Goal: Task Accomplishment & Management: Use online tool/utility

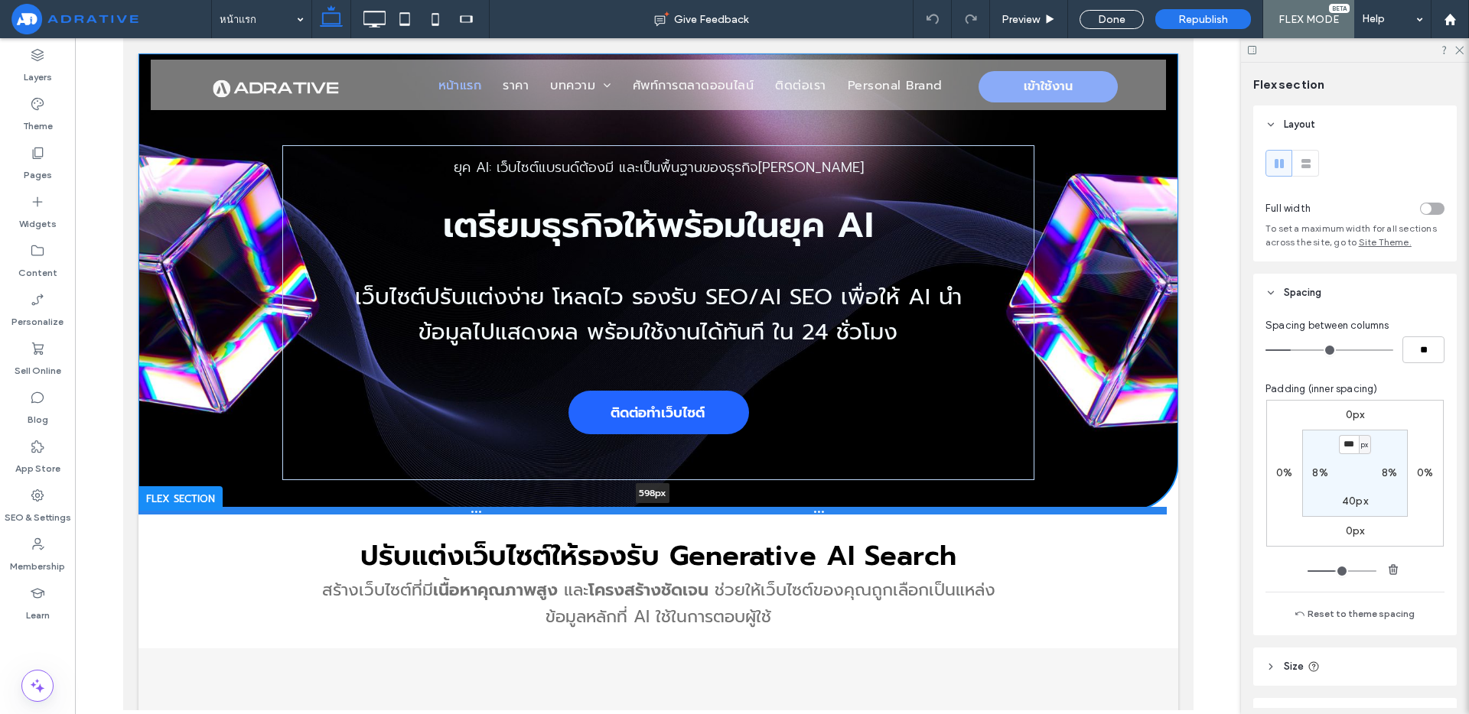
click at [919, 510] on div at bounding box center [652, 511] width 1028 height 8
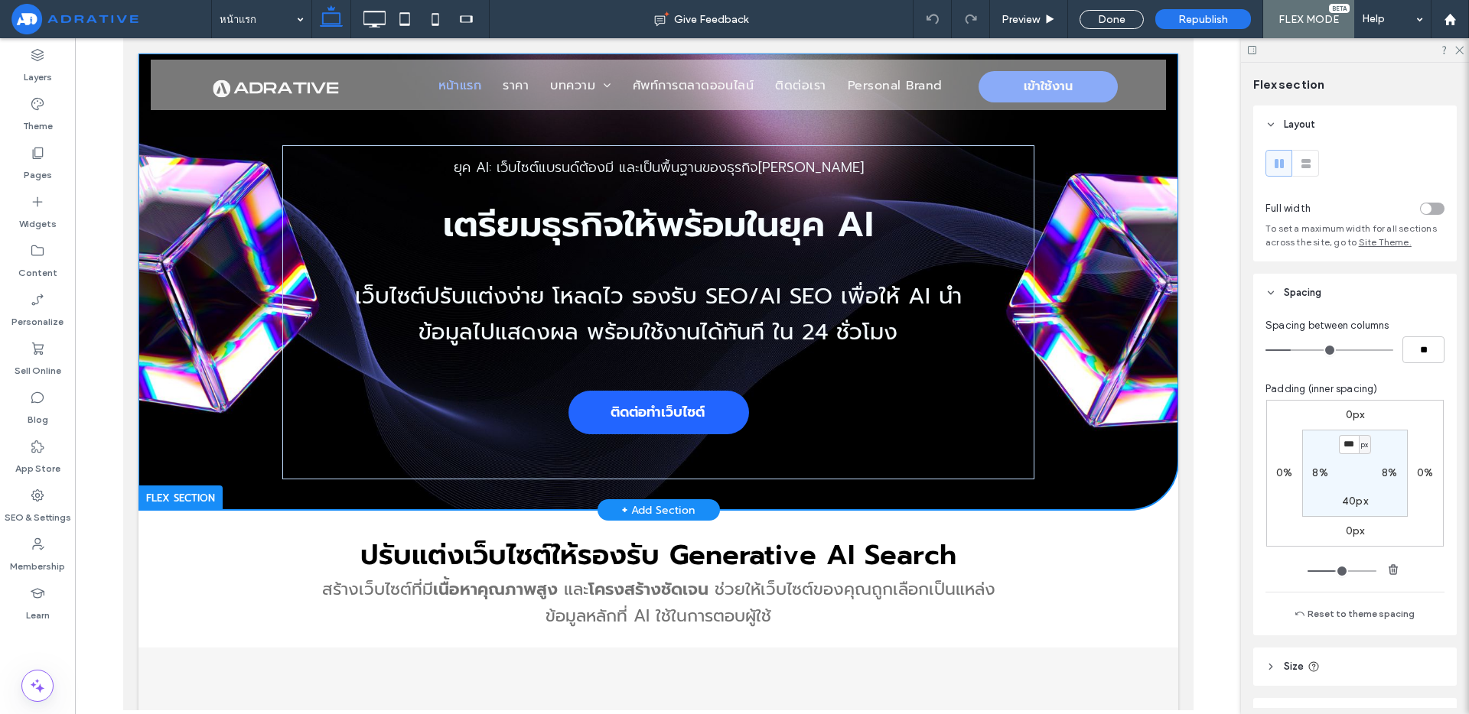
type input "***"
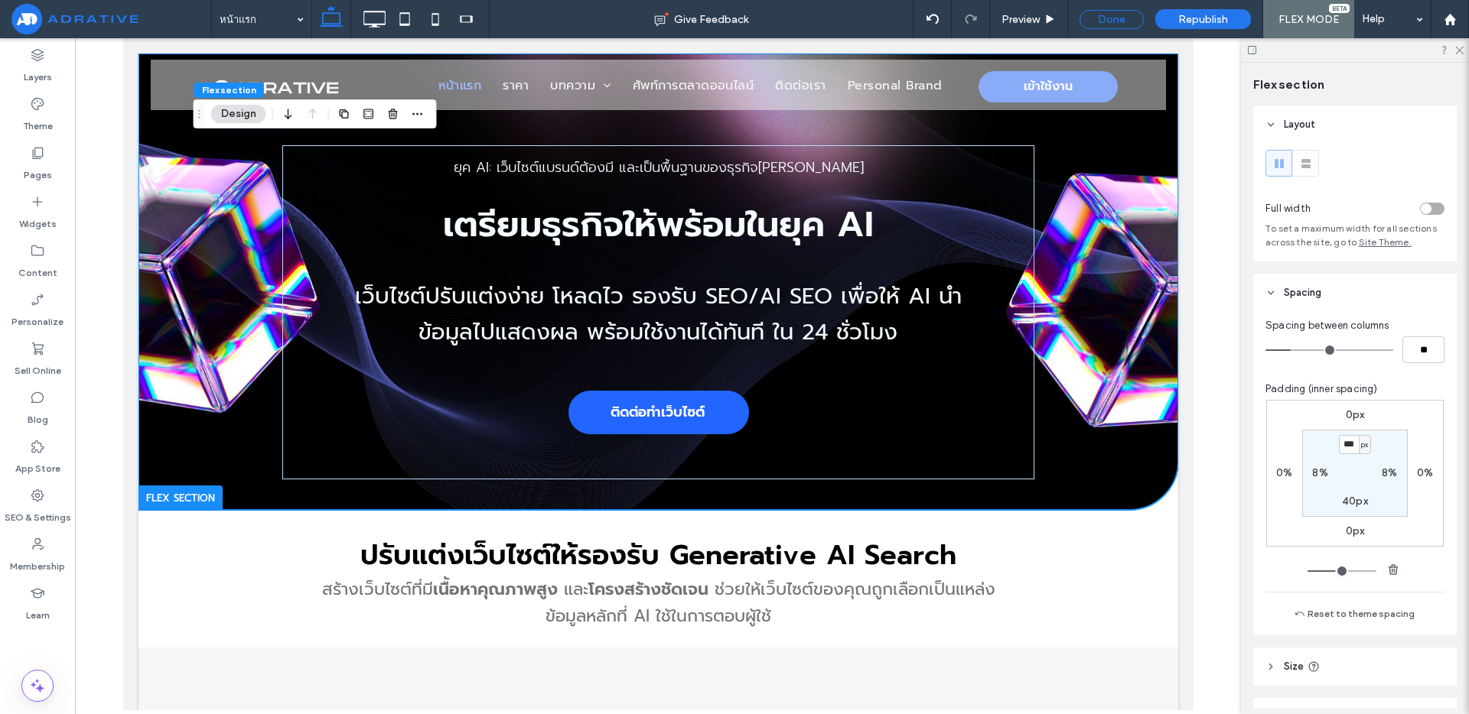
click at [1123, 15] on div "Done" at bounding box center [1111, 19] width 64 height 19
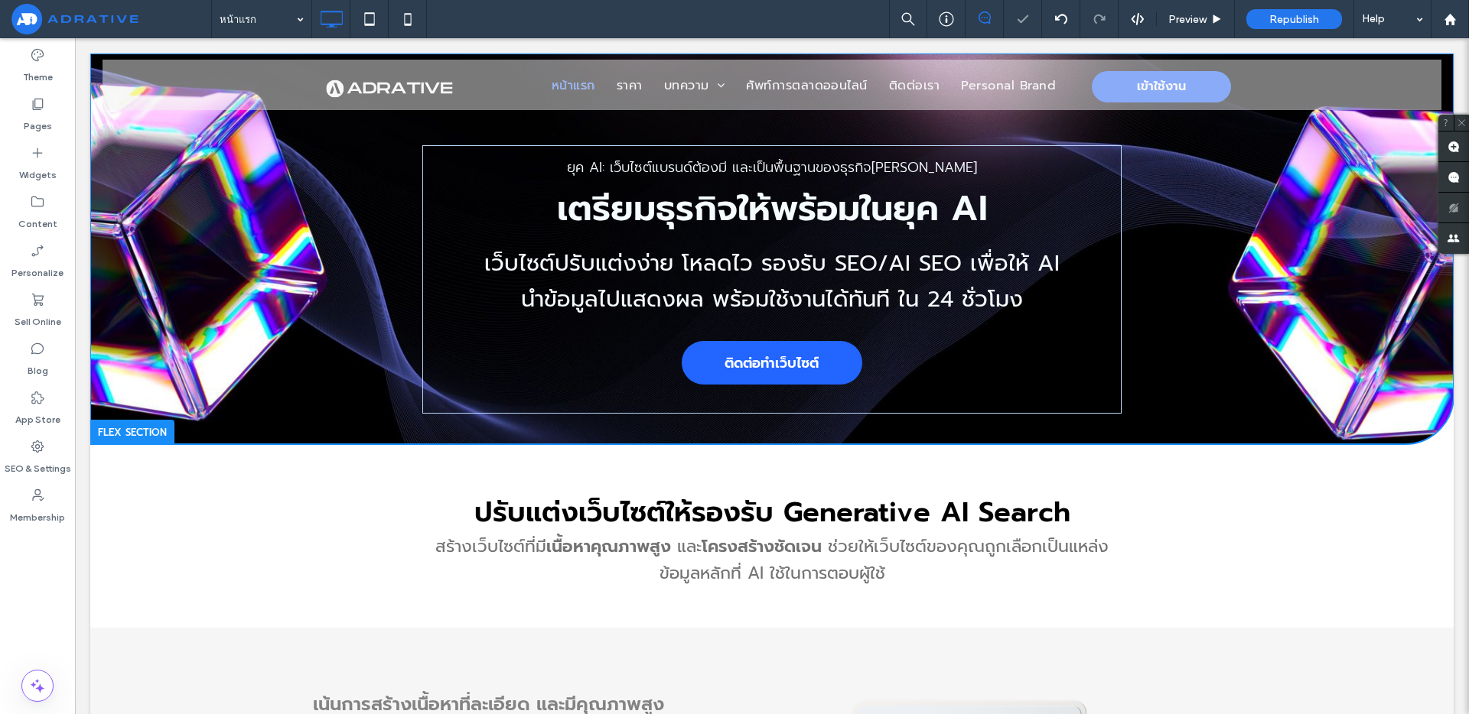
click at [1120, 22] on div at bounding box center [1136, 19] width 37 height 14
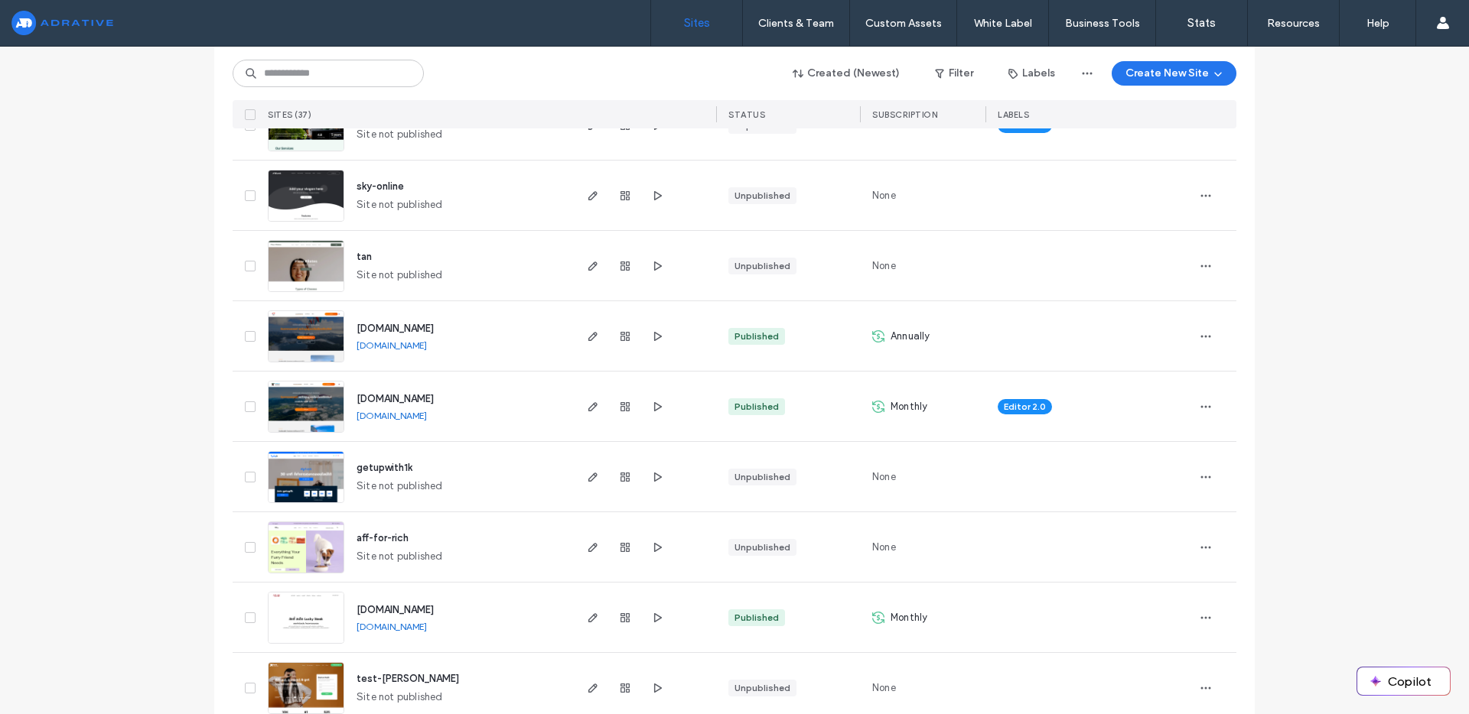
scroll to position [327, 0]
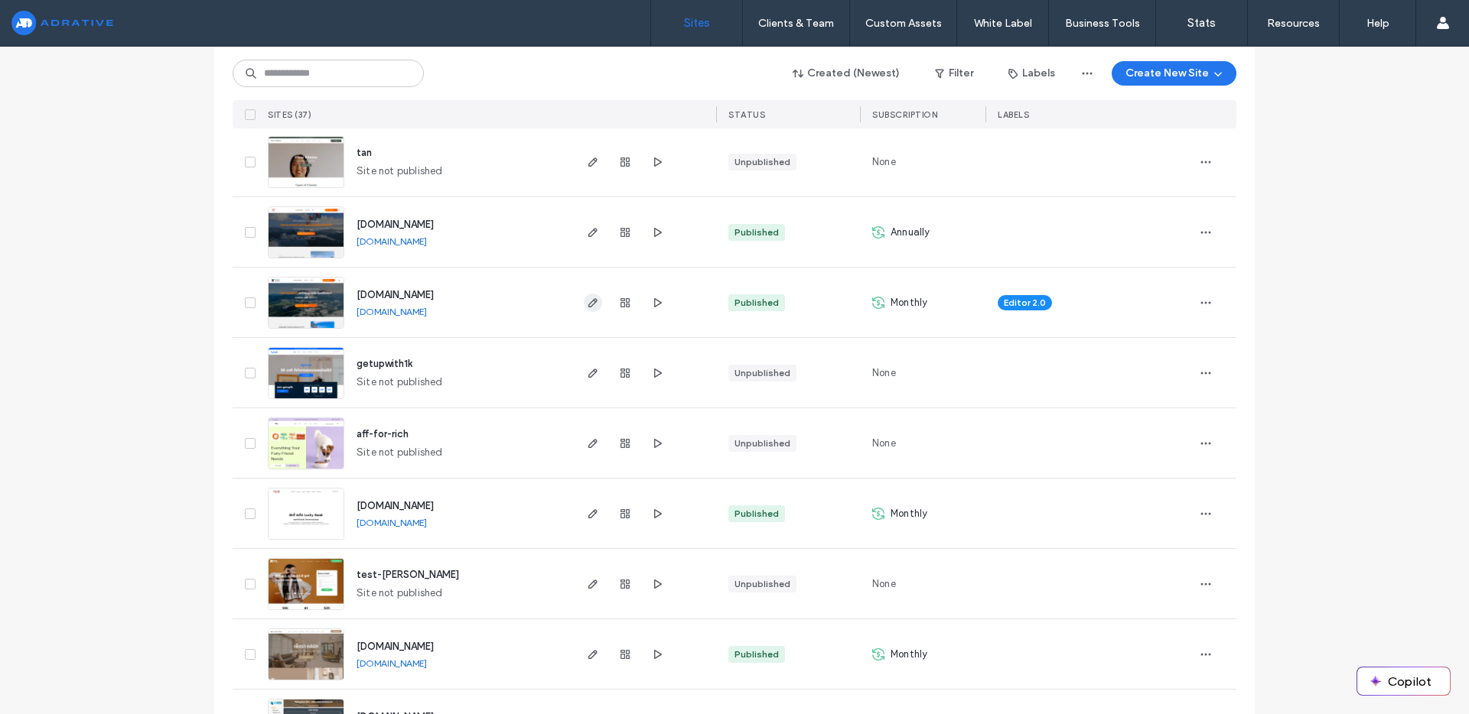
click at [587, 300] on icon "button" at bounding box center [593, 303] width 12 height 12
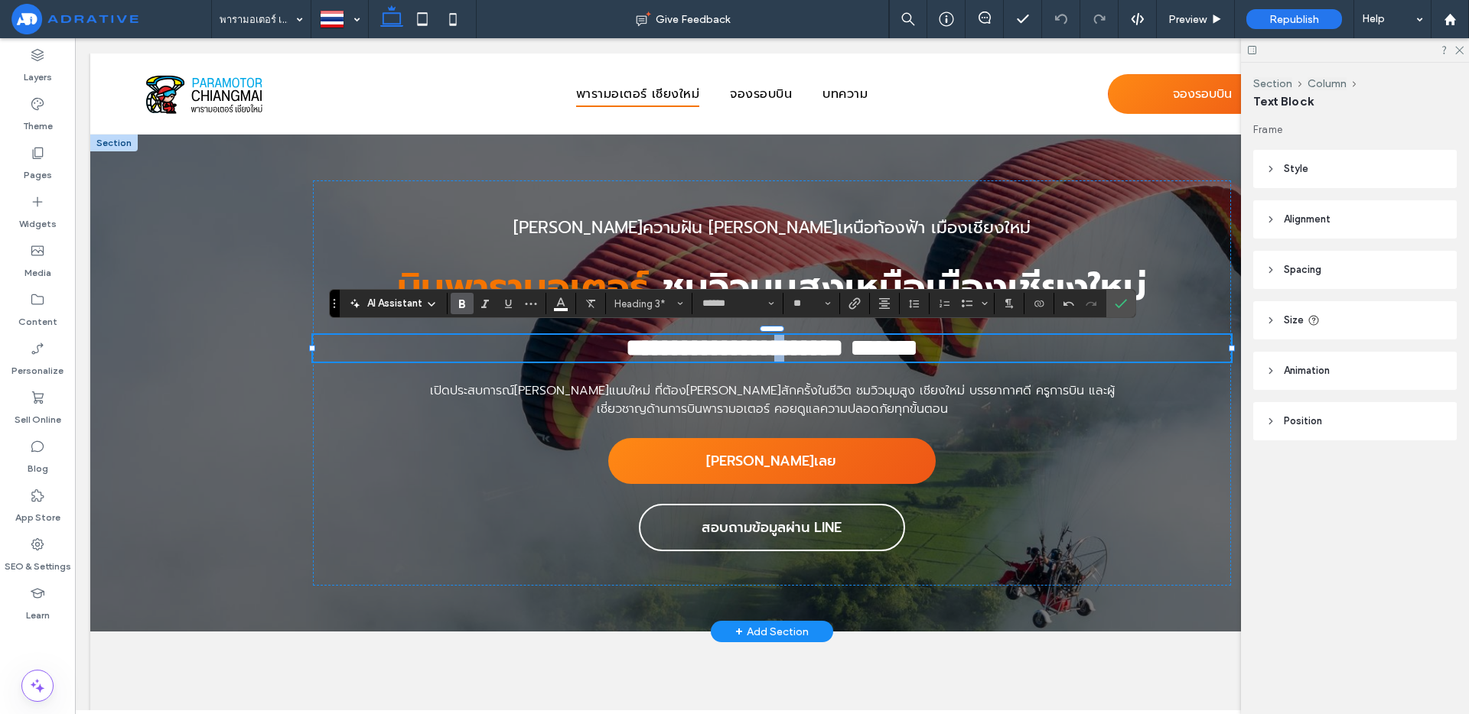
click at [758, 350] on strong "**********" at bounding box center [734, 348] width 217 height 24
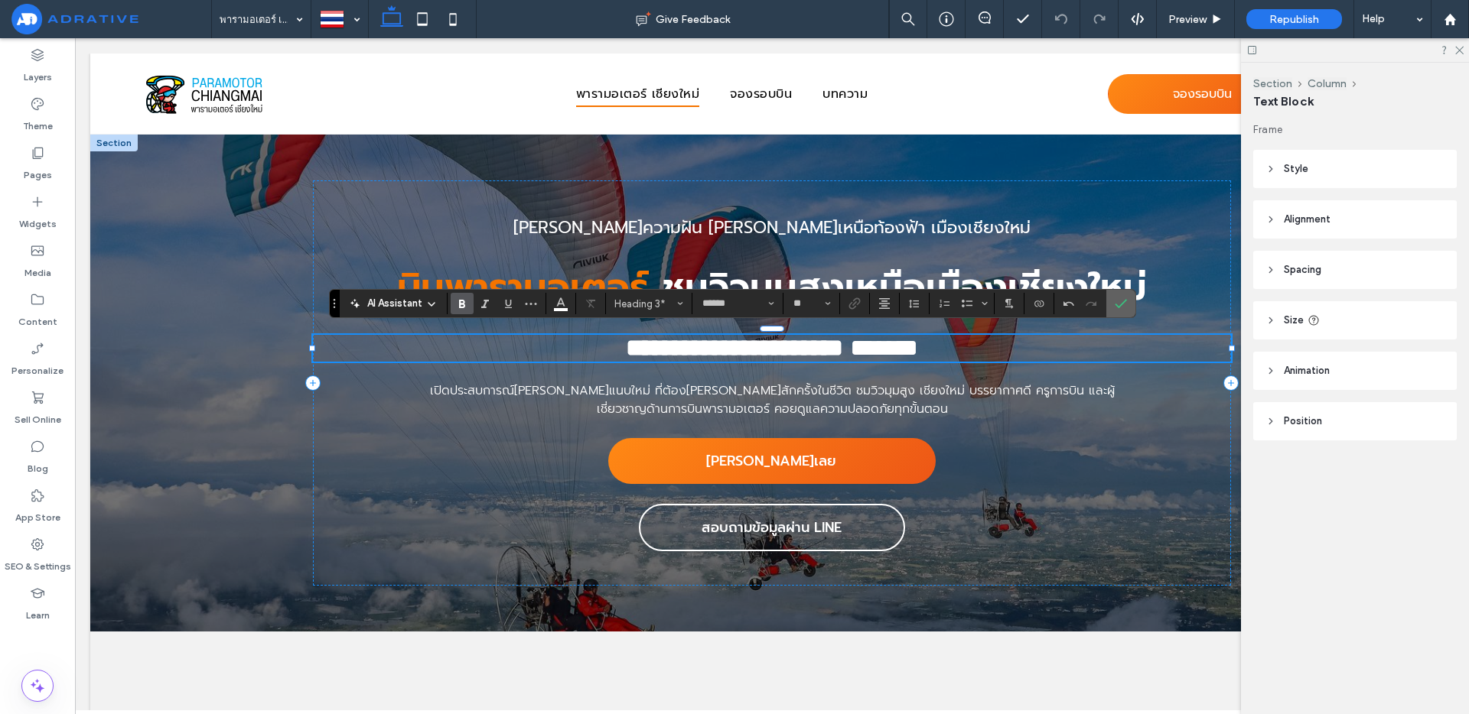
click at [1127, 305] on label "Confirm" at bounding box center [1120, 304] width 23 height 28
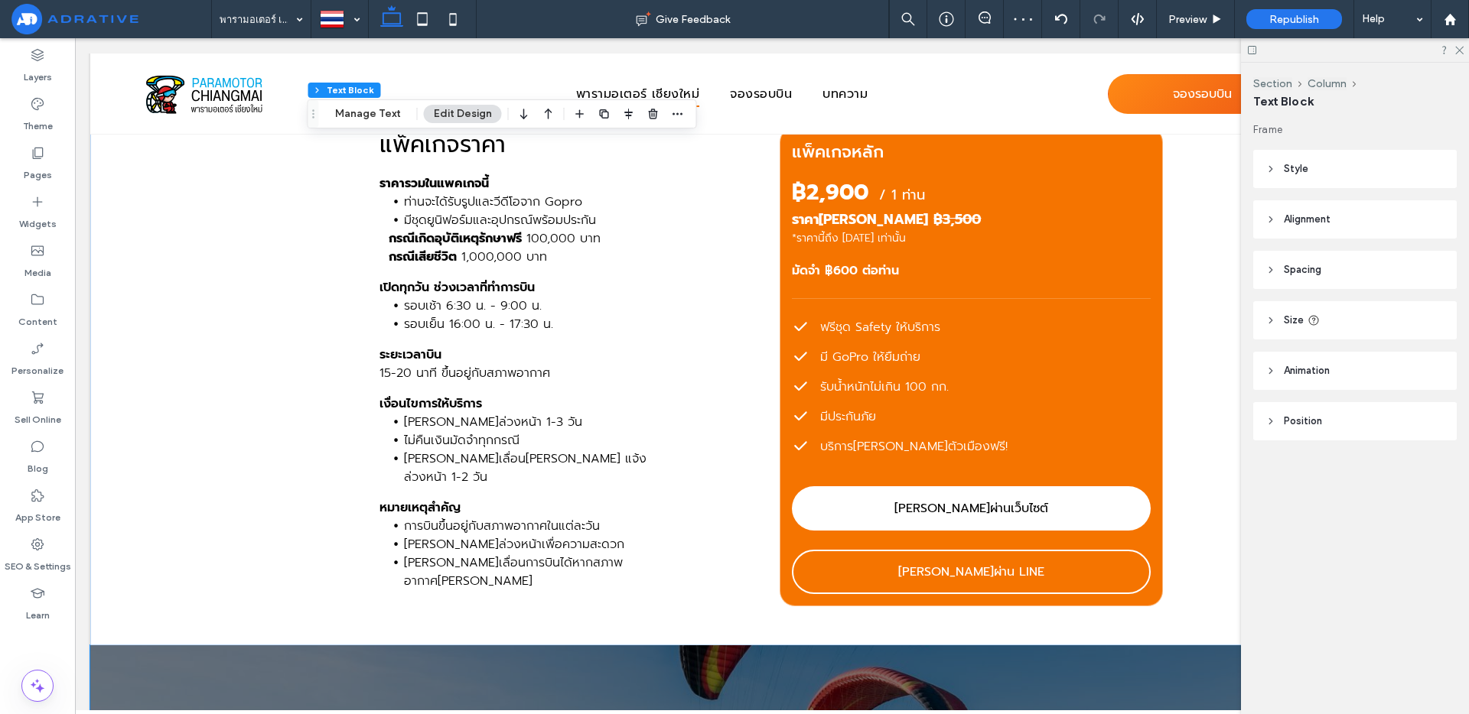
scroll to position [1492, 0]
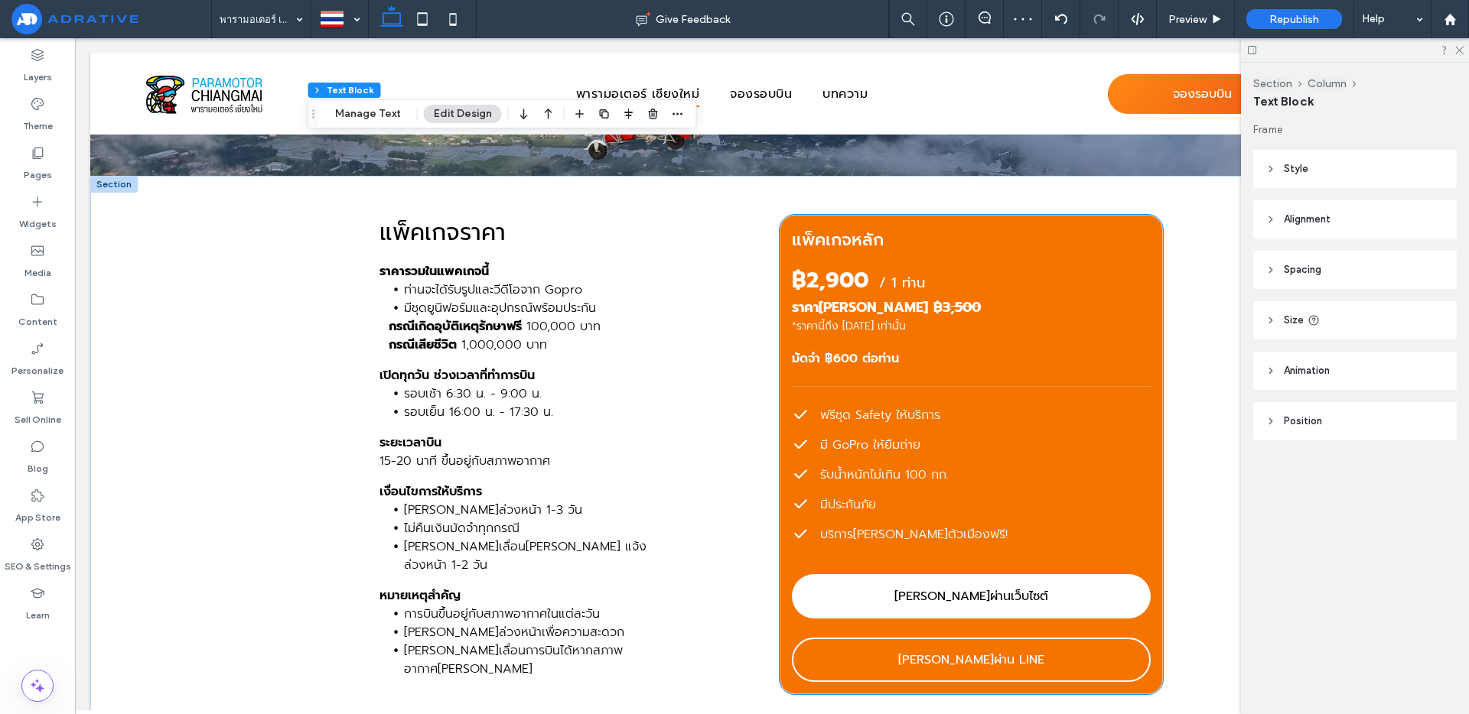
click at [824, 259] on div "แพ็คเกจหลัก ฿2,900 / 1 ท่าน ราคา[PERSON_NAME] ฿3,500 *ราคานี้ถึง [DATE] เท่านั้น" at bounding box center [971, 280] width 359 height 107
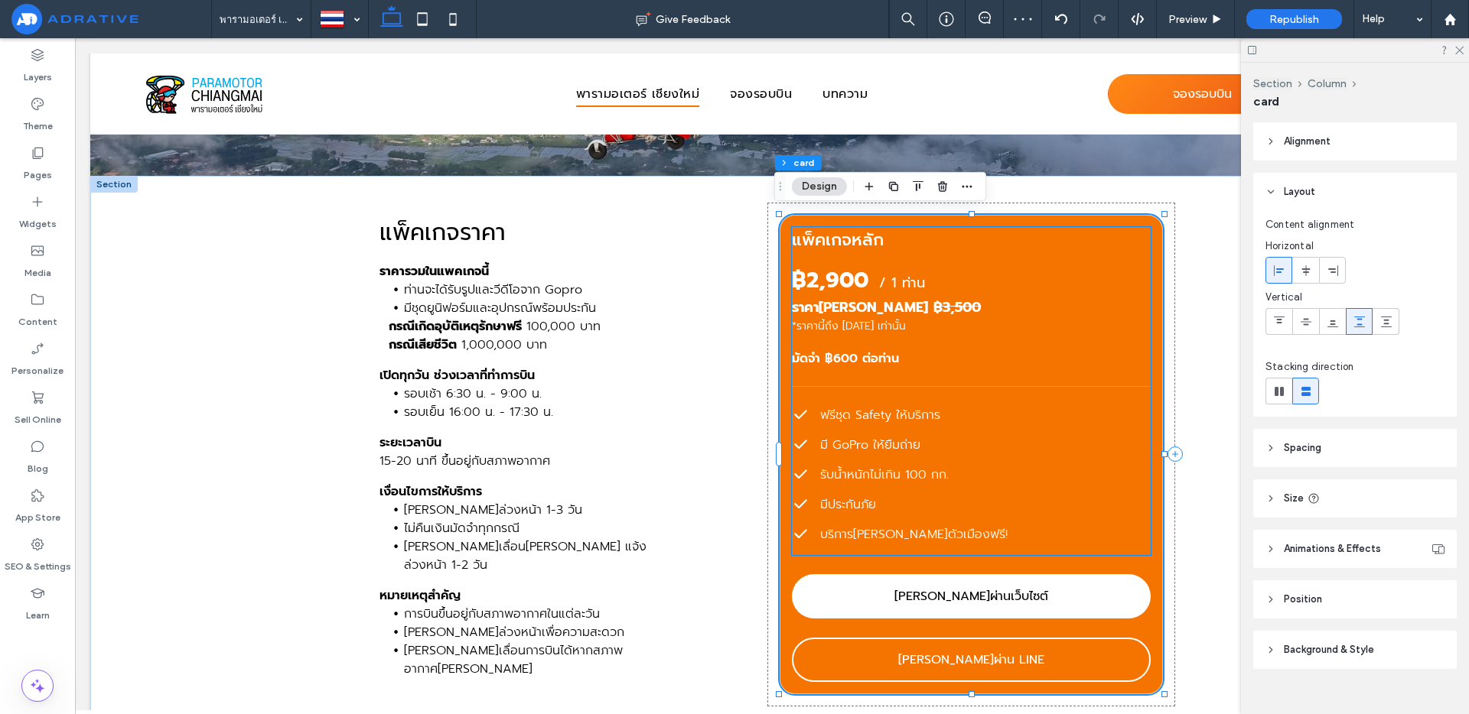
click at [827, 281] on strong "฿2,900" at bounding box center [830, 280] width 76 height 33
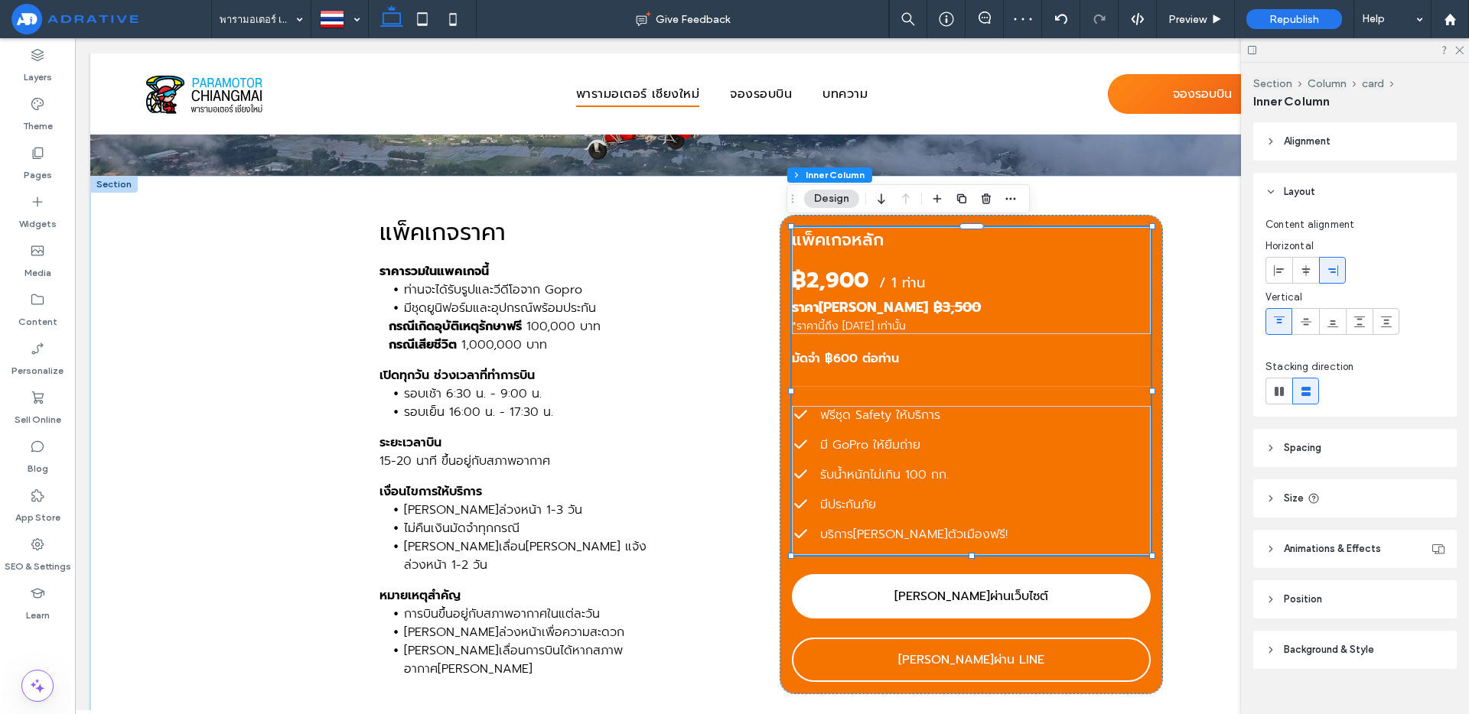
click at [827, 281] on strong "฿2,900" at bounding box center [830, 280] width 76 height 33
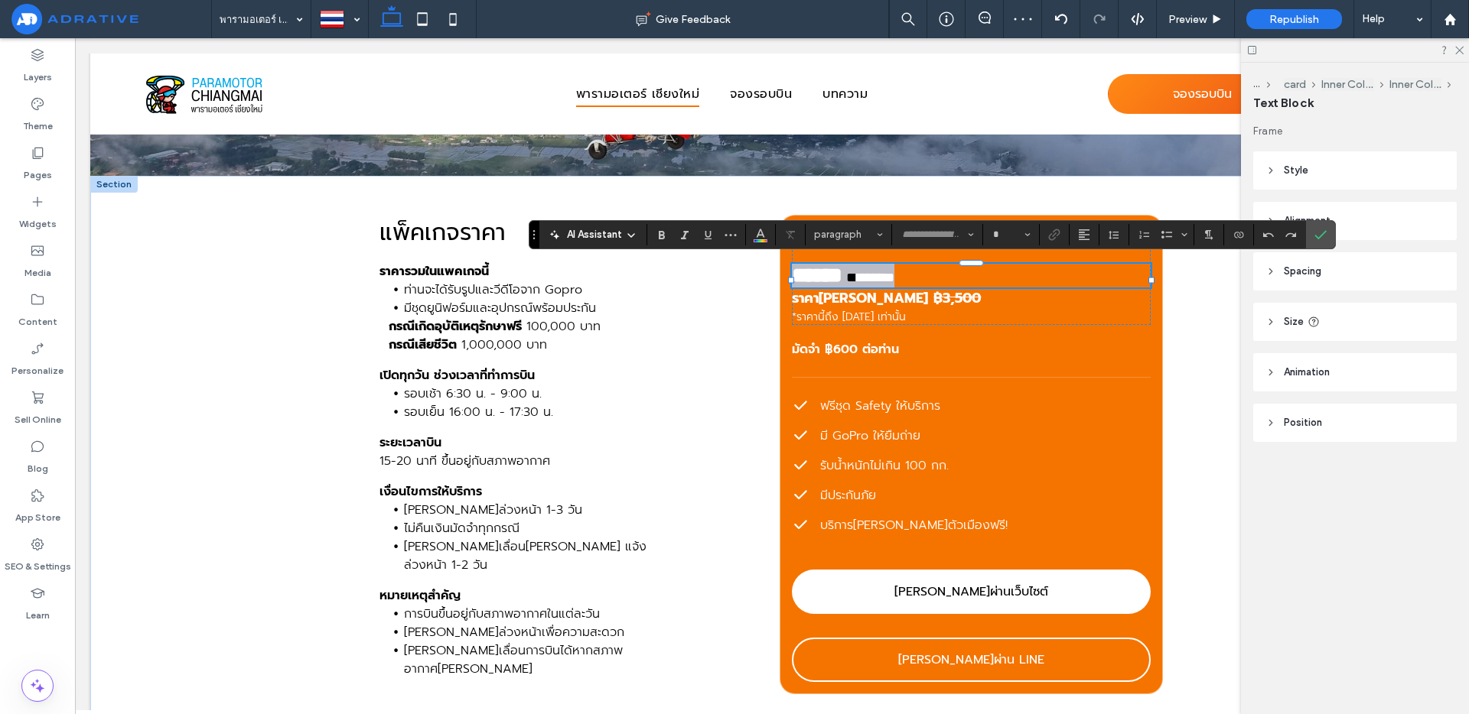
type input "******"
click at [902, 309] on h3 "ราคา[PERSON_NAME] ฿3,500" at bounding box center [971, 298] width 359 height 21
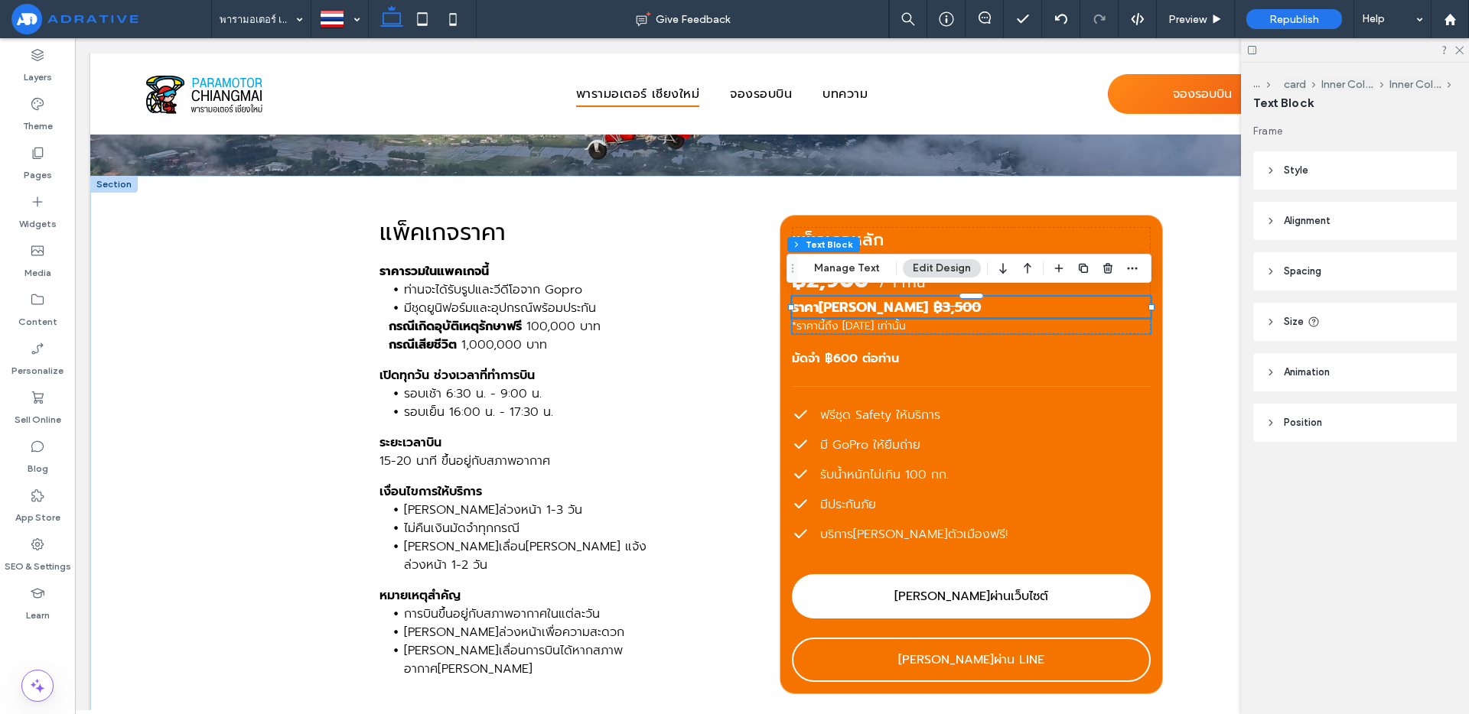
click at [915, 325] on p "*ราคานี้ถึง [DATE] เท่านั้น" at bounding box center [971, 326] width 359 height 16
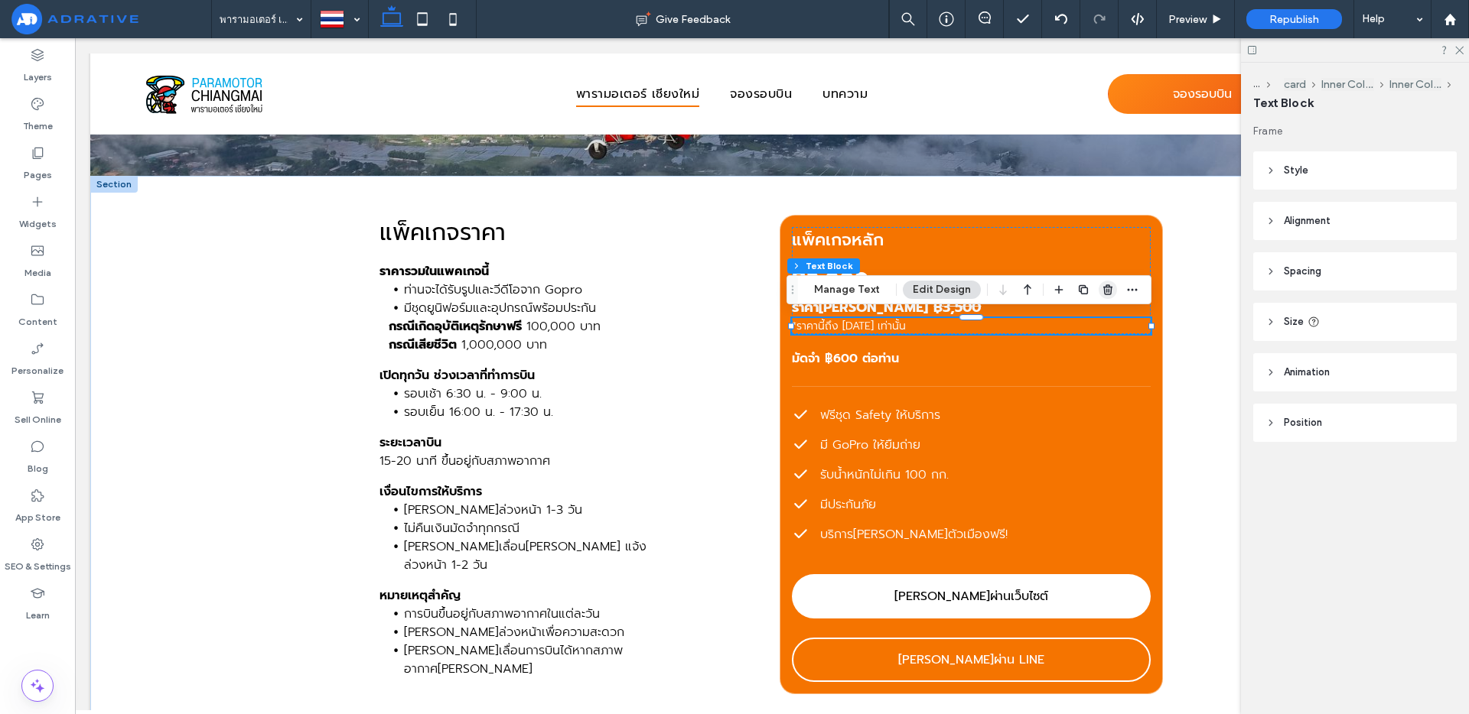
drag, startPoint x: 1105, startPoint y: 290, endPoint x: 1025, endPoint y: 252, distance: 89.0
click at [1105, 290] on use "button" at bounding box center [1107, 290] width 9 height 10
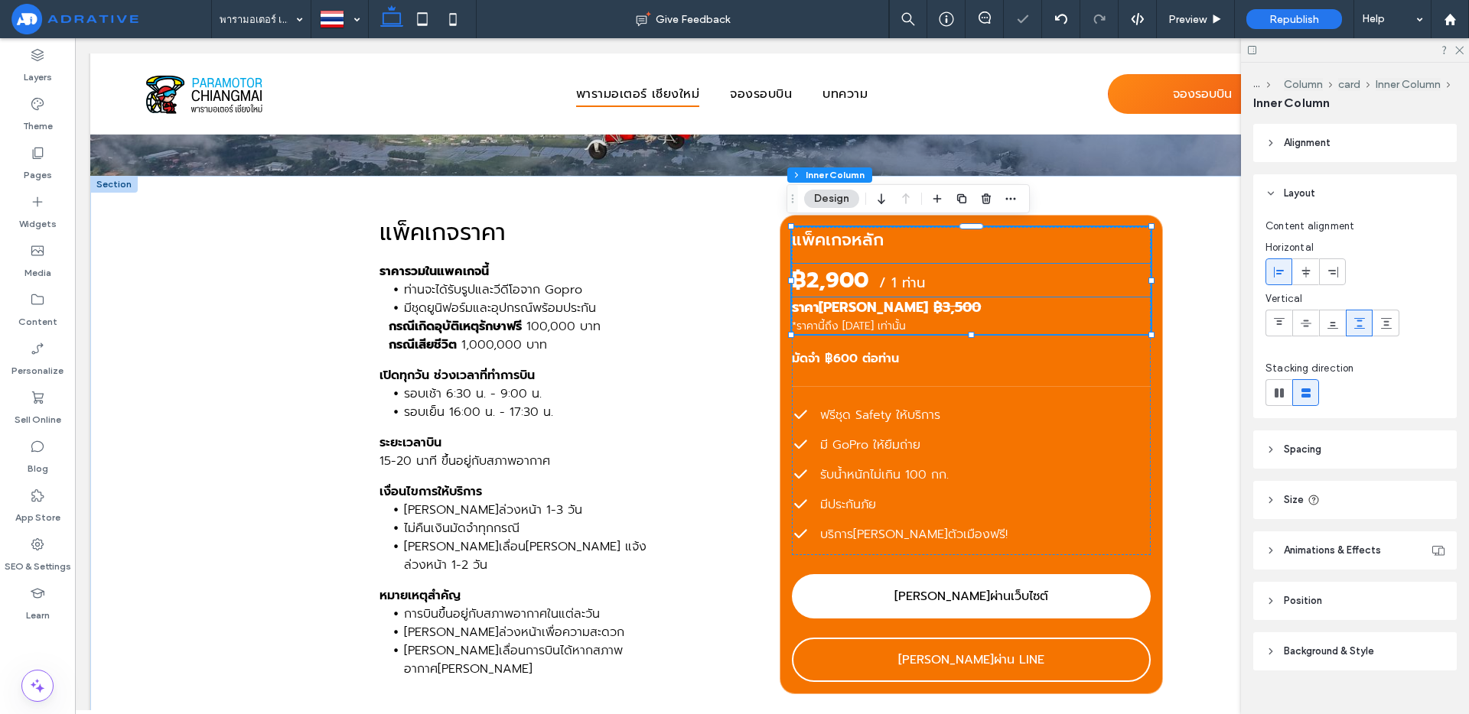
type input "**"
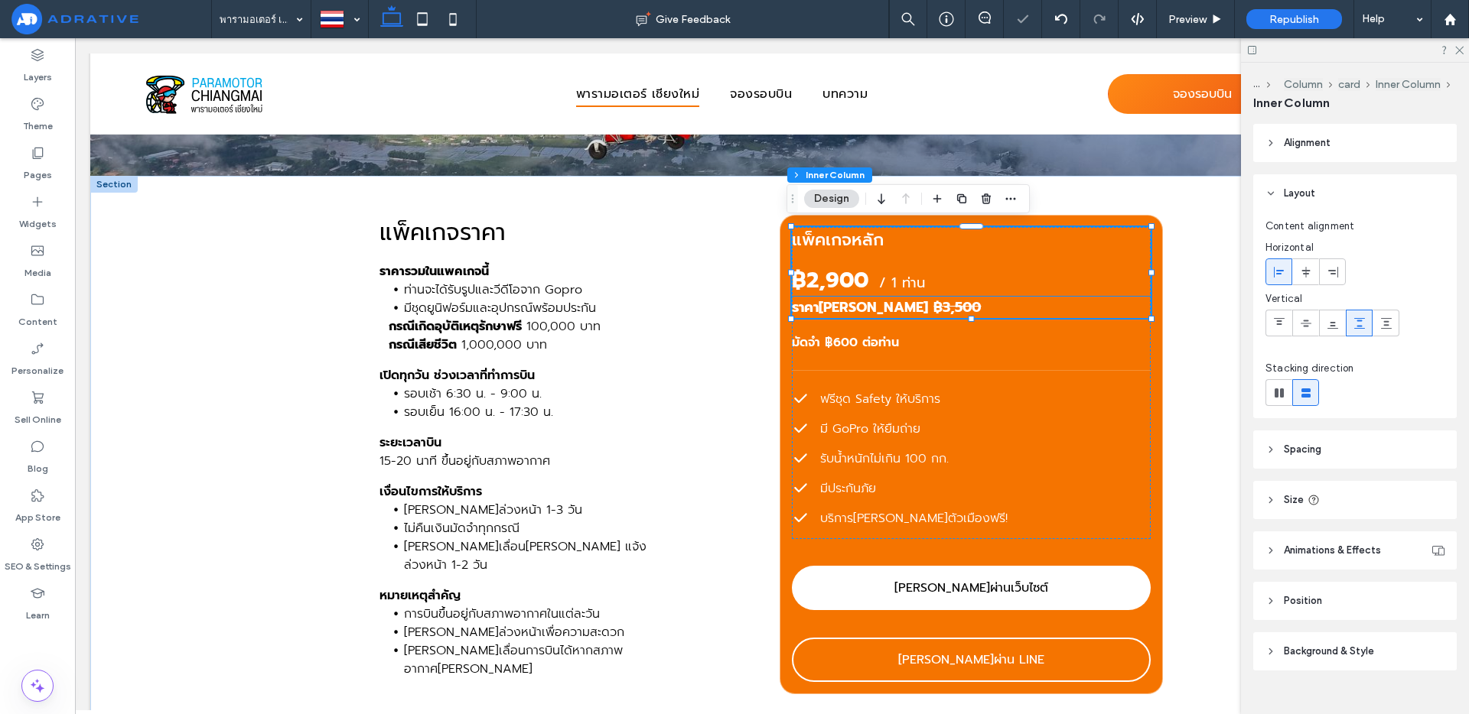
click at [1090, 307] on h3 "ราคา[PERSON_NAME] ฿3,500" at bounding box center [971, 307] width 359 height 21
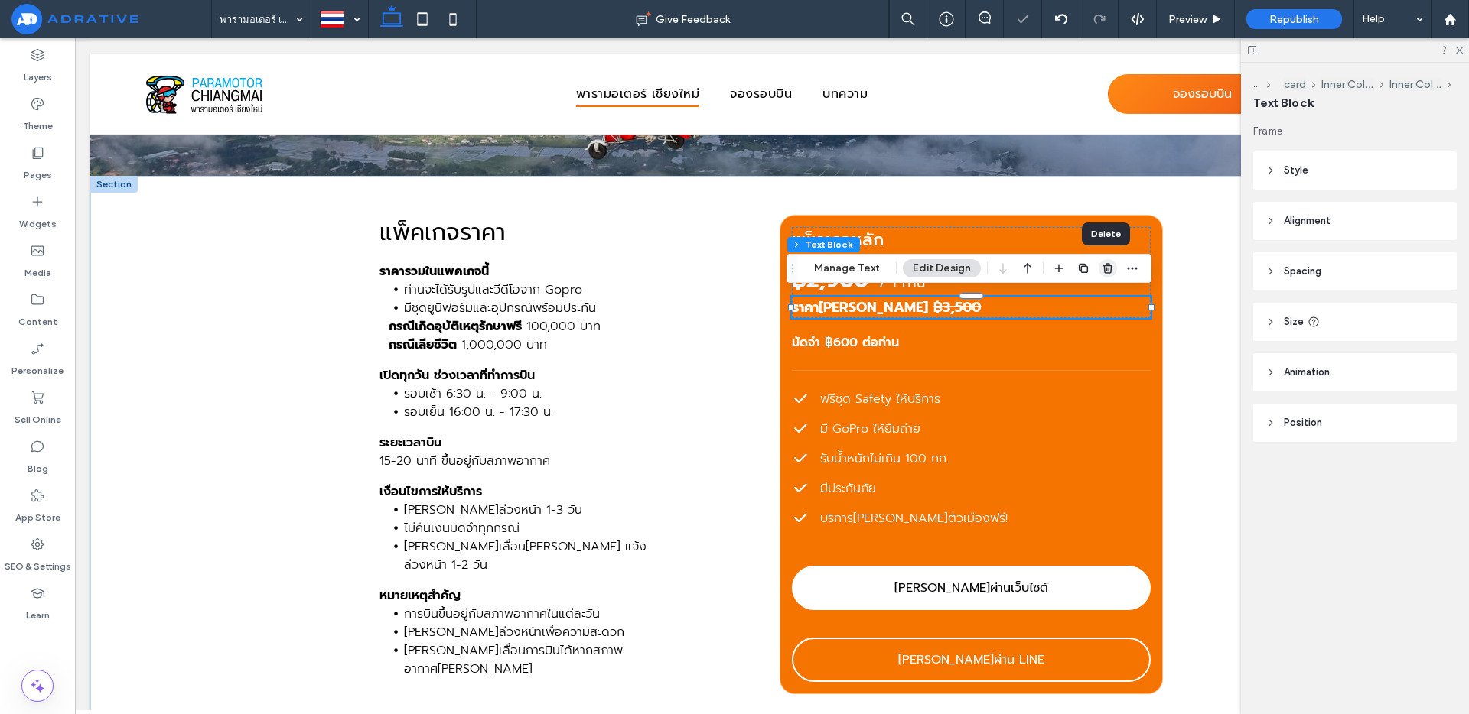
drag, startPoint x: 1102, startPoint y: 267, endPoint x: 991, endPoint y: 232, distance: 117.1
click at [1102, 267] on icon "button" at bounding box center [1107, 268] width 12 height 12
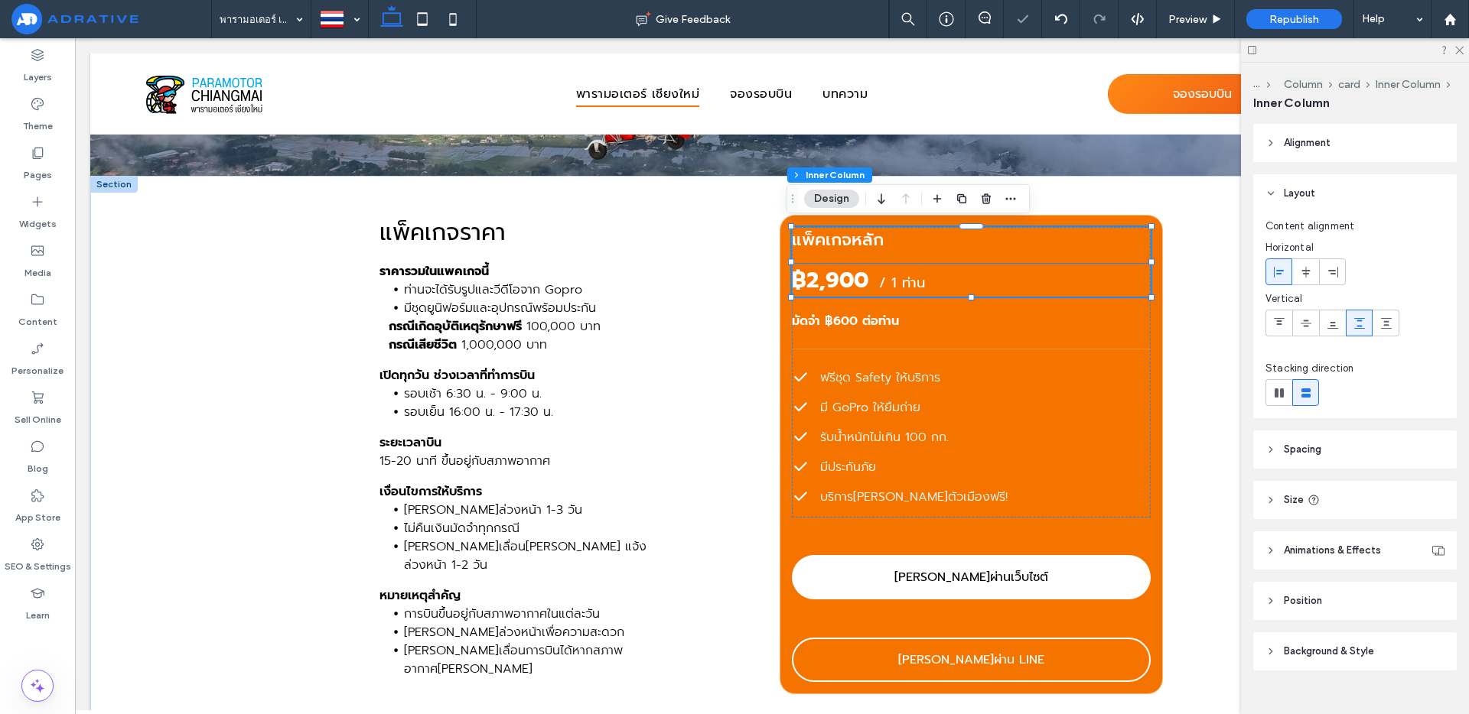
click at [838, 281] on strong "฿2,900" at bounding box center [830, 280] width 76 height 33
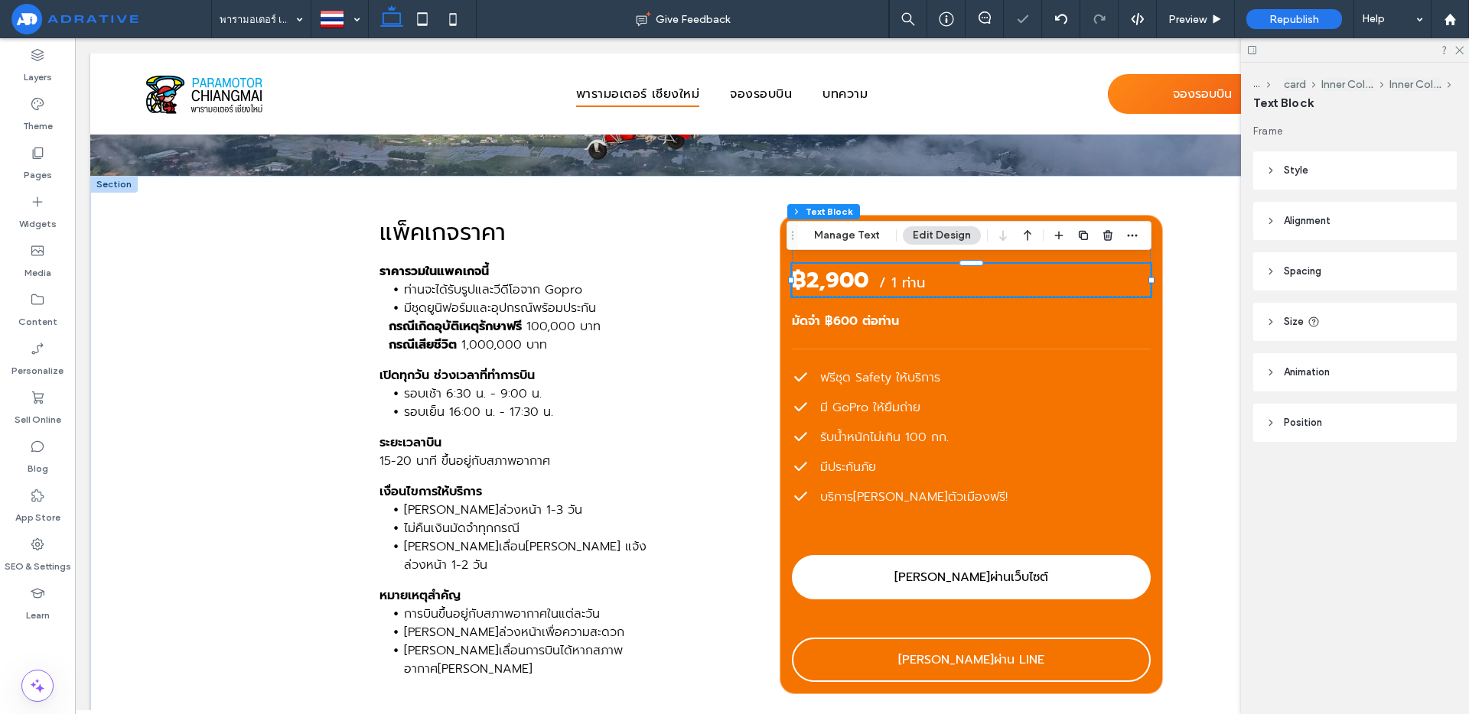
click at [838, 281] on div "฿2,900 / 1 ท่าน" at bounding box center [971, 280] width 359 height 33
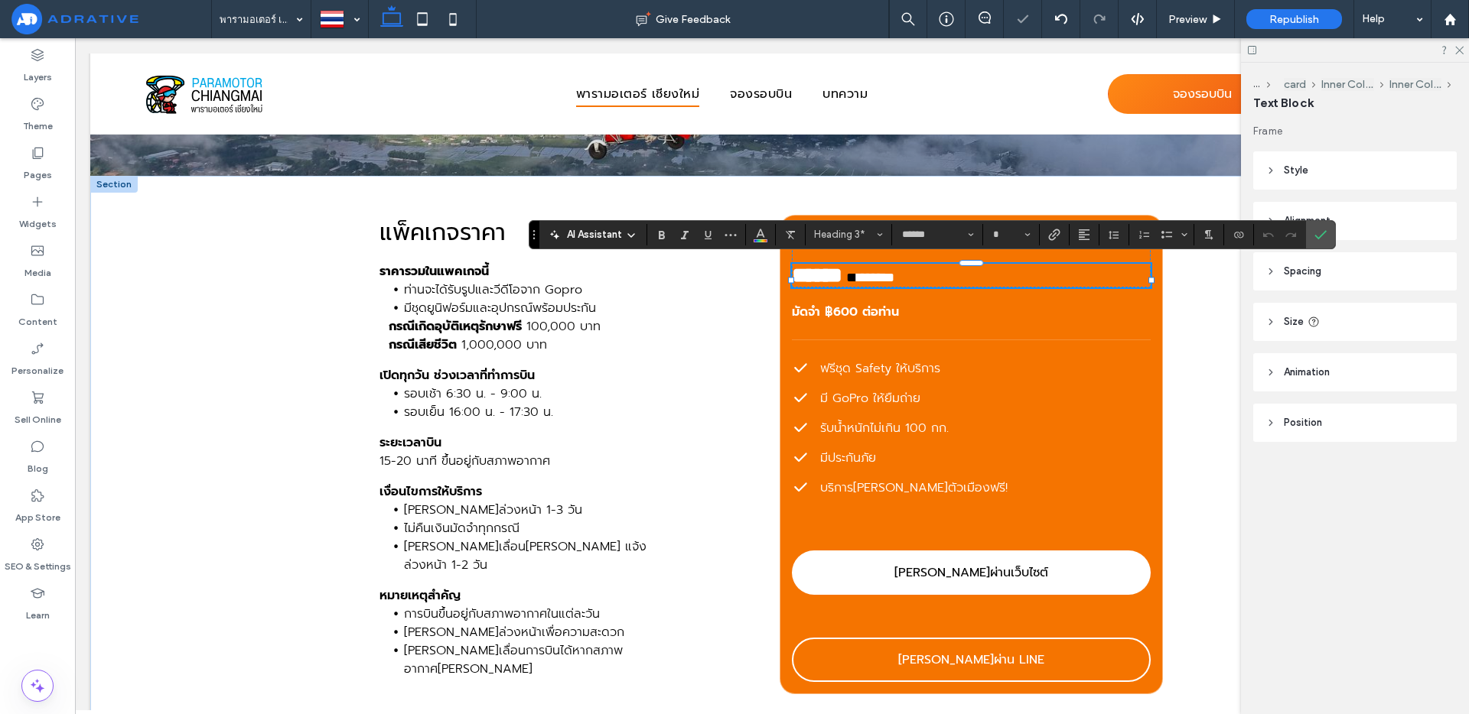
click at [831, 281] on strong "******" at bounding box center [817, 275] width 50 height 21
type input "**"
drag, startPoint x: 831, startPoint y: 278, endPoint x: 801, endPoint y: 279, distance: 29.8
click at [801, 279] on strong "******" at bounding box center [817, 275] width 50 height 21
click at [1310, 237] on label "Confirm" at bounding box center [1320, 235] width 23 height 28
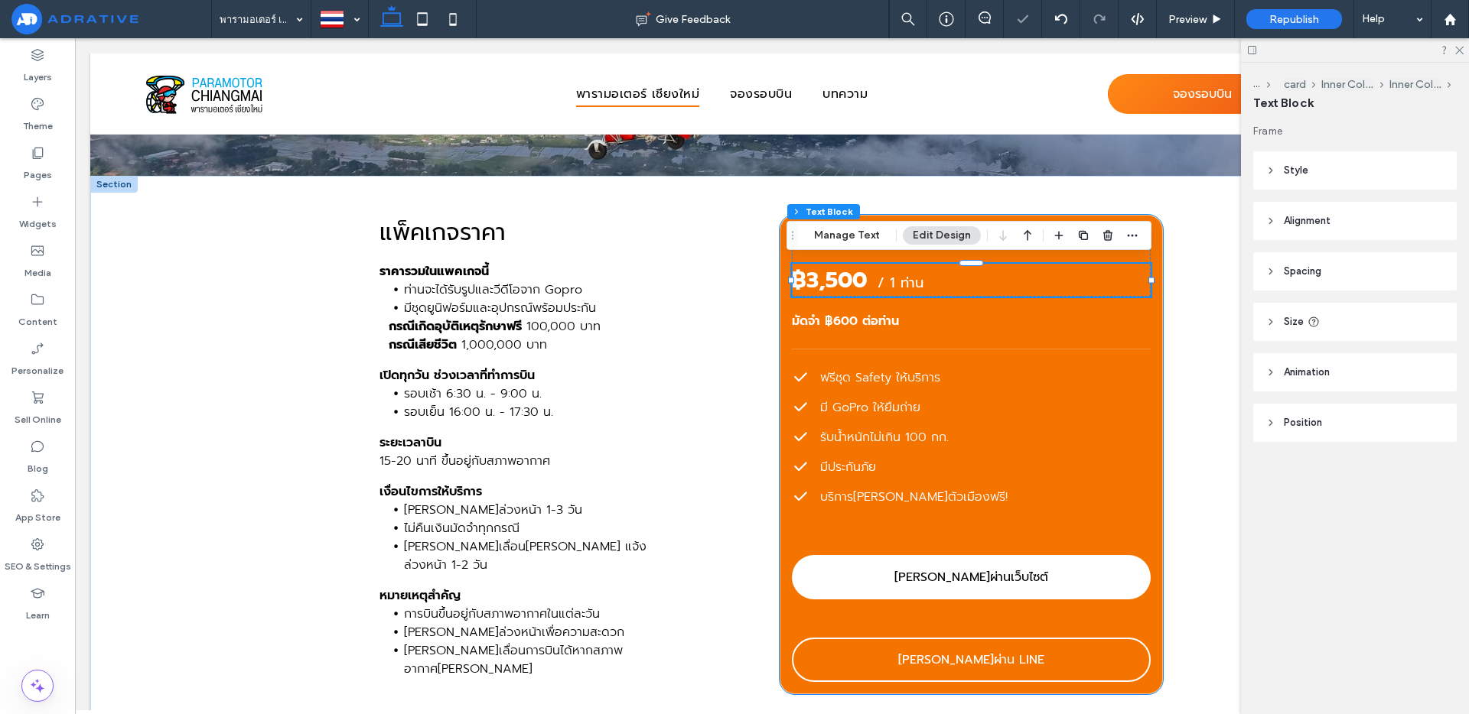
click at [966, 619] on div "[PERSON_NAME]ผ่านเว็บไซต์ [PERSON_NAME]ผ่าน LINE มัดจำ ฿600 ต่อท่าน แพ็คเกจหลัก…" at bounding box center [970, 454] width 383 height 479
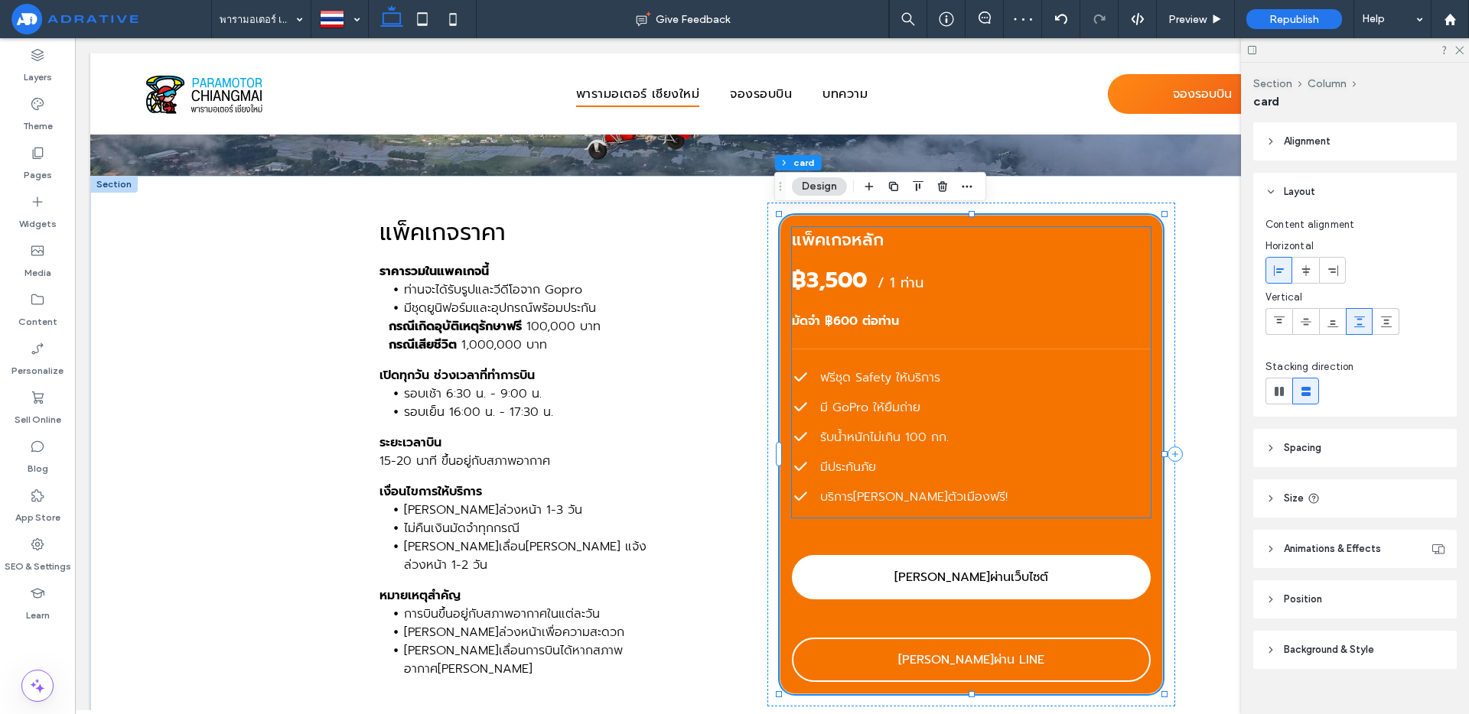
click at [840, 317] on span "มัดจำ ฿600 ต่อท่าน" at bounding box center [845, 321] width 107 height 18
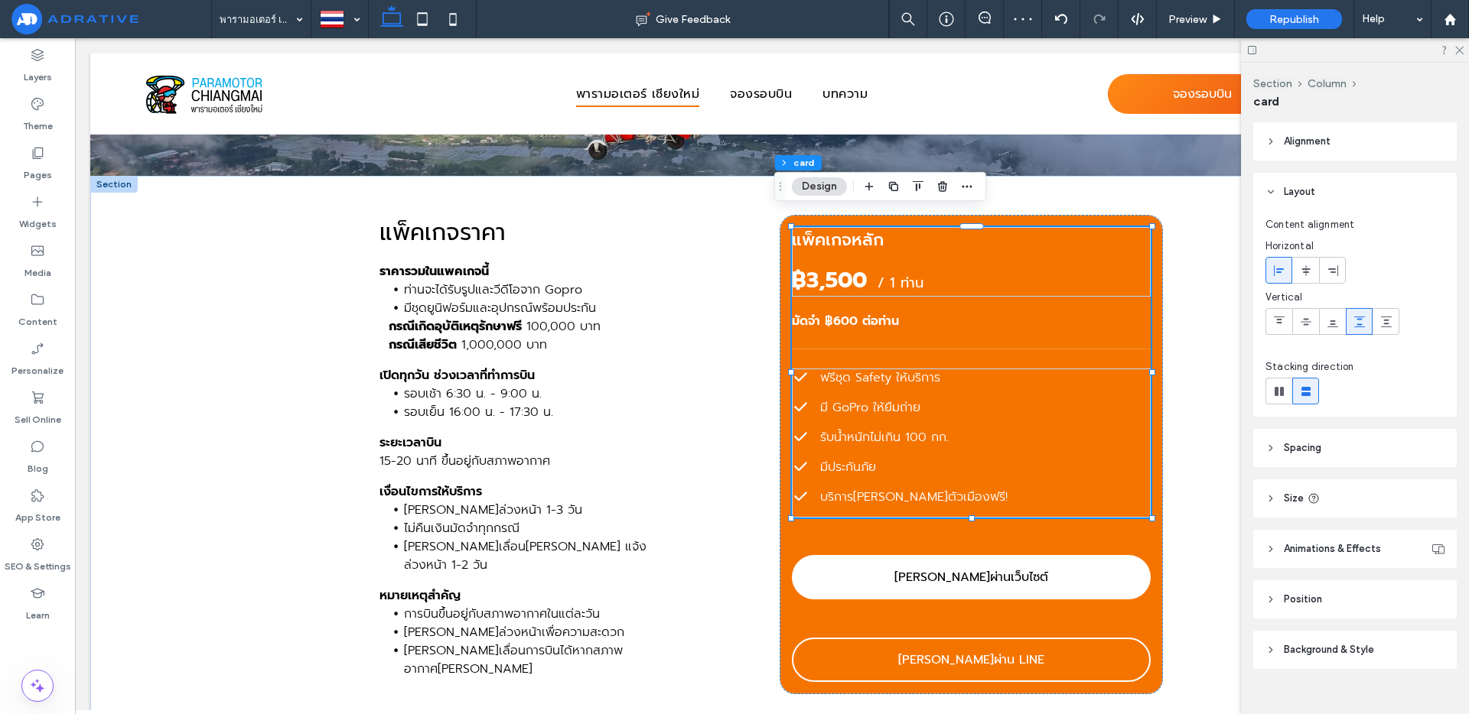
click at [840, 317] on span "มัดจำ ฿600 ต่อท่าน" at bounding box center [845, 321] width 107 height 18
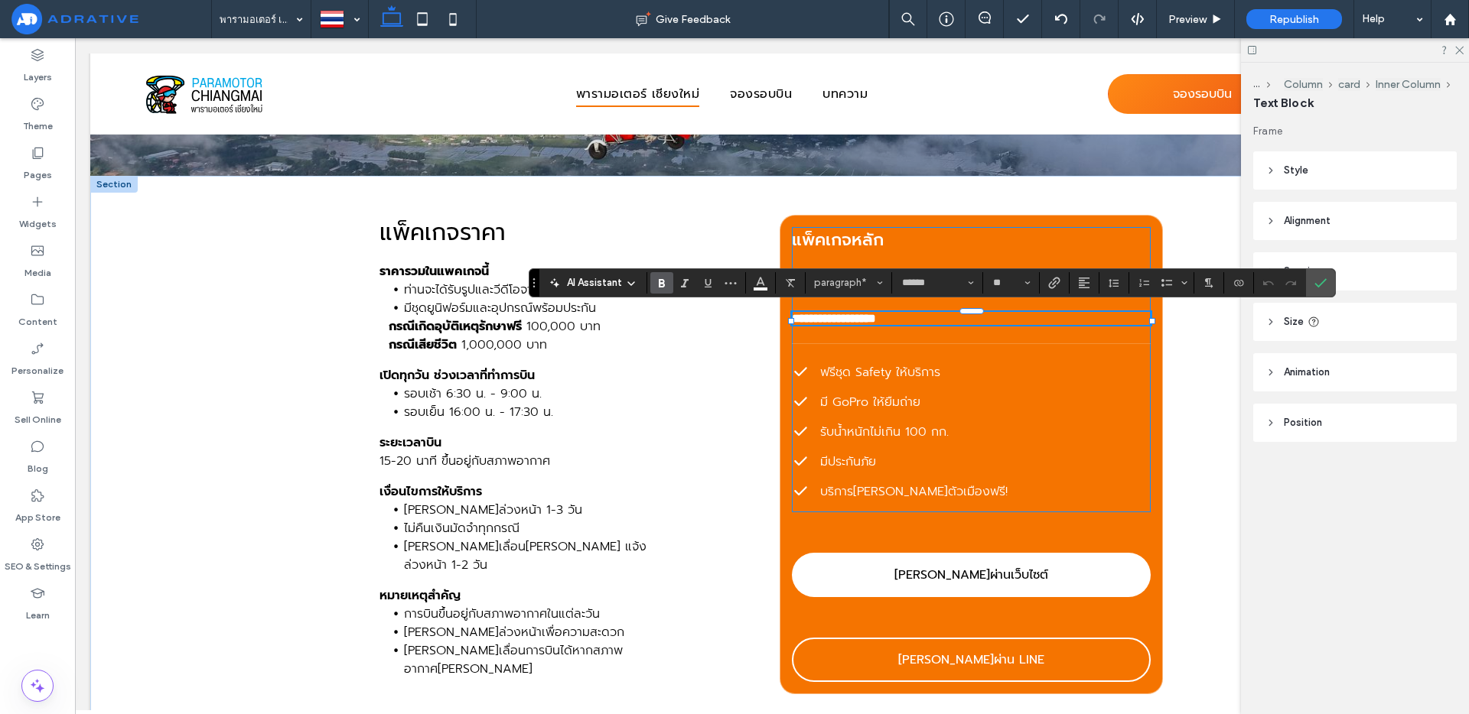
click at [831, 317] on span "**********" at bounding box center [834, 318] width 84 height 11
drag, startPoint x: 828, startPoint y: 319, endPoint x: 836, endPoint y: 315, distance: 8.6
click at [835, 317] on span "**********" at bounding box center [834, 318] width 84 height 11
click at [1316, 283] on icon "Confirm" at bounding box center [1320, 283] width 12 height 12
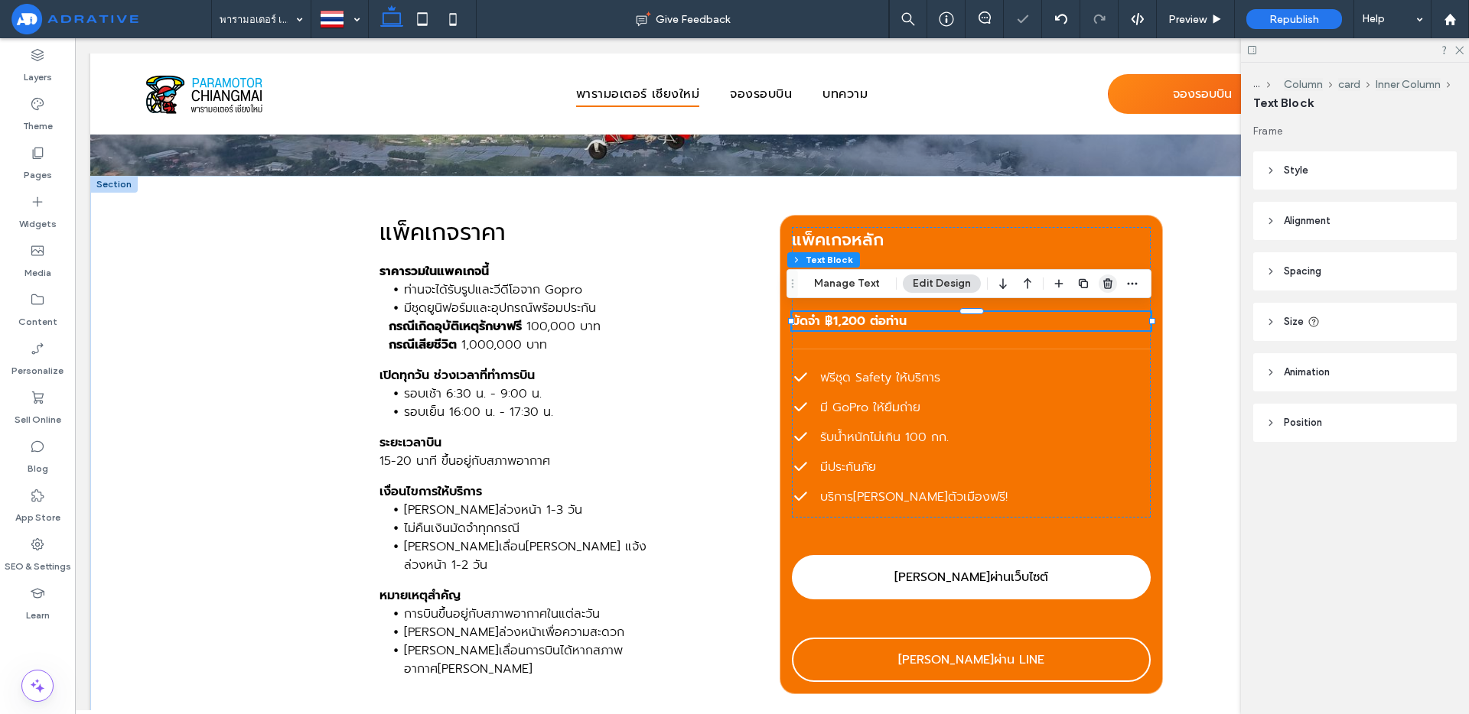
click at [1110, 287] on icon "button" at bounding box center [1107, 284] width 12 height 12
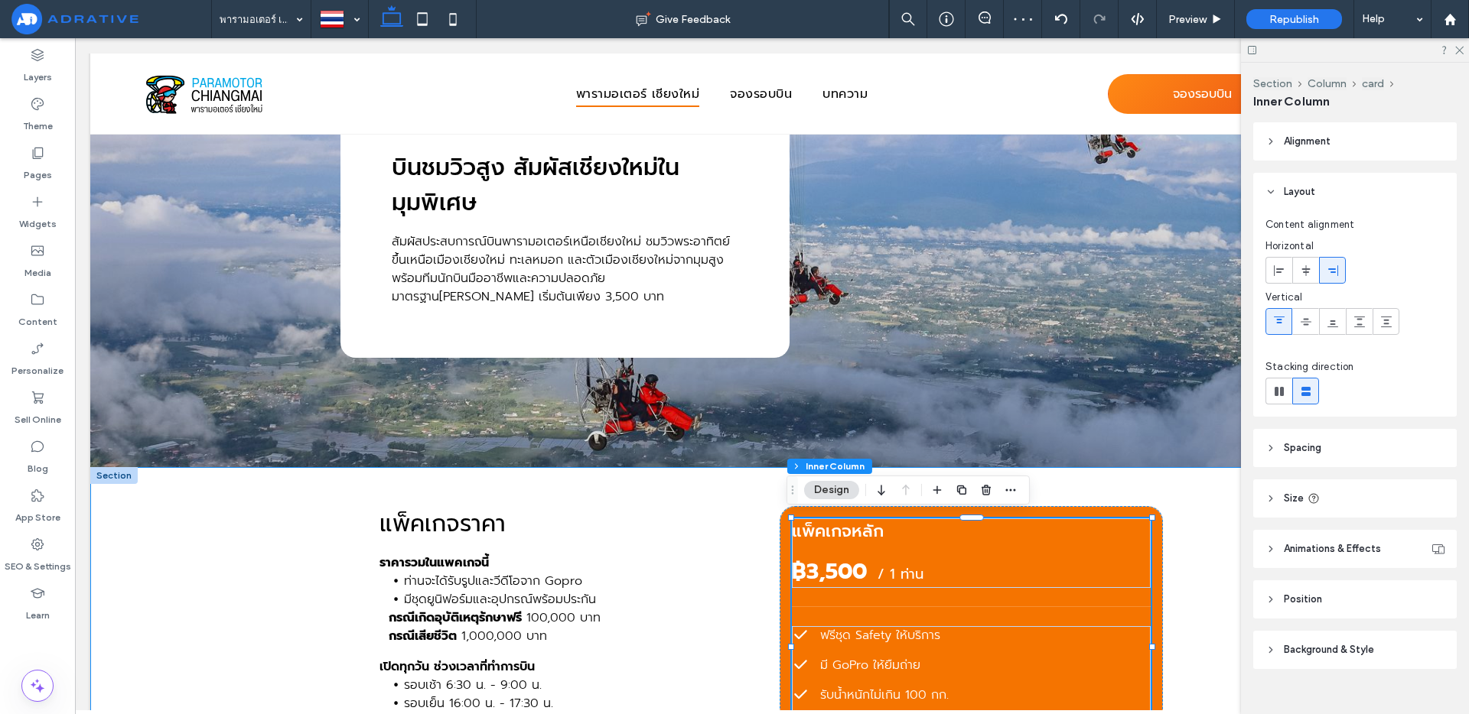
scroll to position [0, 0]
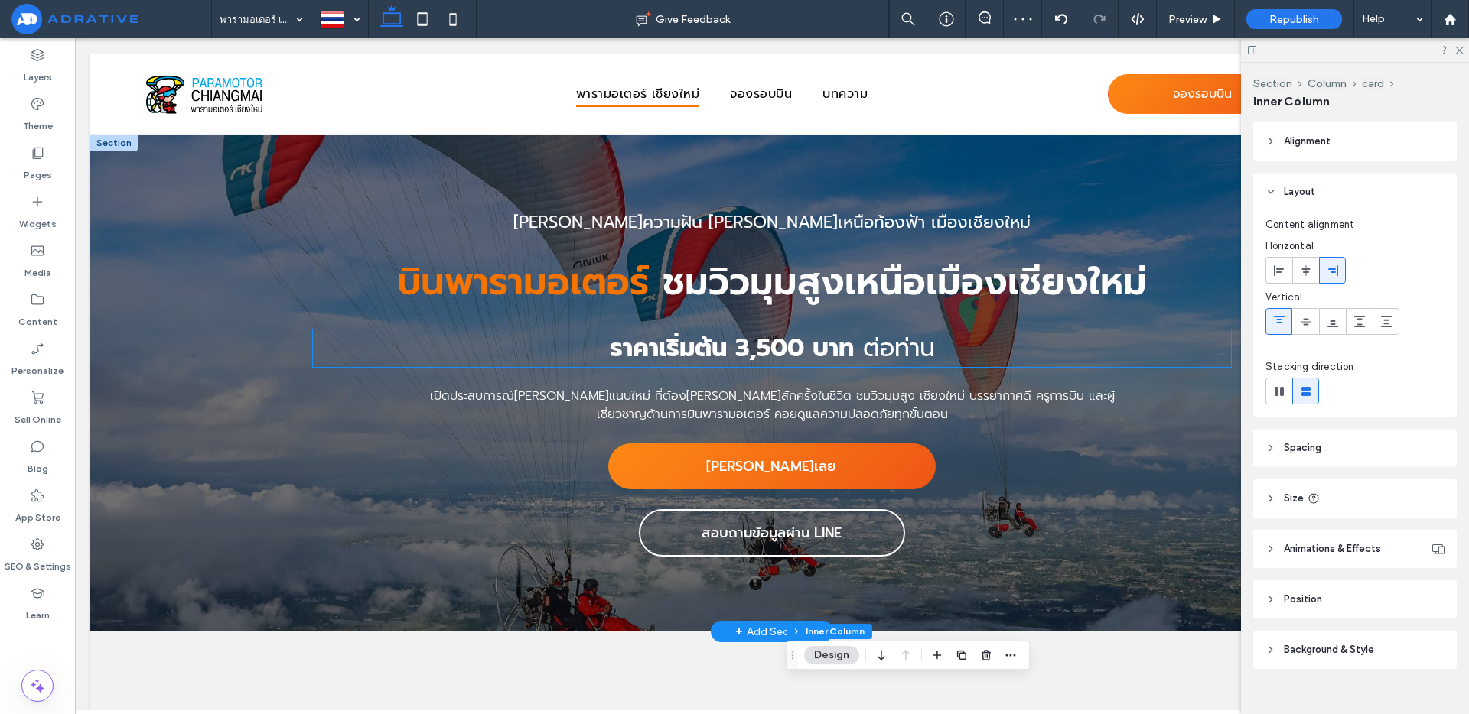
click at [691, 346] on strong "ราคาเริ่มต้น 3,500 บาท" at bounding box center [732, 348] width 244 height 37
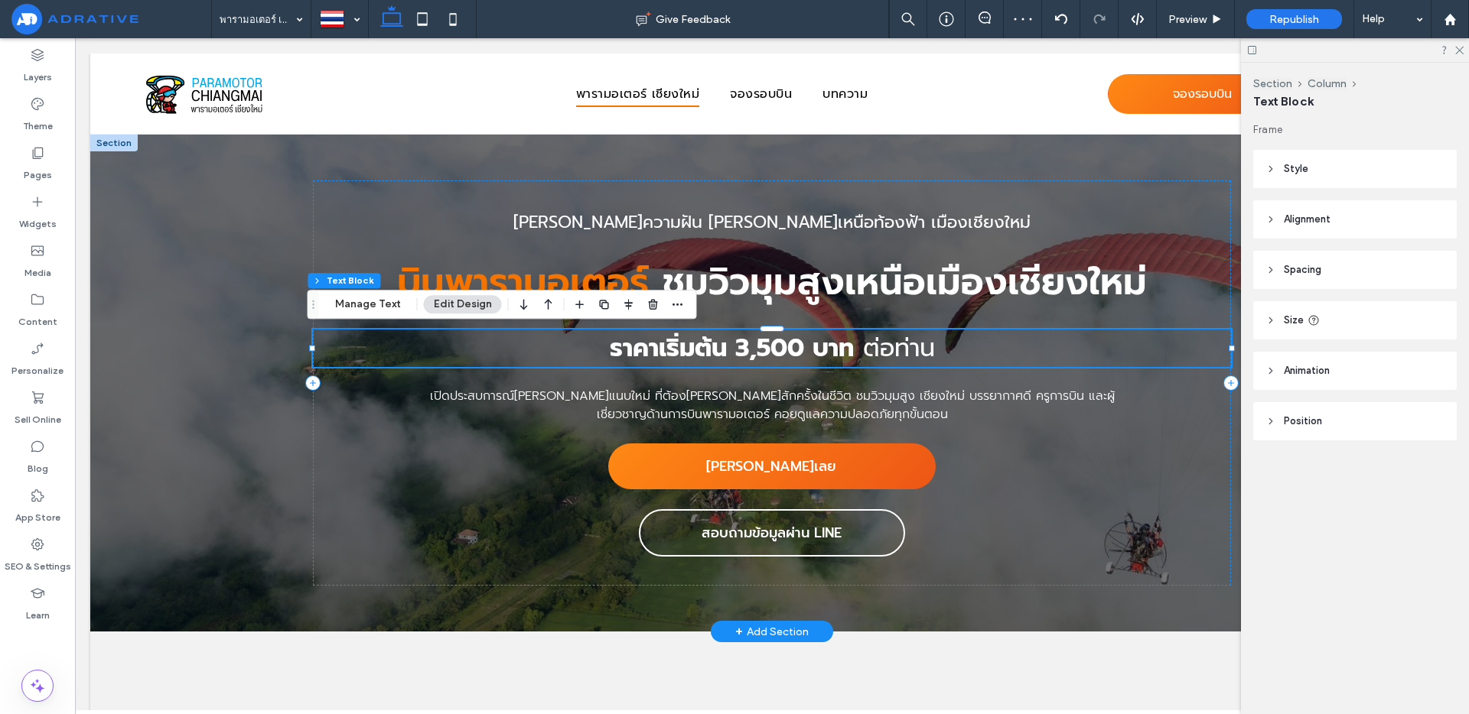
click at [691, 346] on strong "ราคาเริ่มต้น 3,500 บาท" at bounding box center [732, 348] width 244 height 37
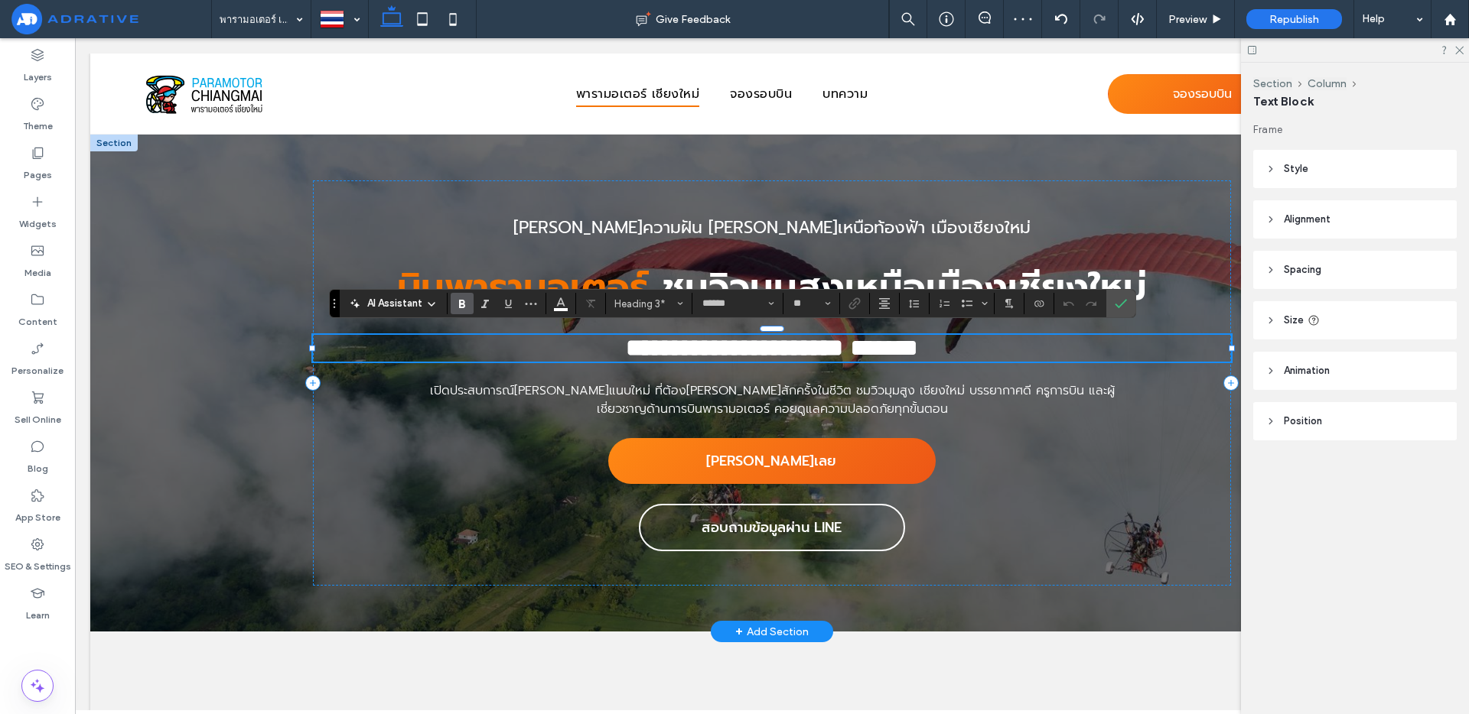
click at [677, 353] on strong "**********" at bounding box center [734, 348] width 217 height 24
drag, startPoint x: 647, startPoint y: 347, endPoint x: 714, endPoint y: 346, distance: 67.3
click at [714, 346] on strong "**********" at bounding box center [734, 348] width 217 height 24
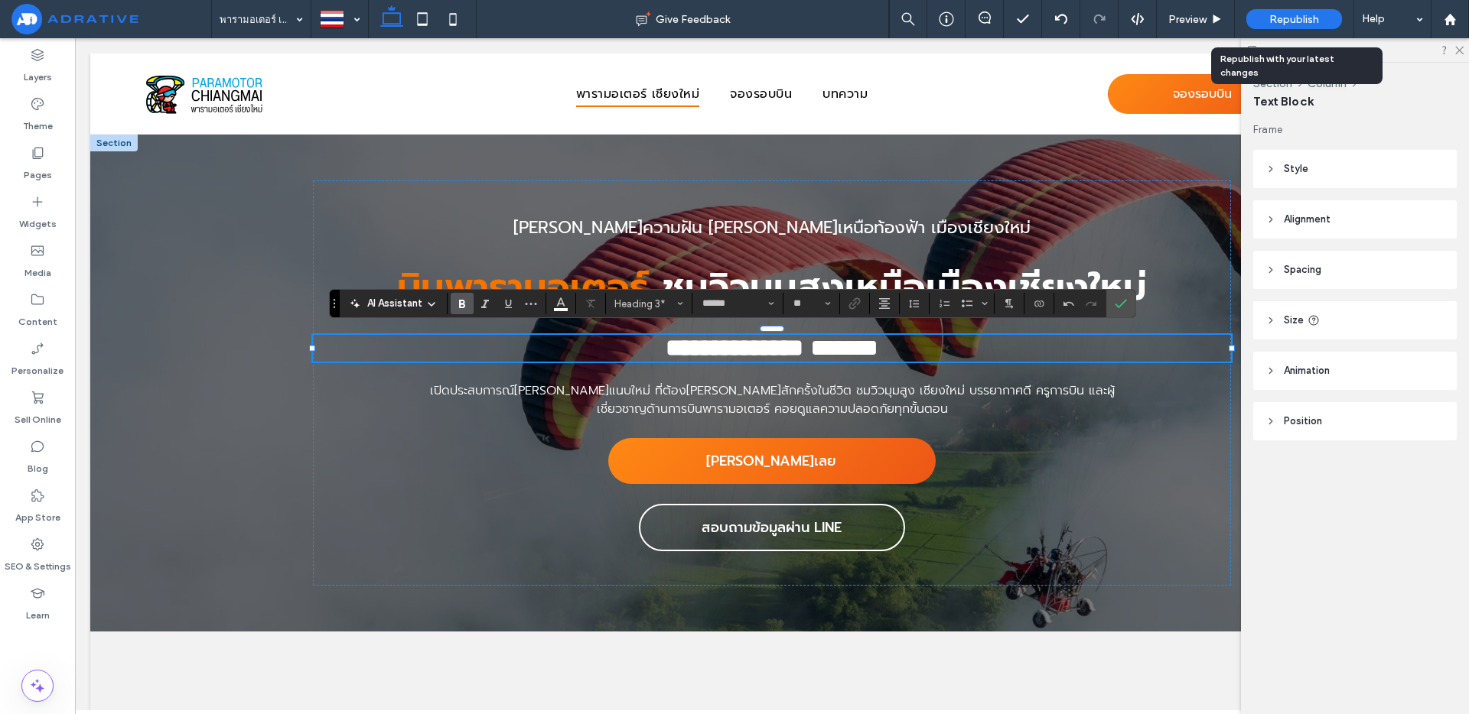
click at [1270, 22] on span "Republish" at bounding box center [1294, 19] width 50 height 13
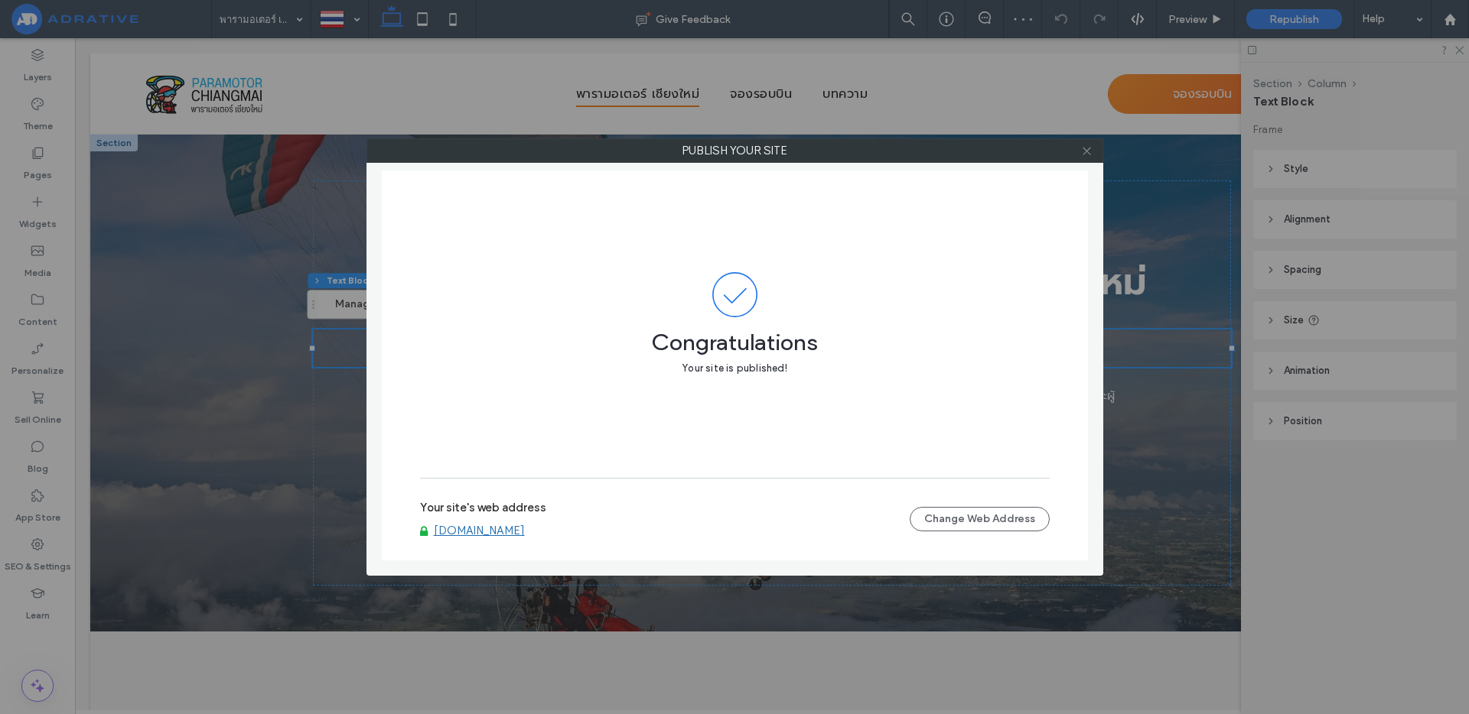
click at [1088, 154] on icon at bounding box center [1086, 150] width 11 height 11
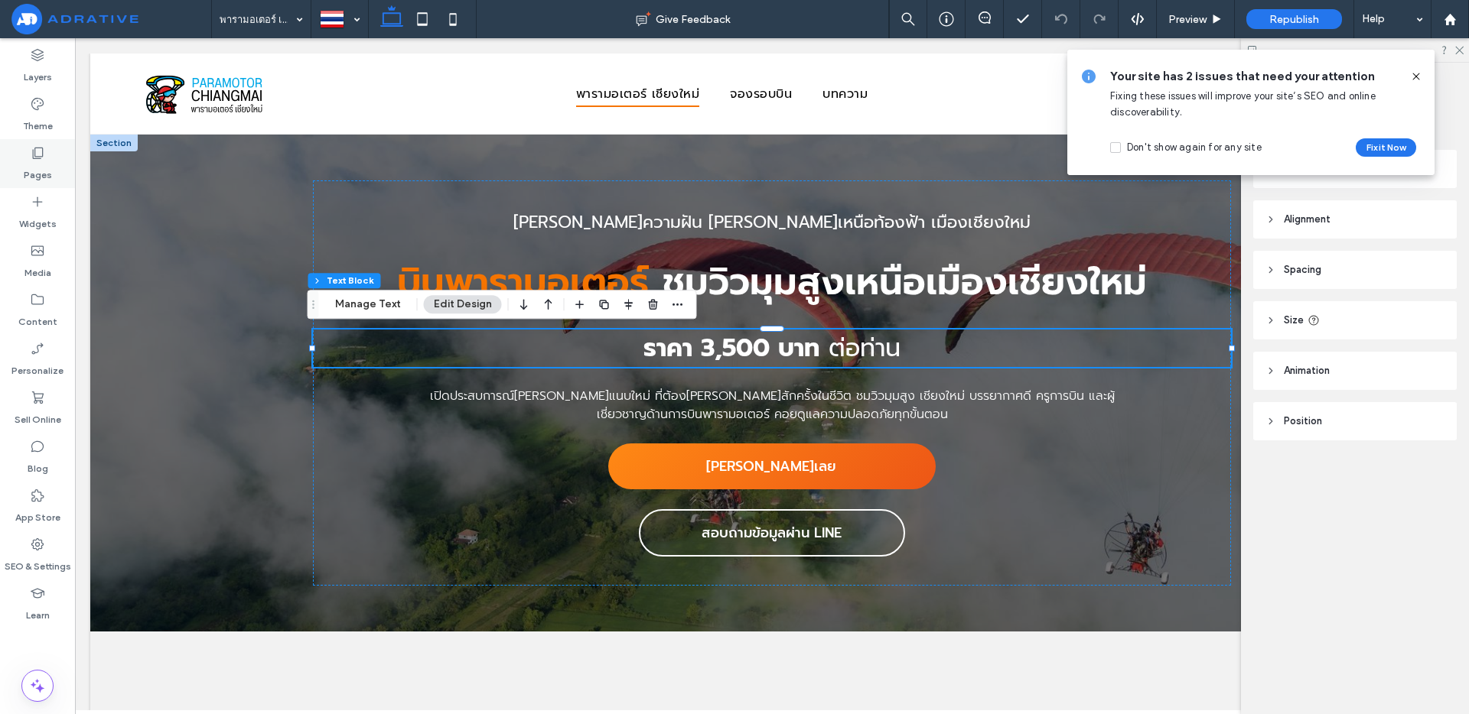
click at [56, 160] on div "Pages" at bounding box center [37, 163] width 75 height 49
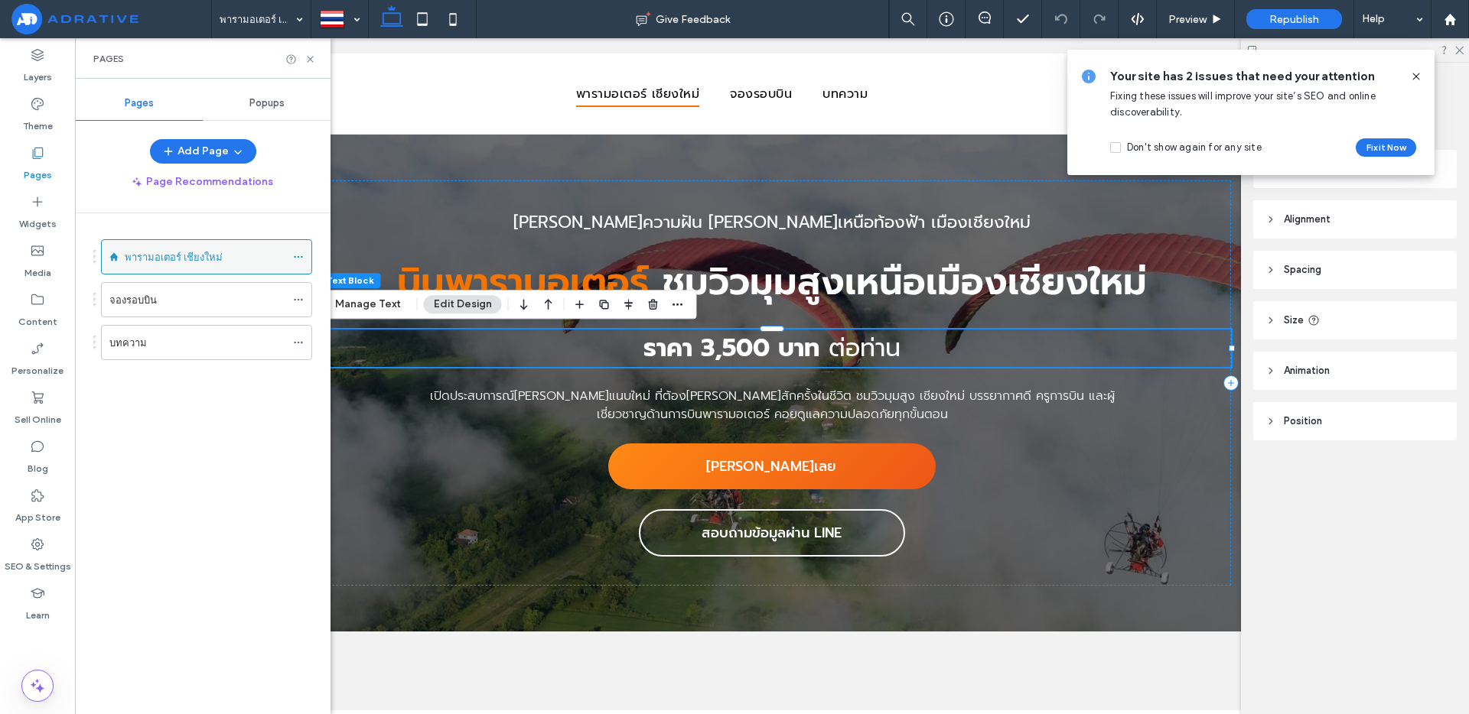
click at [299, 256] on icon at bounding box center [298, 257] width 11 height 11
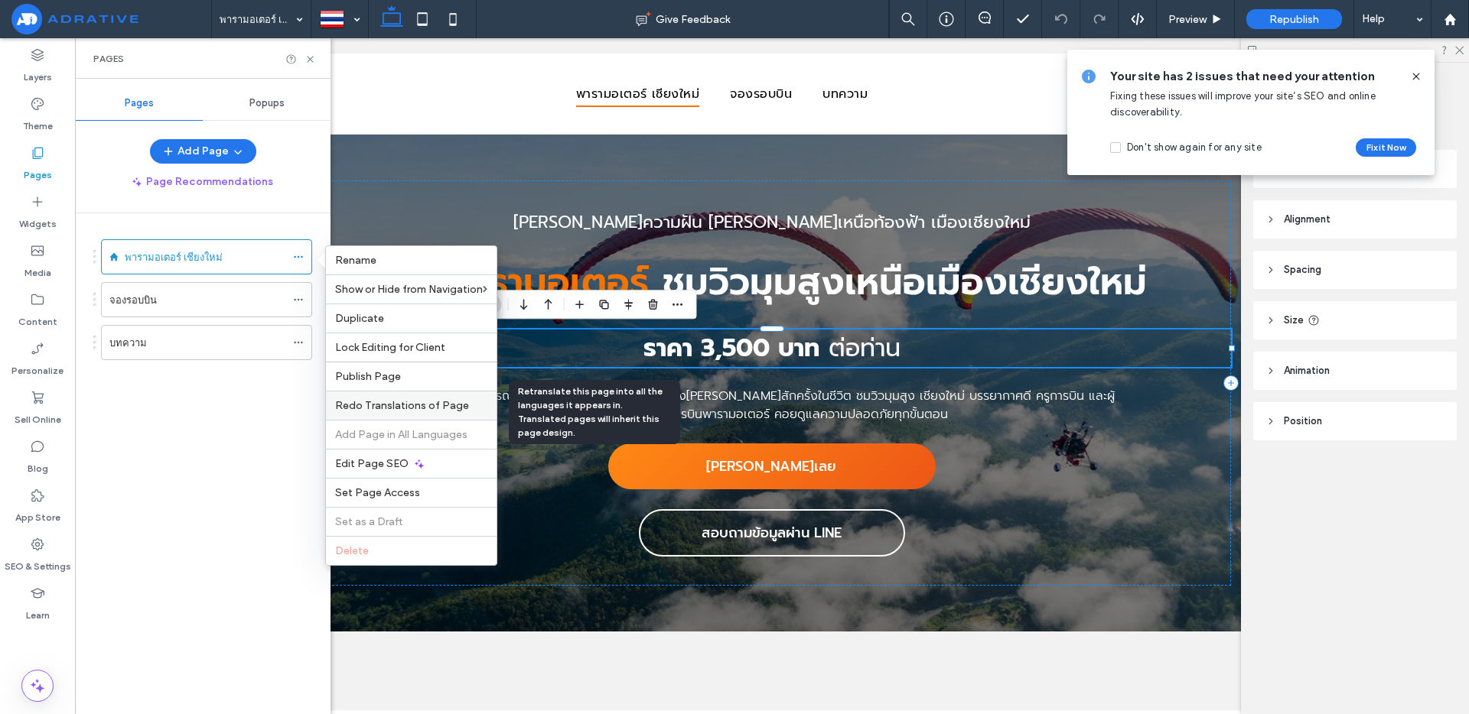
click at [437, 404] on span "Redo Translations of Page" at bounding box center [402, 405] width 134 height 13
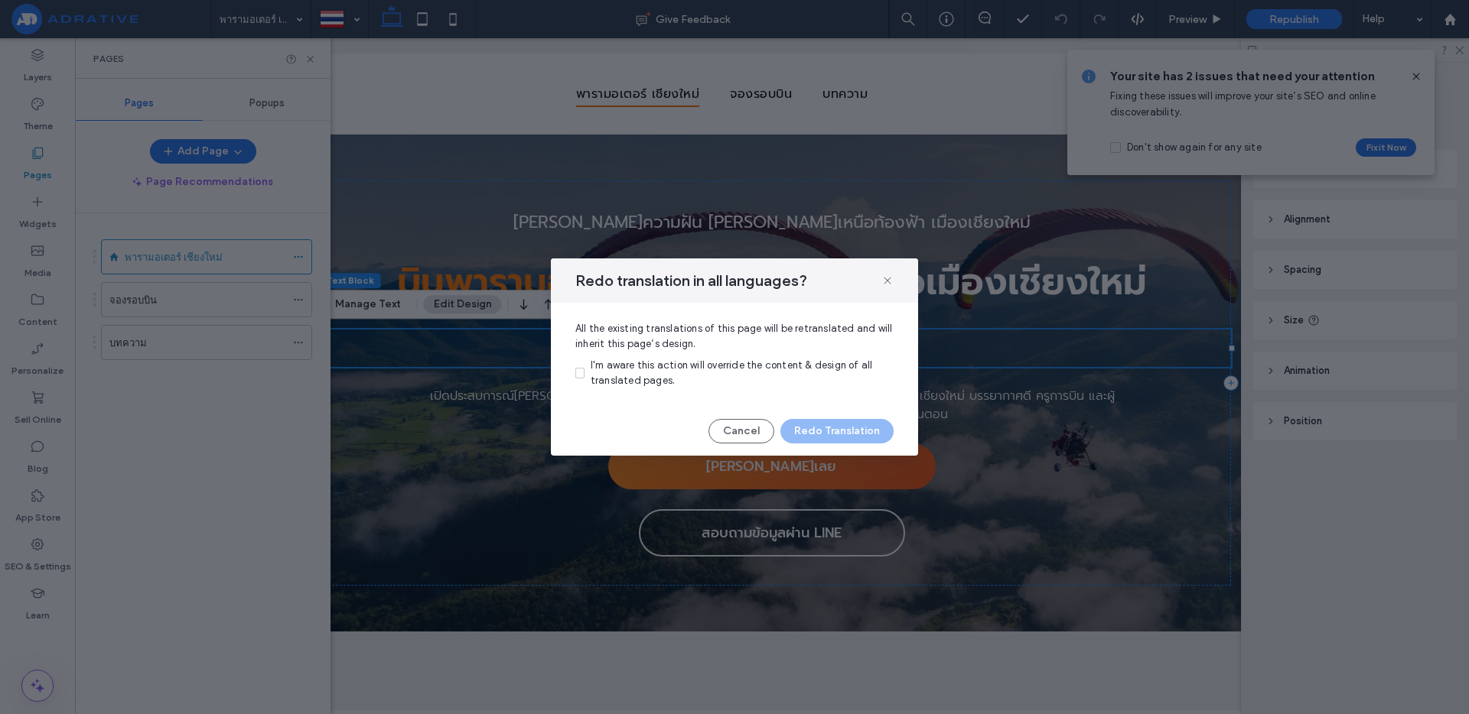
click at [652, 376] on span "I'm aware this action will override the content & design of all translated page…" at bounding box center [731, 373] width 282 height 27
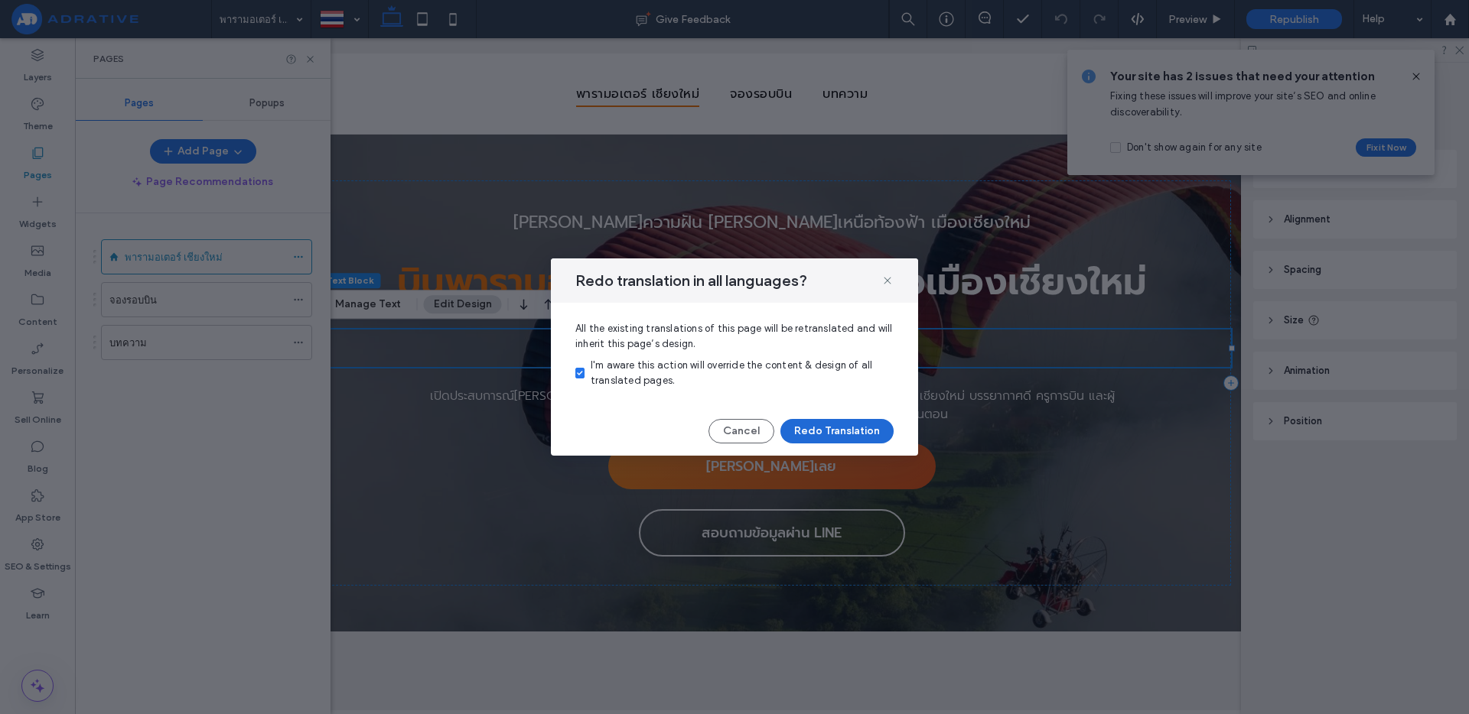
click at [817, 433] on button "Redo Translation" at bounding box center [836, 431] width 113 height 24
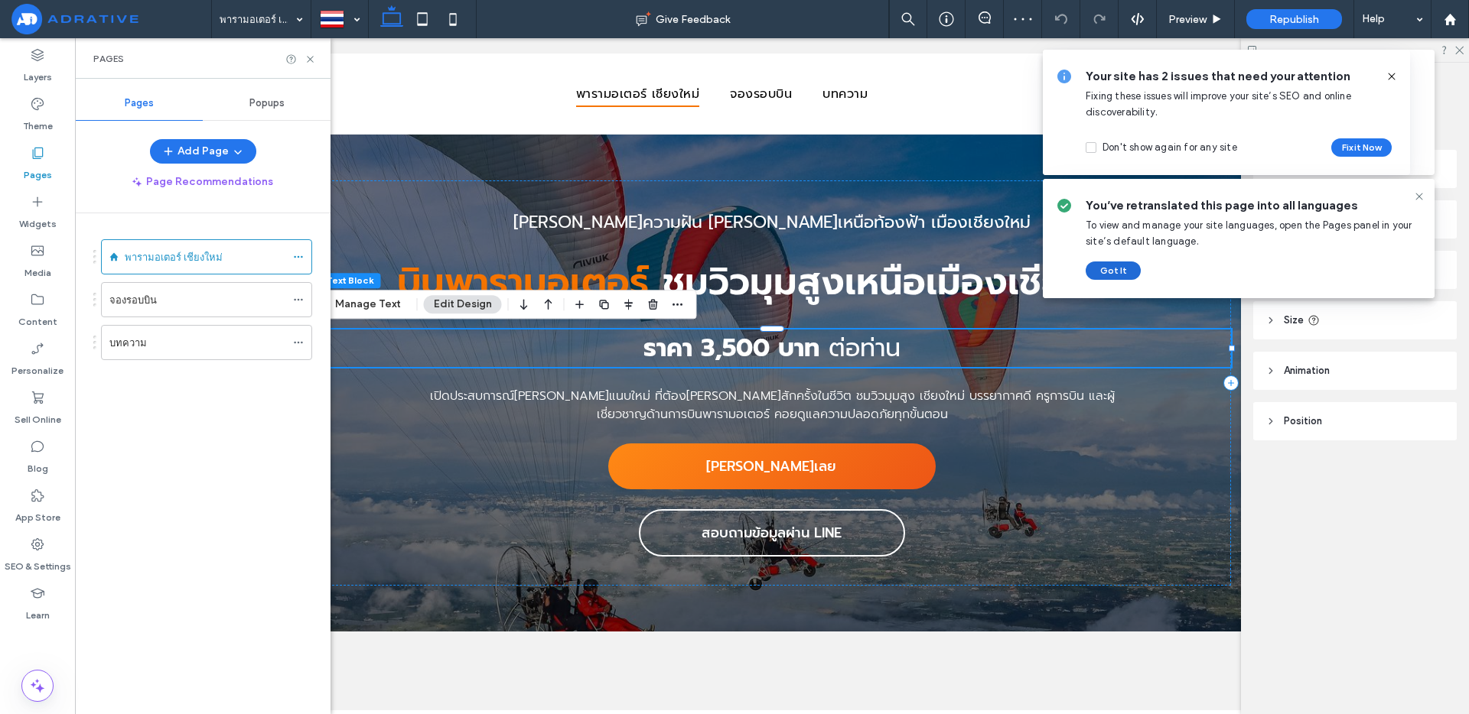
drag, startPoint x: 1104, startPoint y: 272, endPoint x: 676, endPoint y: 265, distance: 427.6
click at [1104, 272] on button "Got It" at bounding box center [1112, 271] width 55 height 18
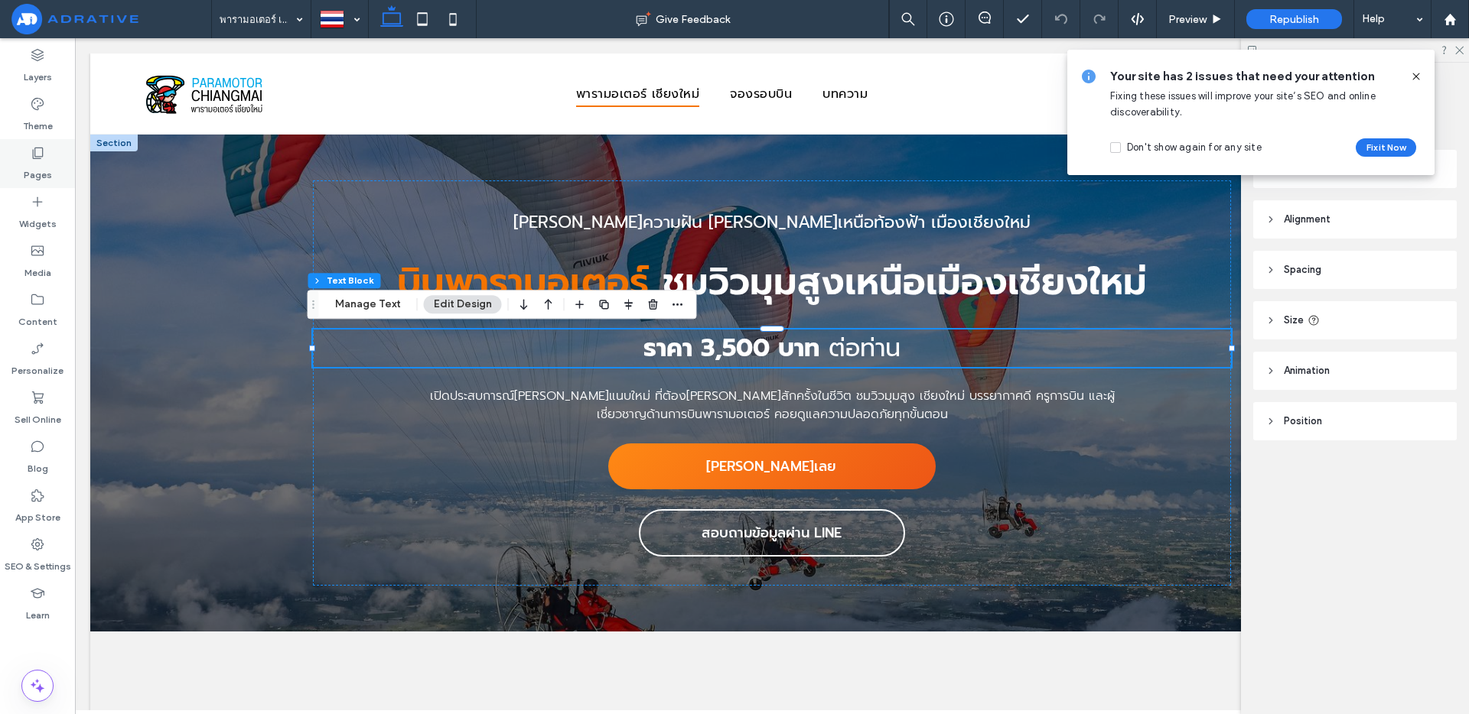
click at [37, 161] on label "Pages" at bounding box center [38, 171] width 28 height 21
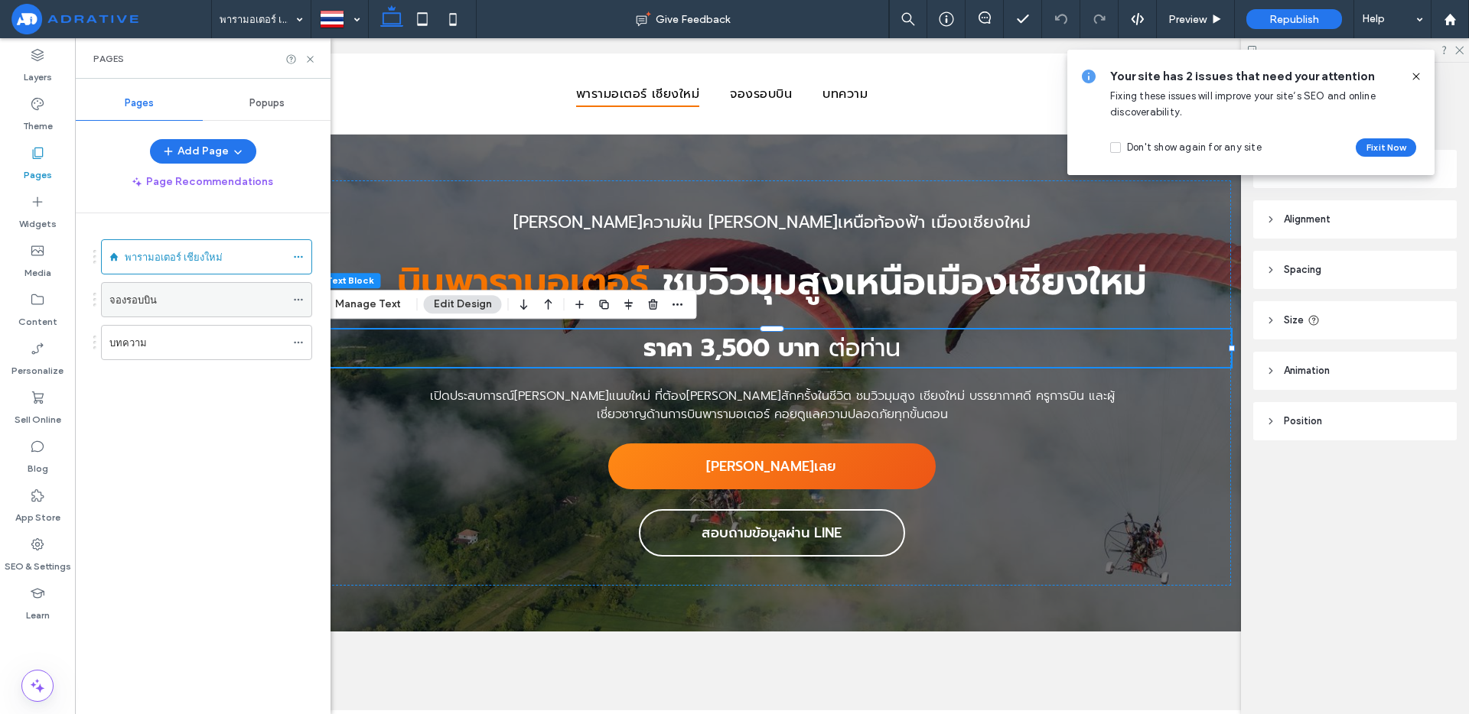
click at [223, 304] on div "จองรอบบิน" at bounding box center [197, 300] width 176 height 16
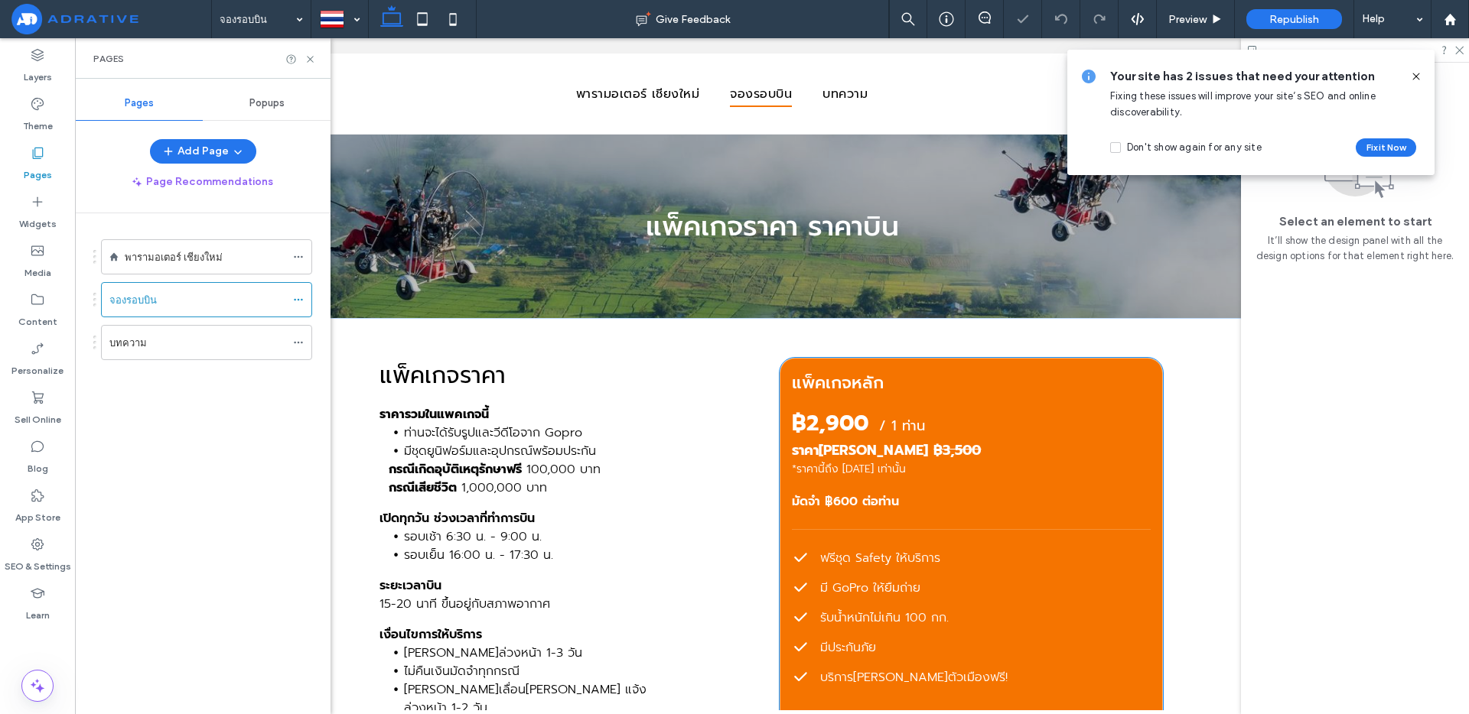
click at [818, 421] on strong "฿2,900" at bounding box center [830, 423] width 76 height 33
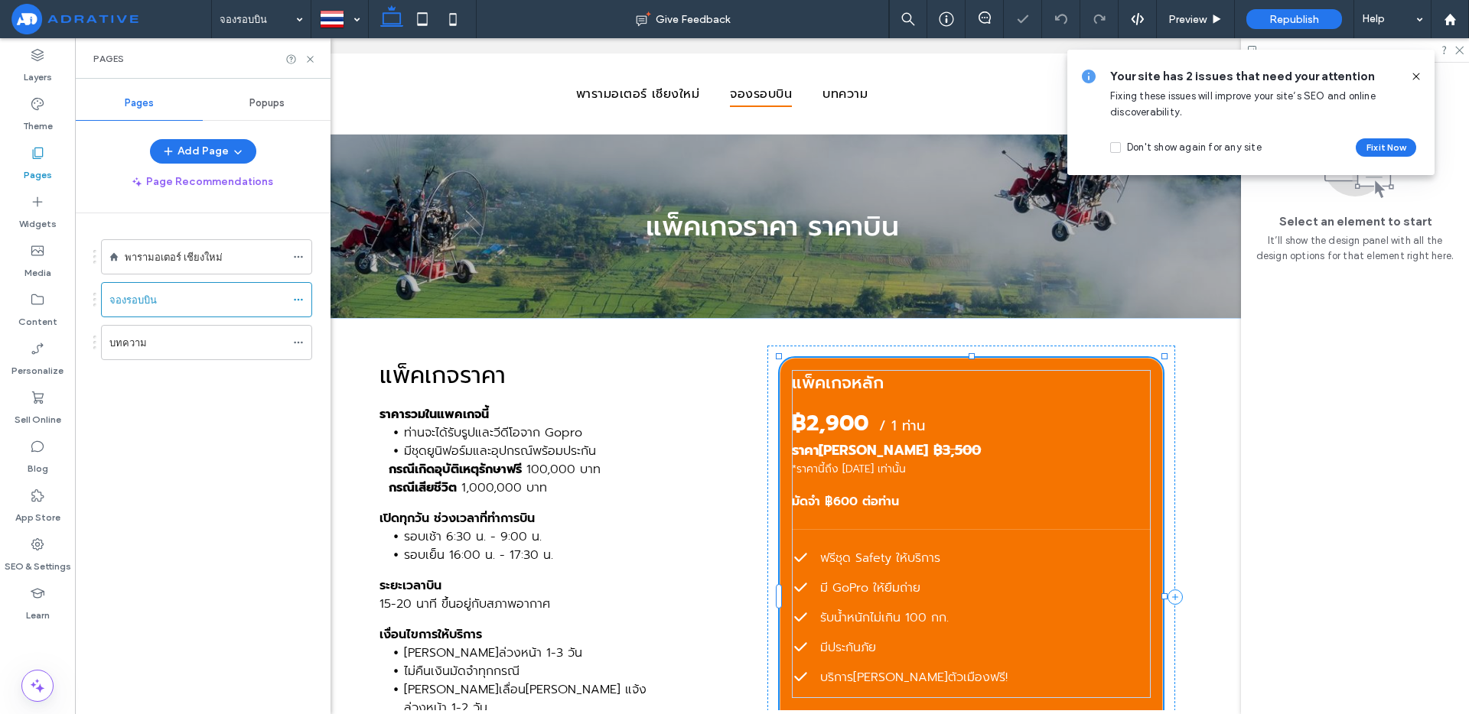
click at [818, 421] on strong "฿2,900" at bounding box center [830, 423] width 76 height 33
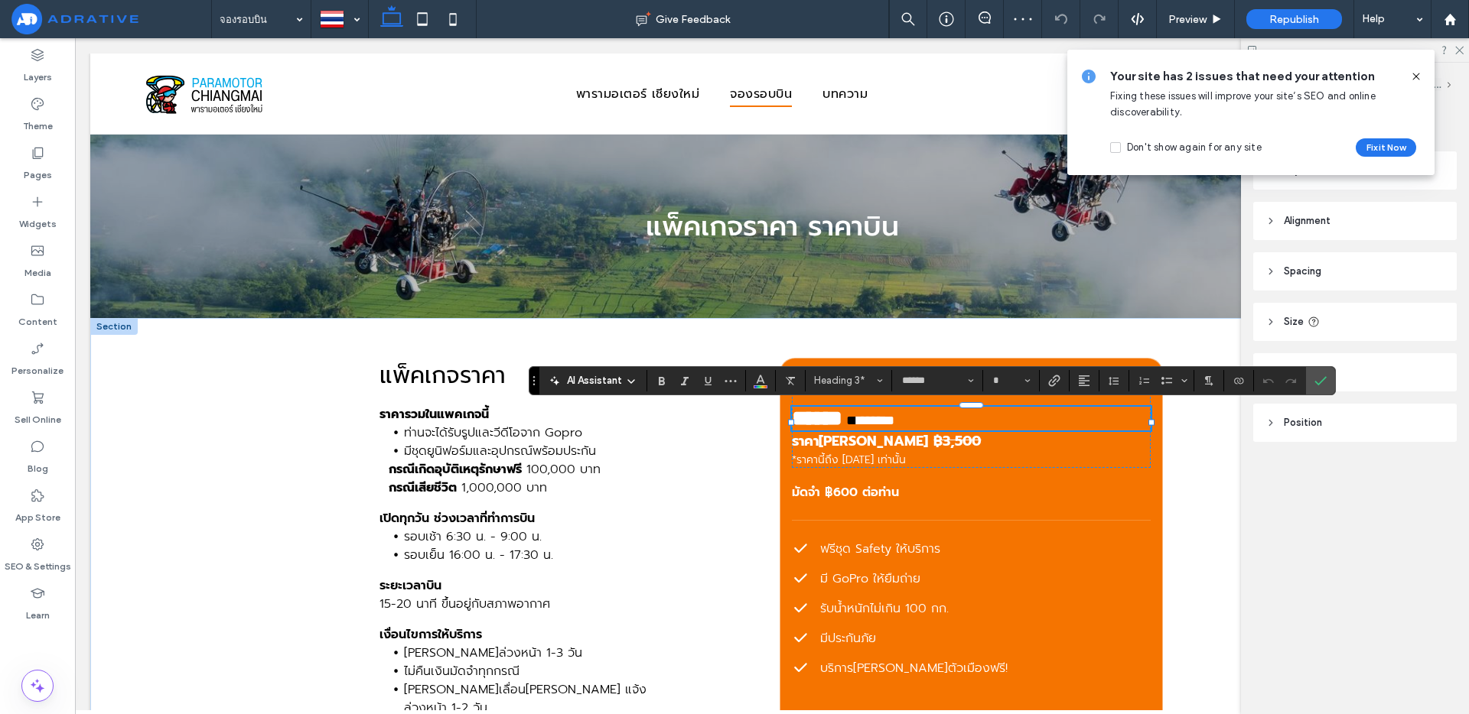
click at [812, 418] on strong "******" at bounding box center [817, 418] width 50 height 21
type input "**"
click at [805, 422] on strong "******" at bounding box center [817, 418] width 50 height 21
drag, startPoint x: 820, startPoint y: 421, endPoint x: 830, endPoint y: 421, distance: 10.0
click at [826, 421] on strong "******" at bounding box center [817, 418] width 50 height 21
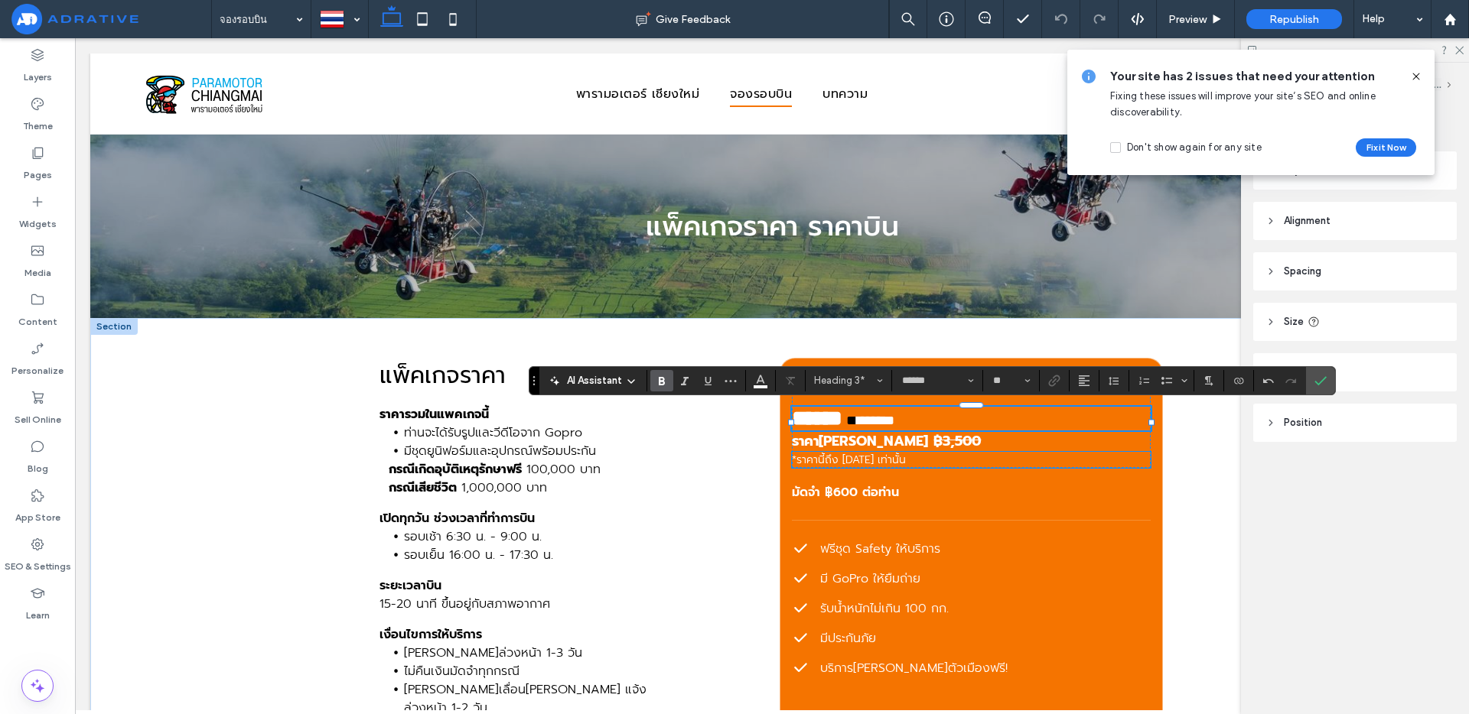
click at [952, 465] on p "*ราคานี้ถึง [DATE] เท่านั้น" at bounding box center [971, 460] width 359 height 16
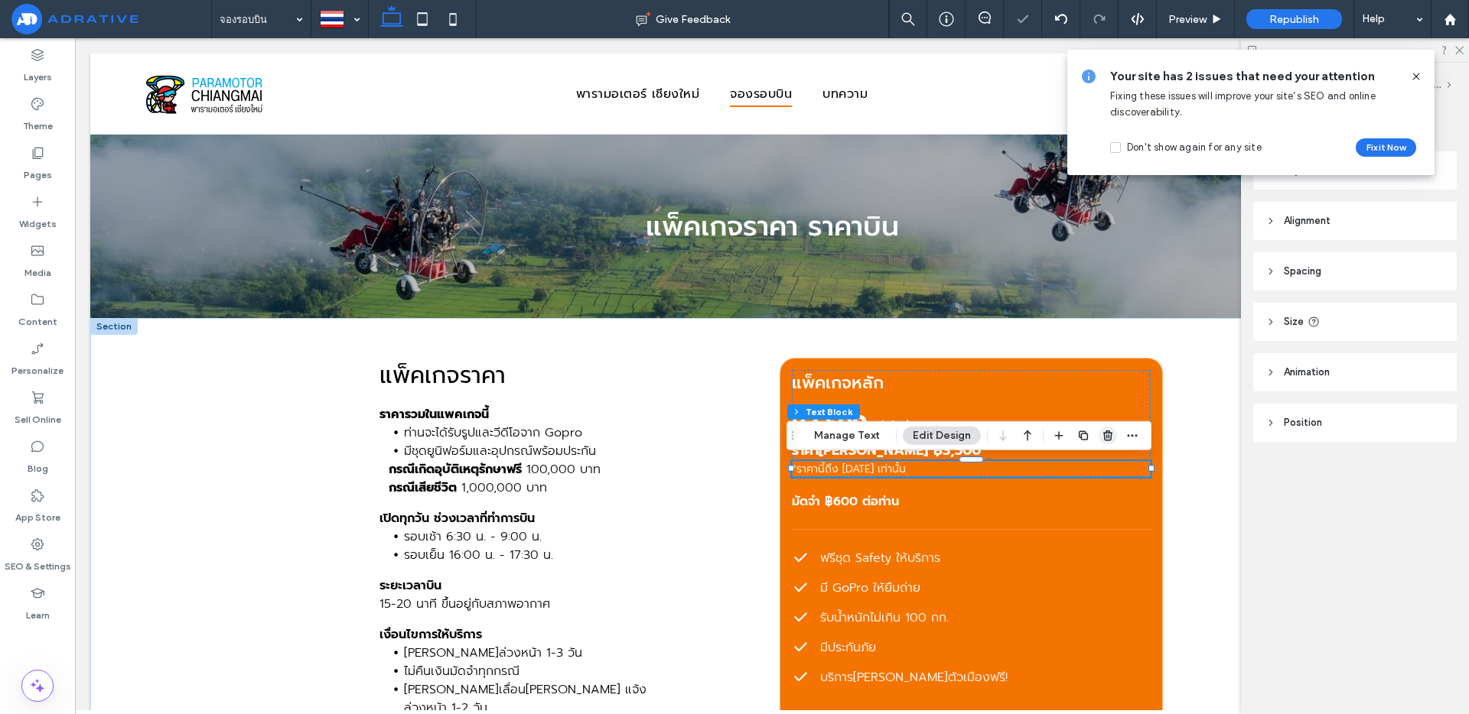
click at [1103, 434] on use "button" at bounding box center [1107, 436] width 9 height 10
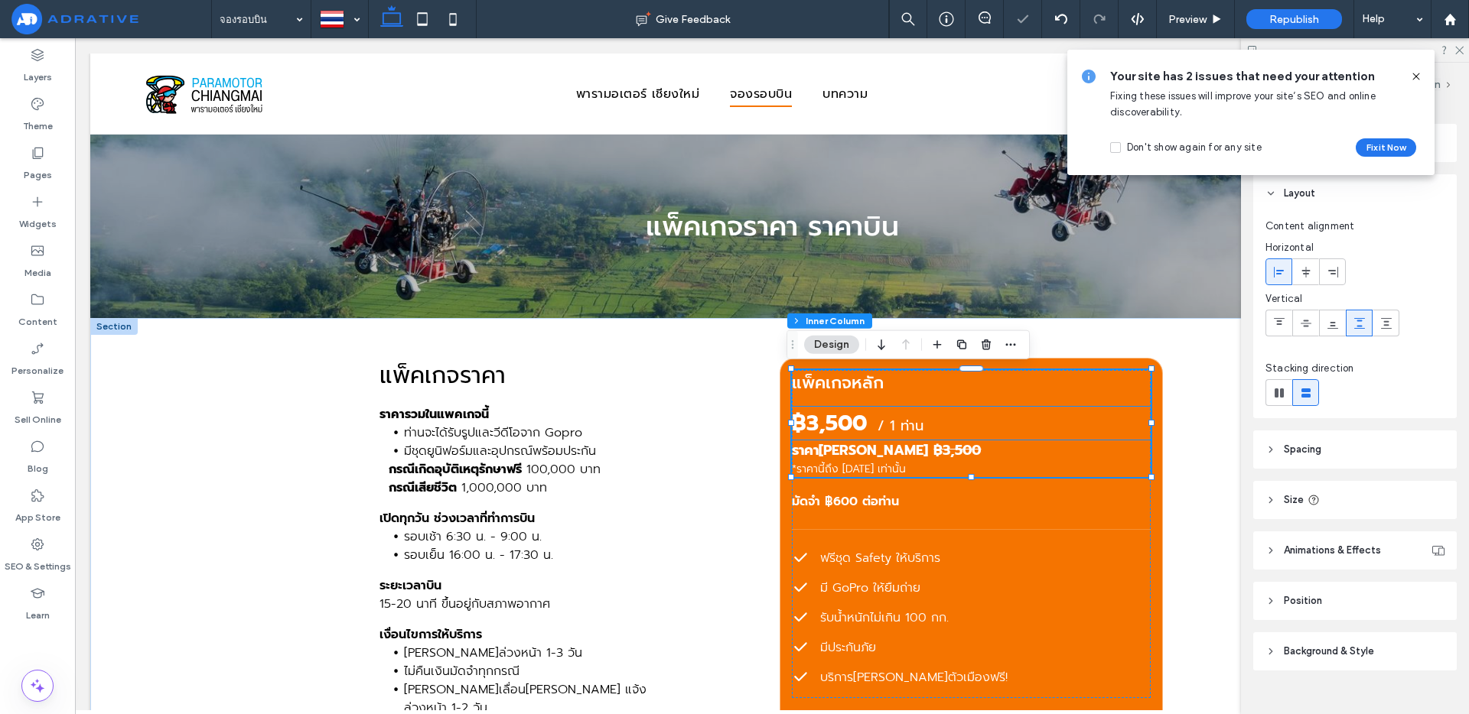
type input "**"
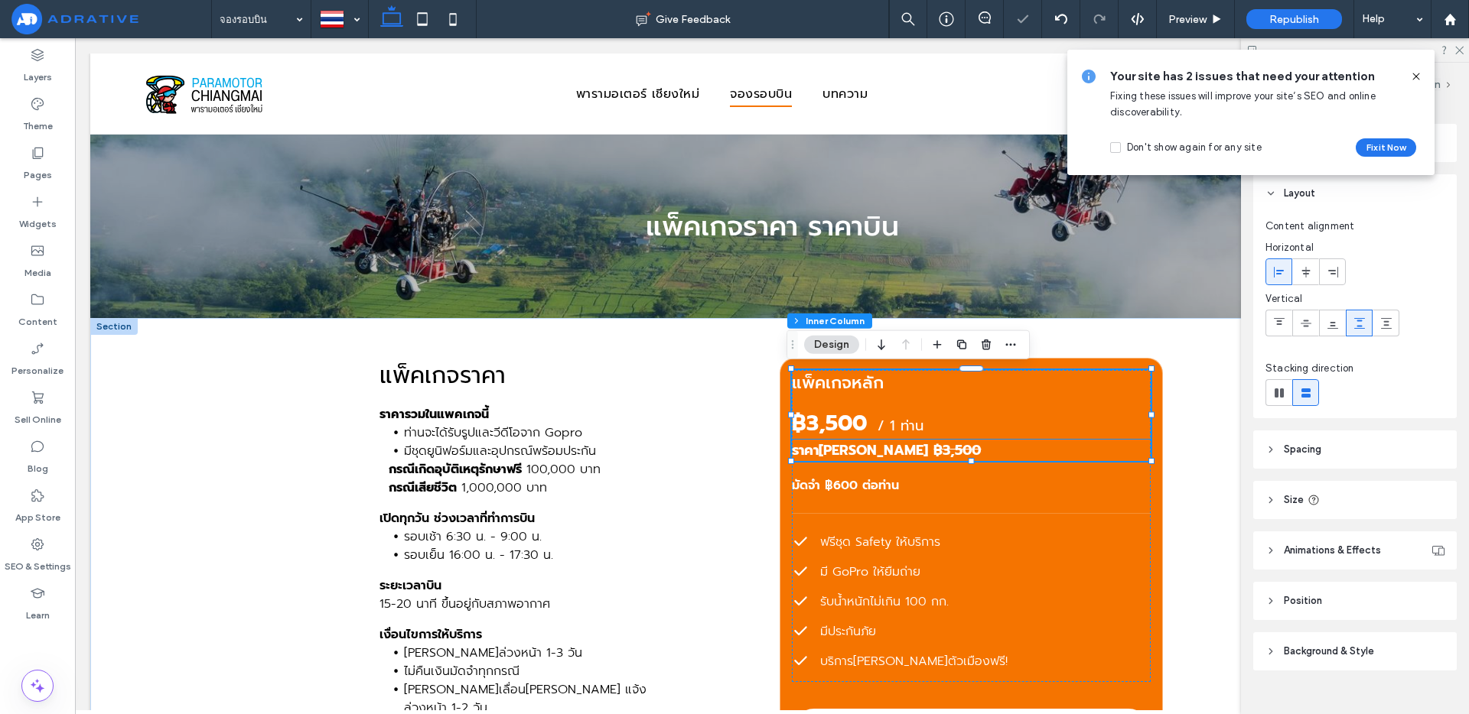
click at [1122, 448] on h3 "ราคา[PERSON_NAME] ฿3,500" at bounding box center [971, 450] width 359 height 21
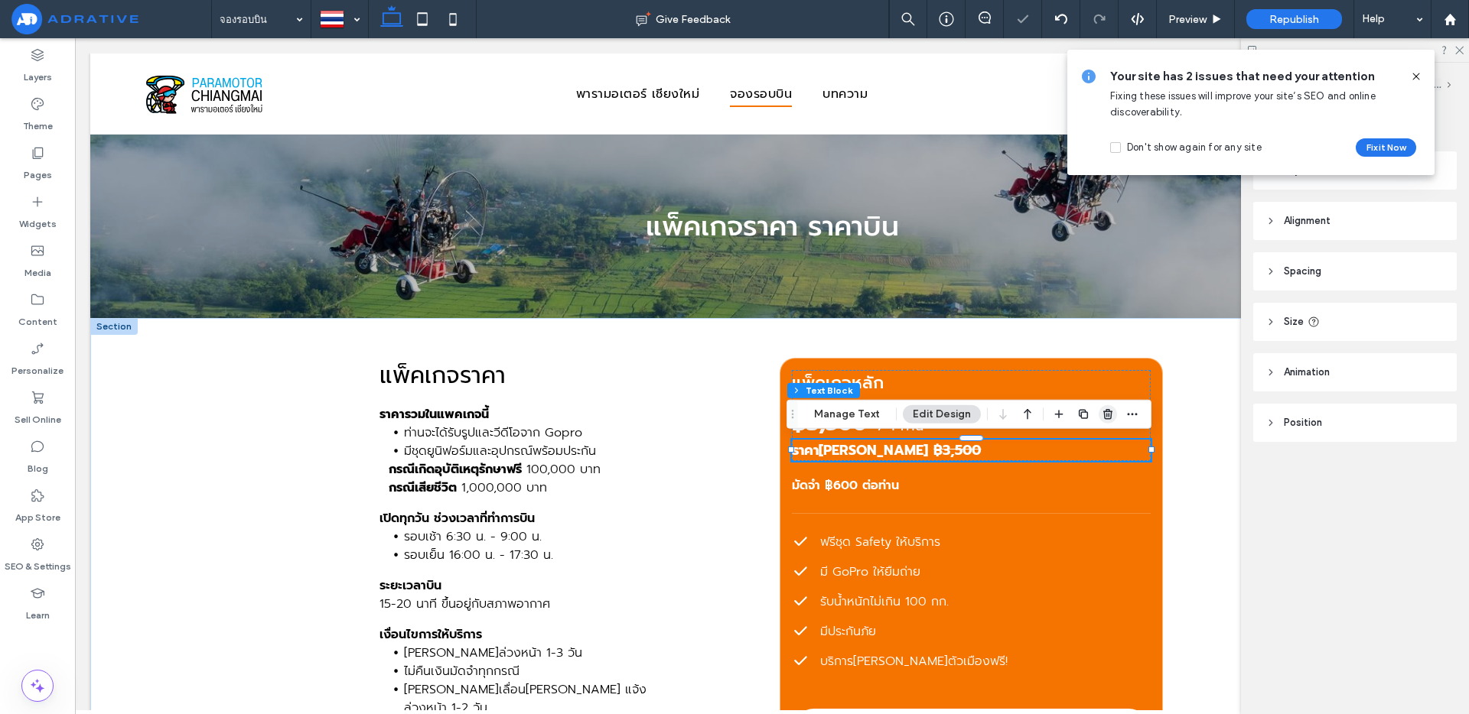
drag, startPoint x: 1100, startPoint y: 416, endPoint x: 1007, endPoint y: 405, distance: 93.9
click at [1101, 416] on icon "button" at bounding box center [1107, 414] width 12 height 12
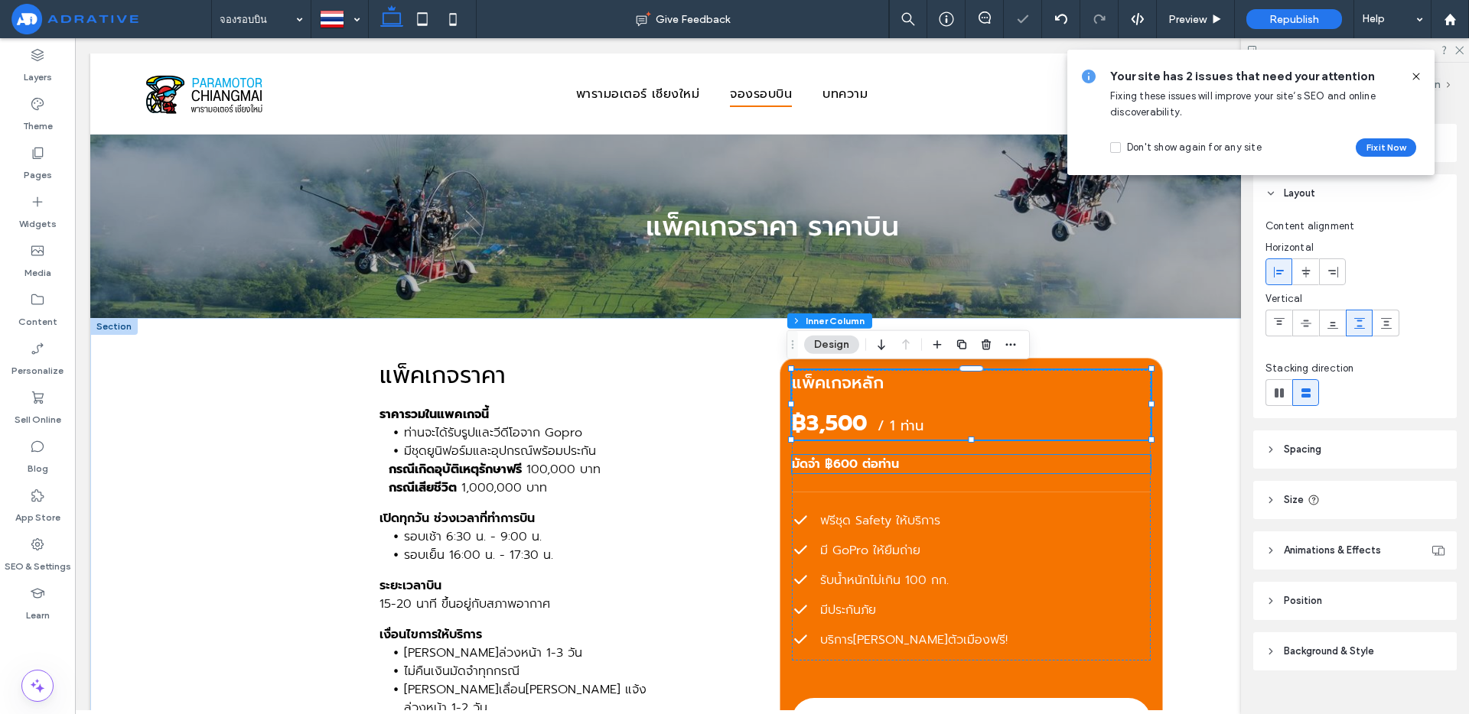
click at [1114, 471] on p "มัดจำ ฿600 ต่อท่าน" at bounding box center [971, 464] width 359 height 18
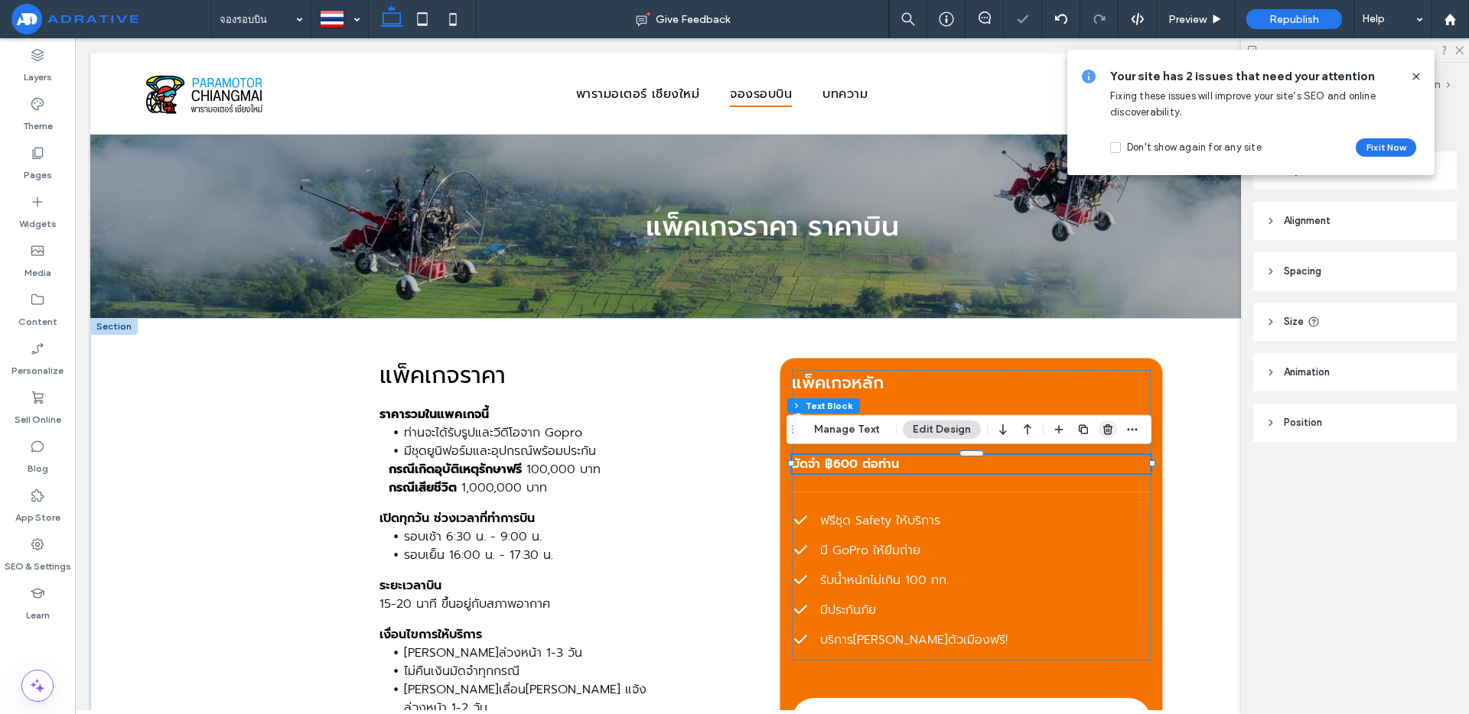
drag, startPoint x: 1105, startPoint y: 425, endPoint x: 1067, endPoint y: 418, distance: 38.9
click at [1105, 425] on use "button" at bounding box center [1107, 430] width 9 height 10
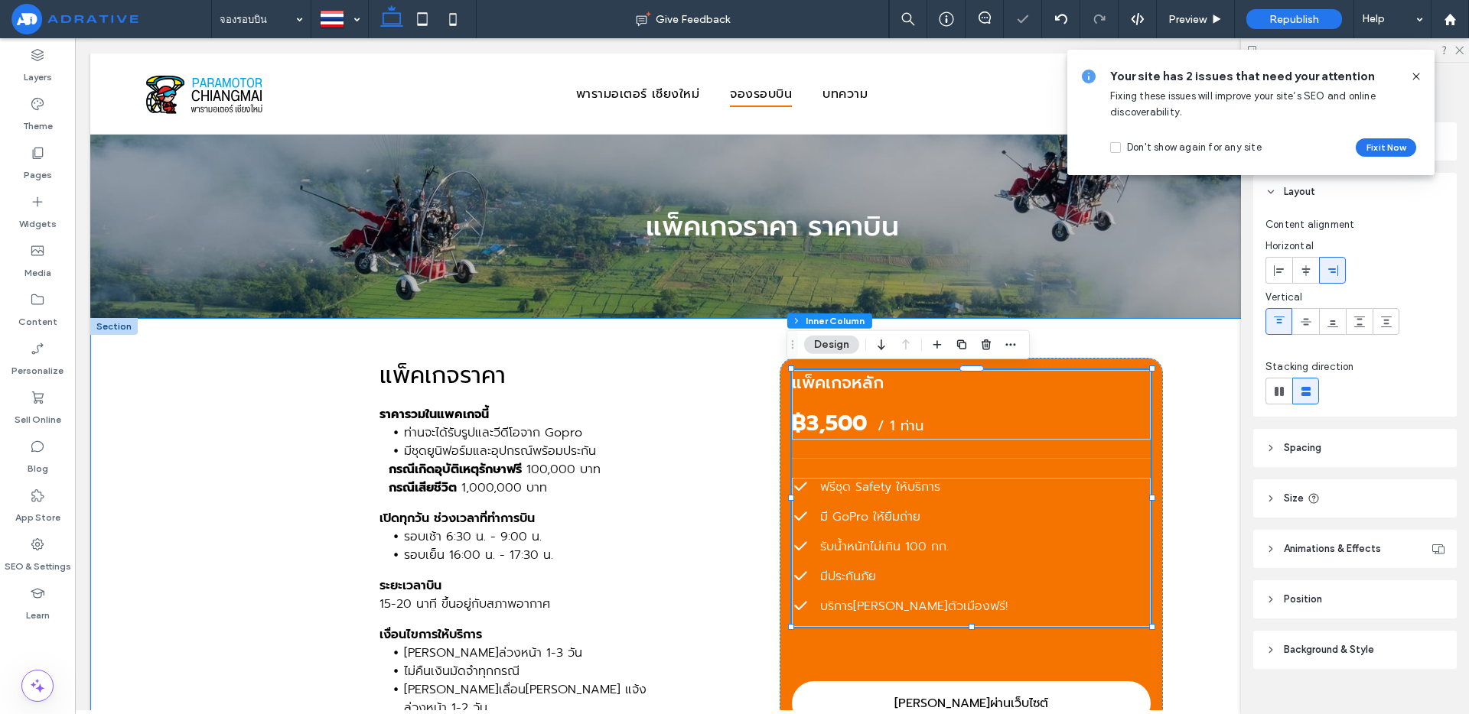
click at [1178, 363] on div "แพ็คเกจราคา ราคารวมในแพคเกจนี้ ท่านจะได้รับรูปและวีดีโอจาก Gopro มีชุดยูนิฟอร์ม…" at bounding box center [772, 597] width 918 height 558
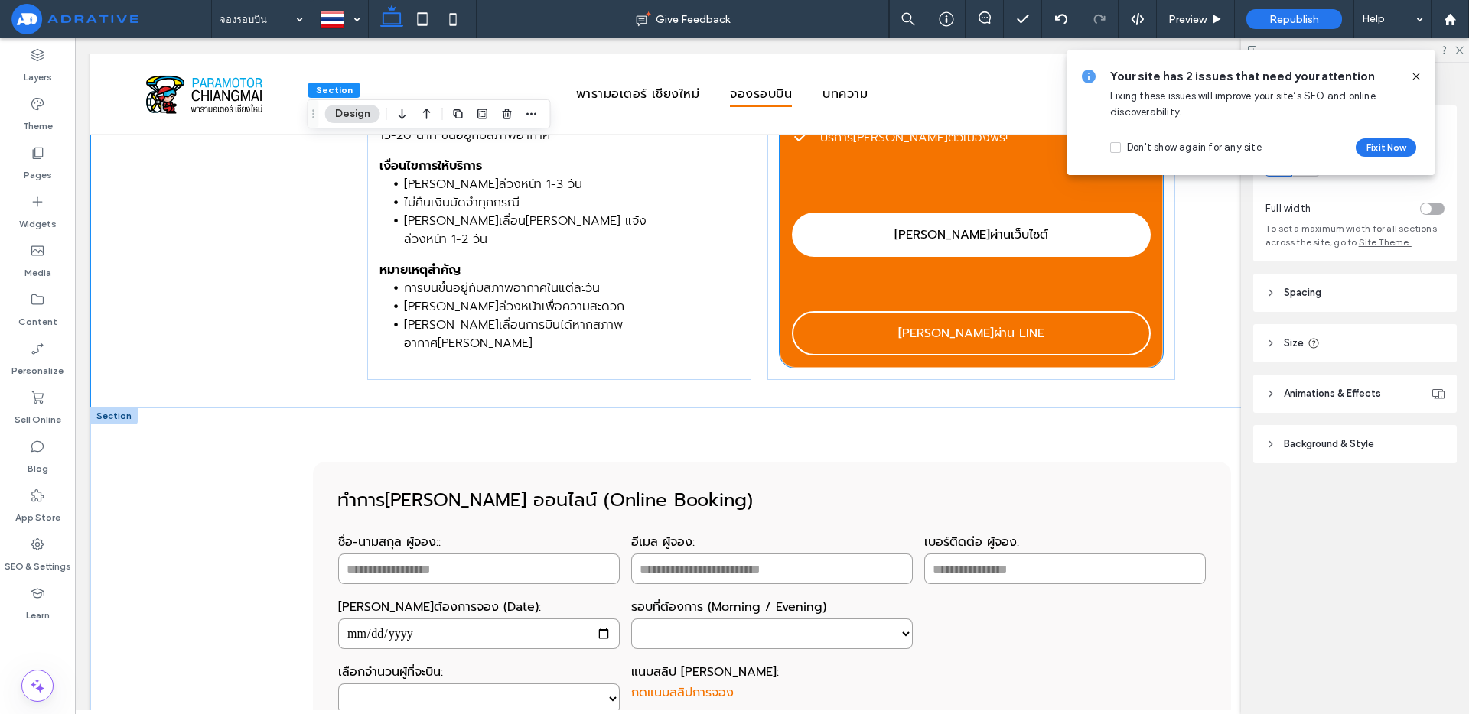
scroll to position [505, 0]
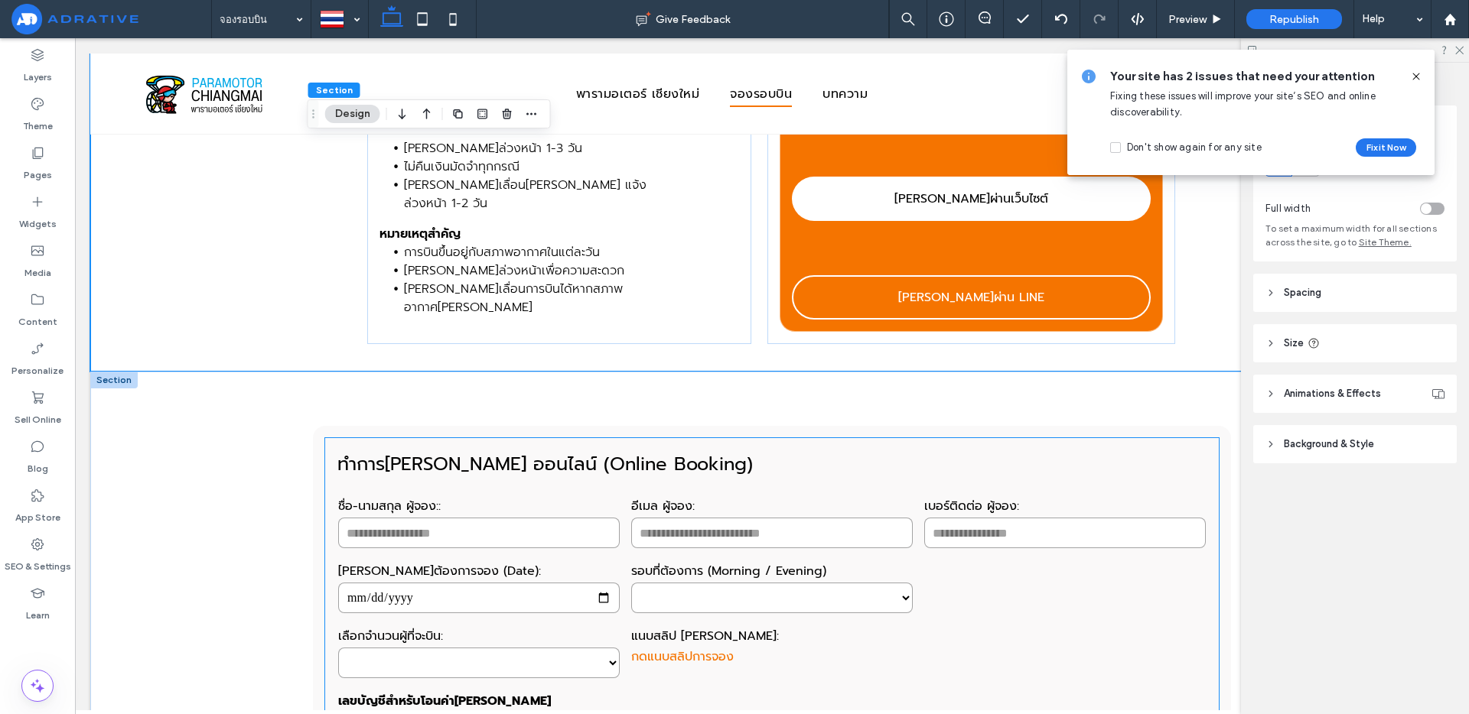
click at [674, 475] on h3 "ทำการ[PERSON_NAME] ออนไลน์ (Online Booking)" at bounding box center [771, 465] width 869 height 28
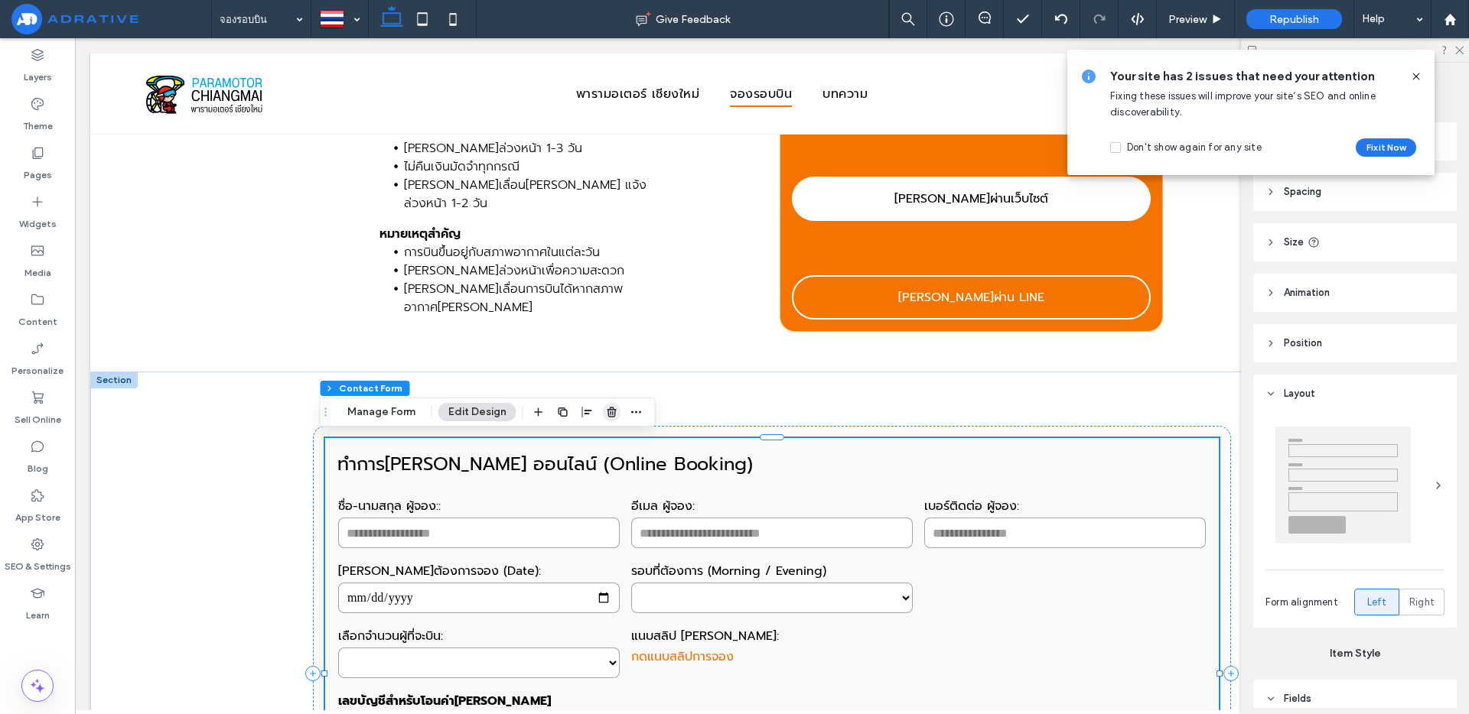
drag, startPoint x: 610, startPoint y: 410, endPoint x: 536, endPoint y: 372, distance: 82.8
click at [610, 410] on icon "button" at bounding box center [612, 412] width 12 height 12
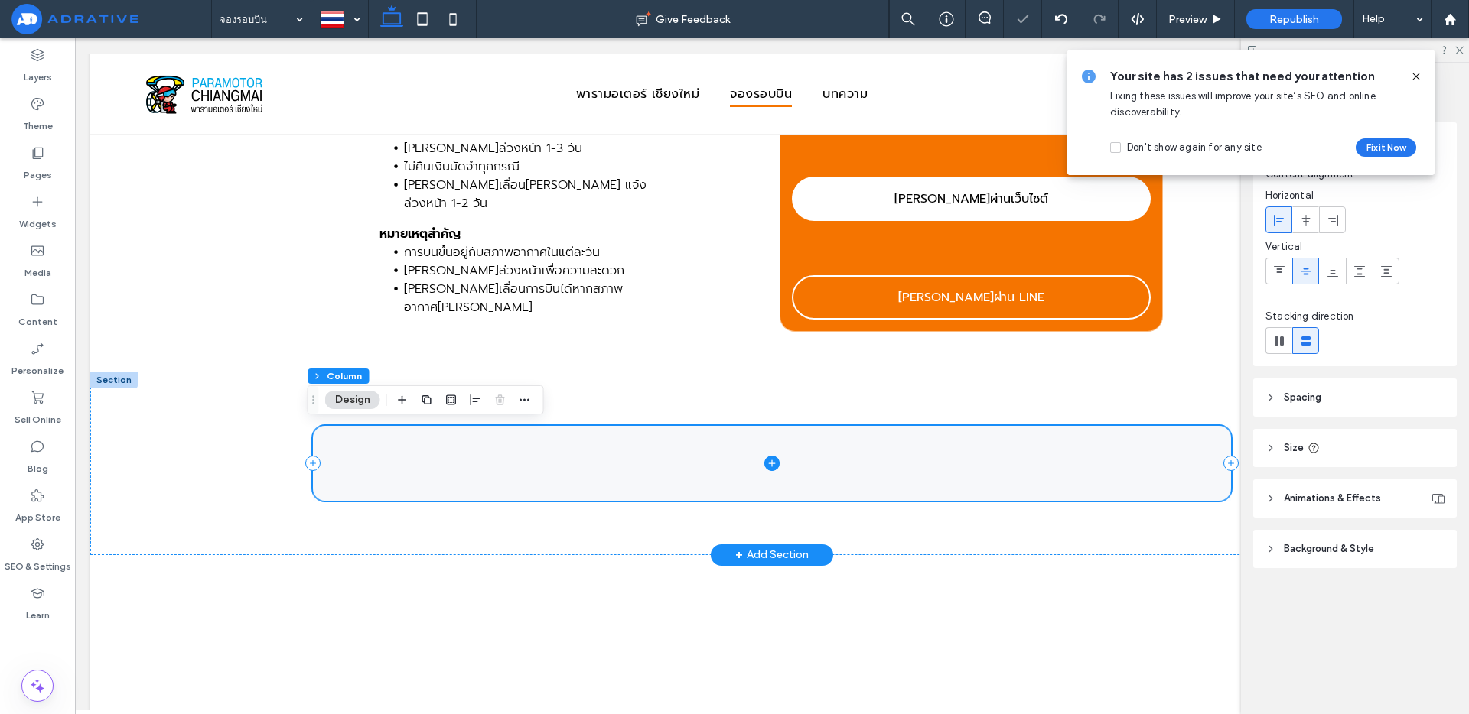
click at [804, 464] on span at bounding box center [772, 463] width 918 height 74
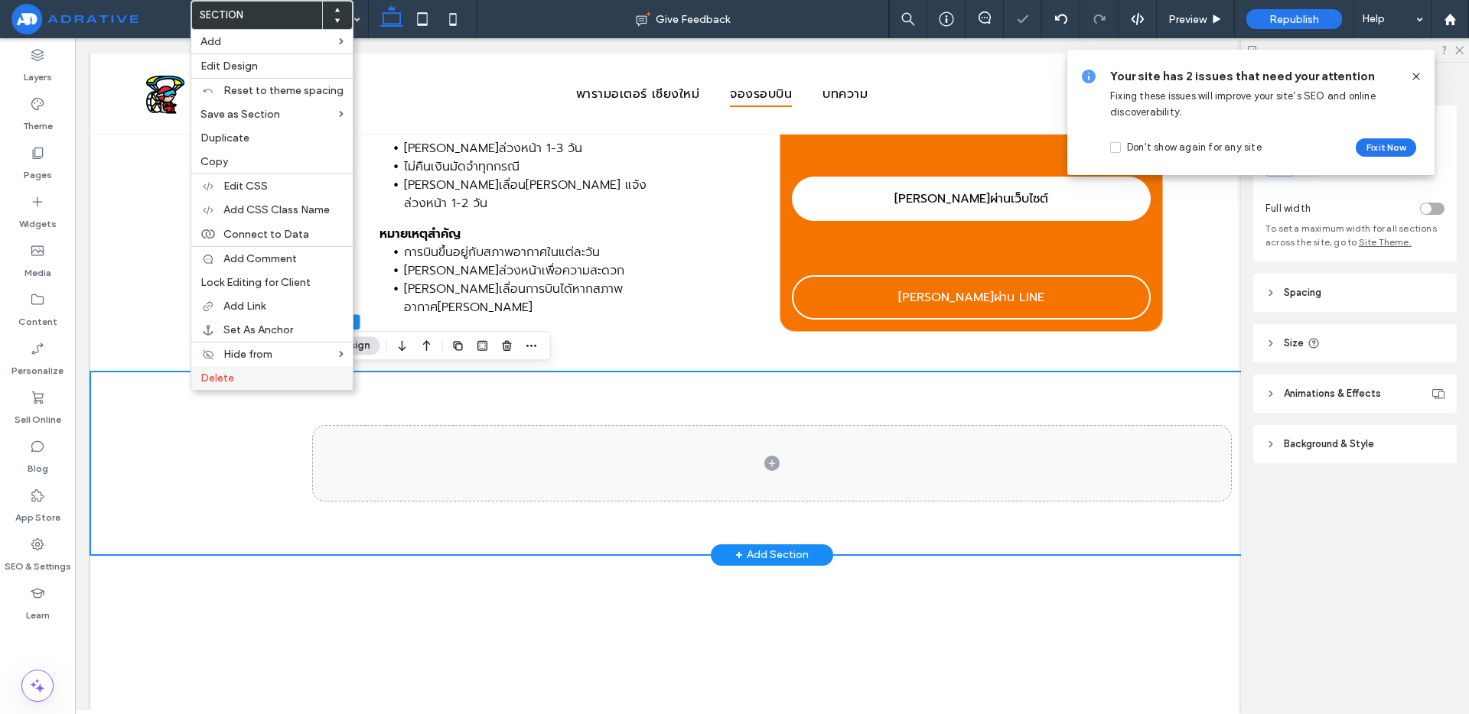
click at [273, 373] on label "Delete" at bounding box center [271, 378] width 143 height 13
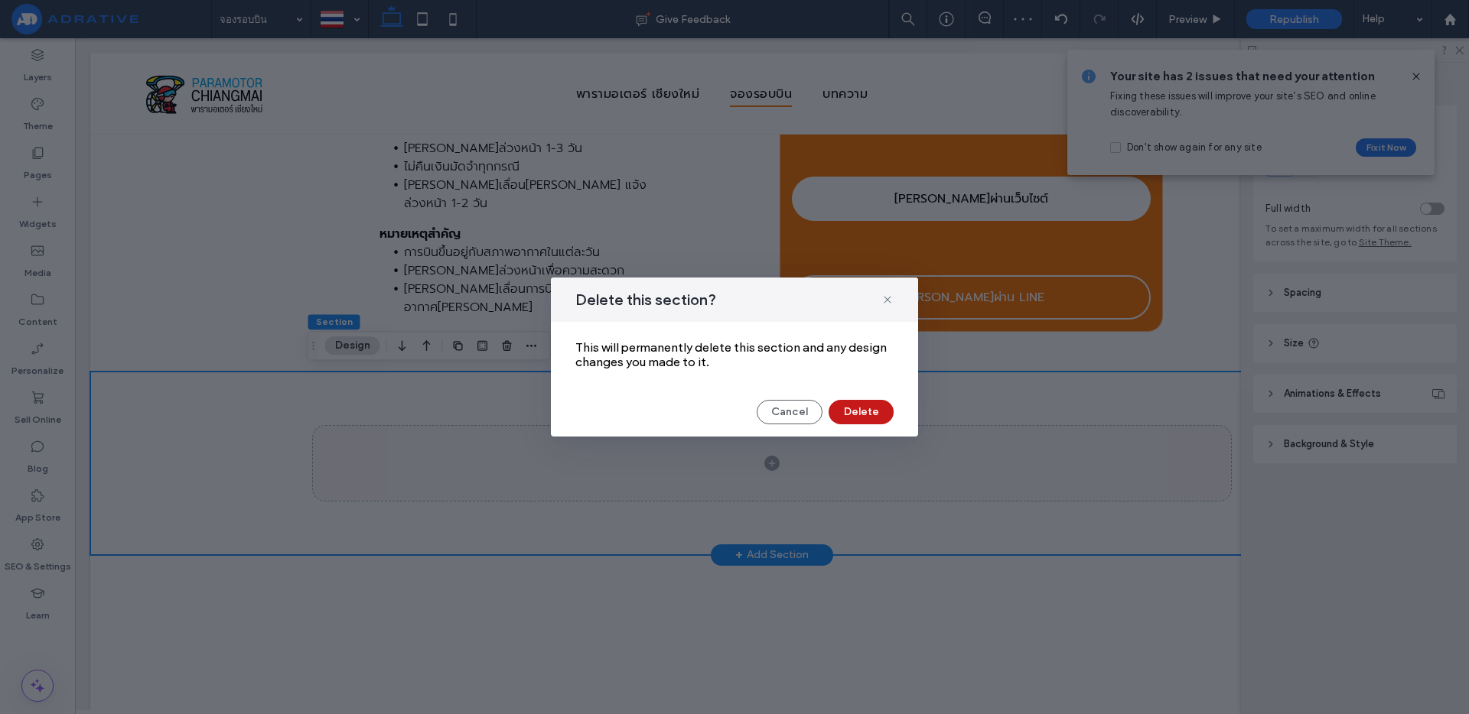
drag, startPoint x: 849, startPoint y: 405, endPoint x: 778, endPoint y: 372, distance: 78.7
click at [849, 405] on button "Delete" at bounding box center [860, 412] width 65 height 24
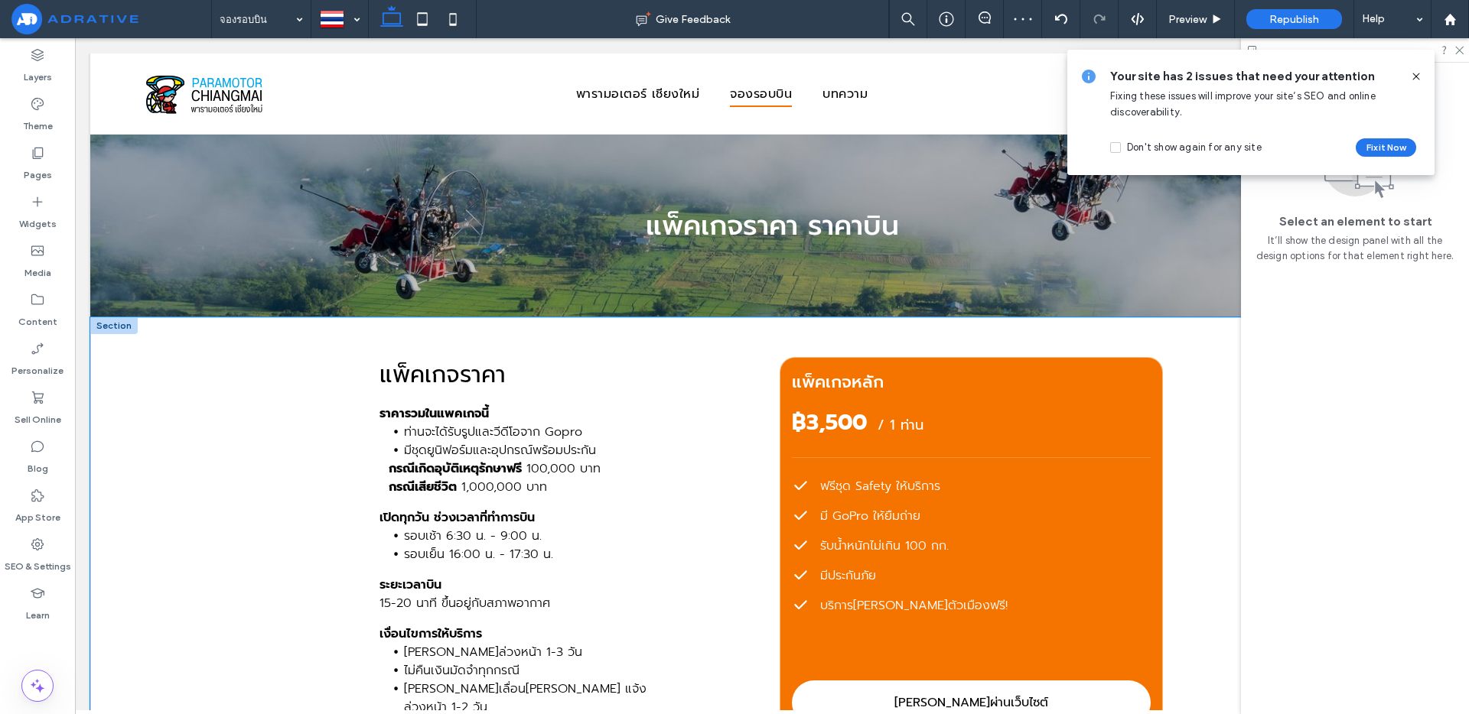
scroll to position [0, 0]
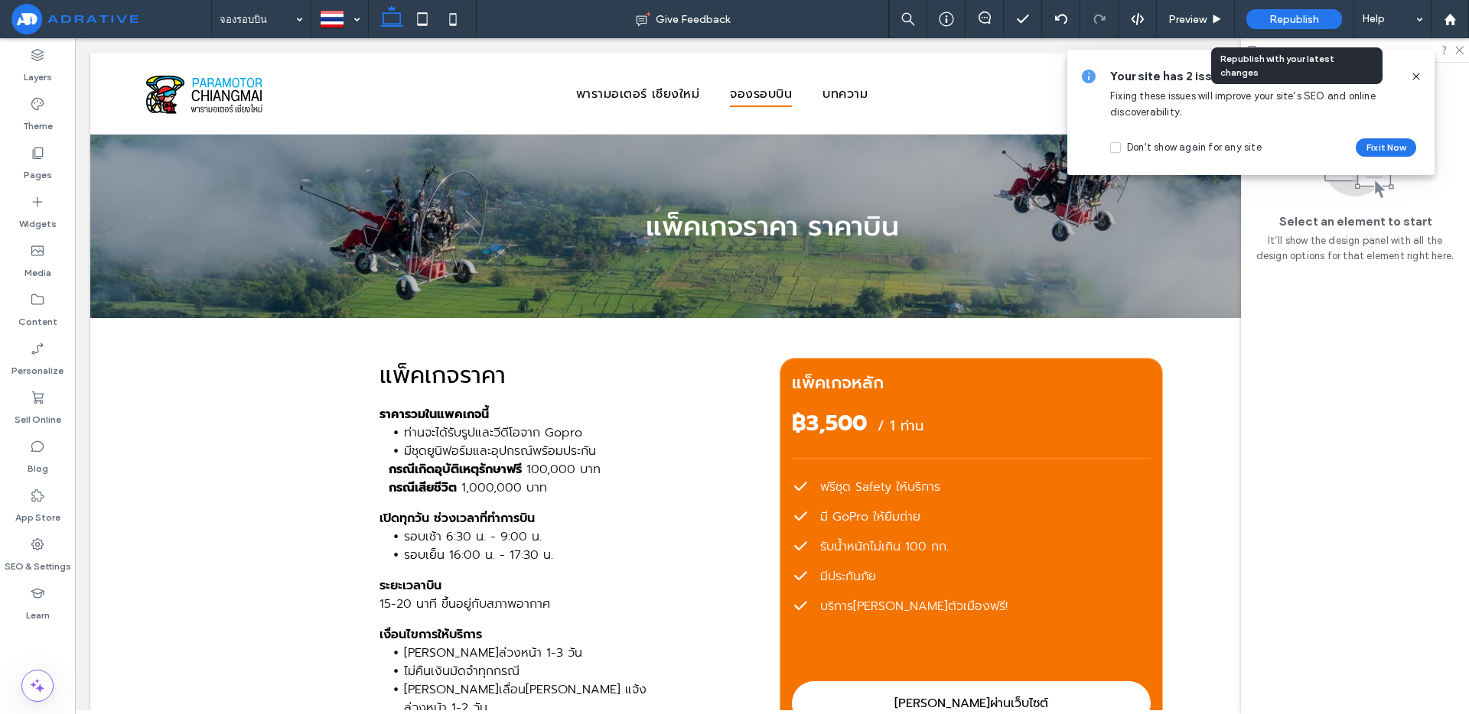
click at [1267, 23] on div "Republish" at bounding box center [1294, 19] width 96 height 20
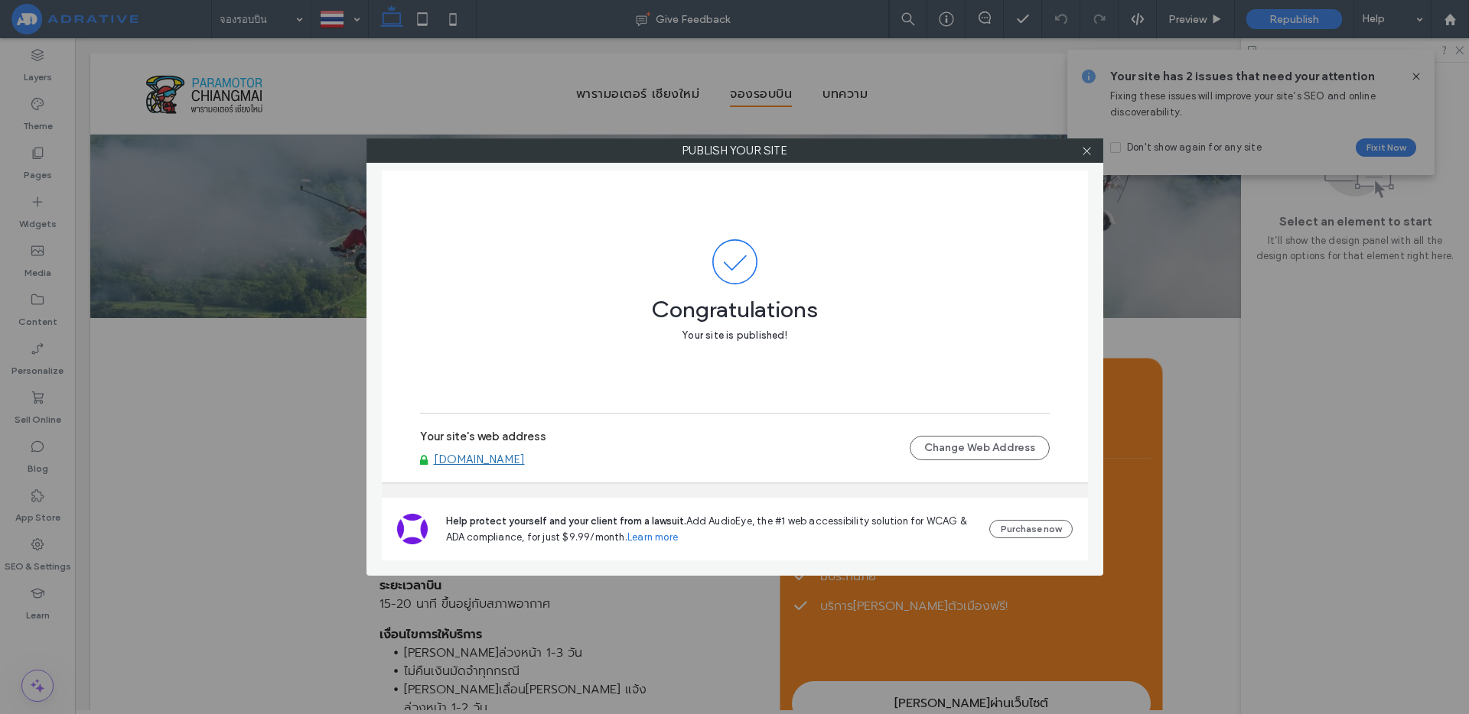
click at [525, 464] on link "[DOMAIN_NAME]" at bounding box center [479, 460] width 91 height 14
click at [1092, 150] on icon at bounding box center [1086, 150] width 11 height 11
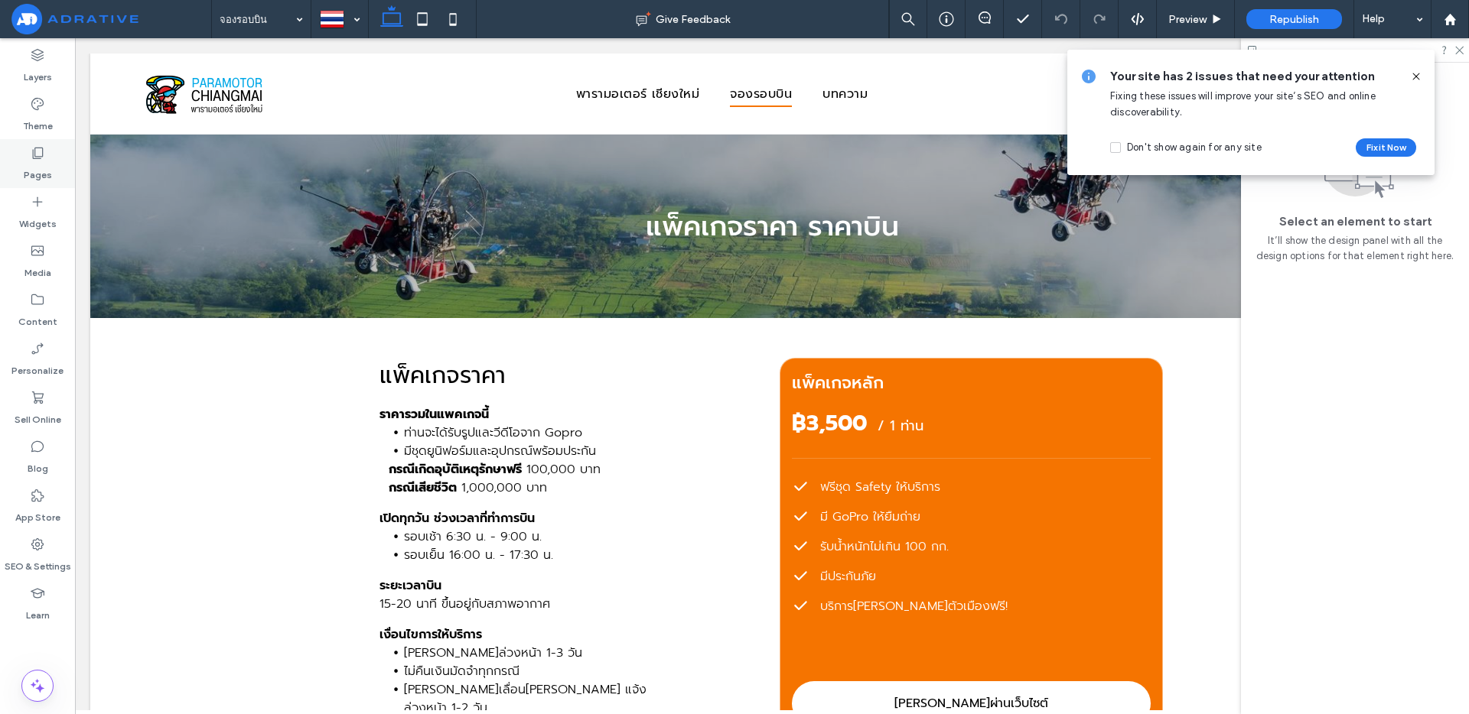
click at [37, 164] on label "Pages" at bounding box center [38, 171] width 28 height 21
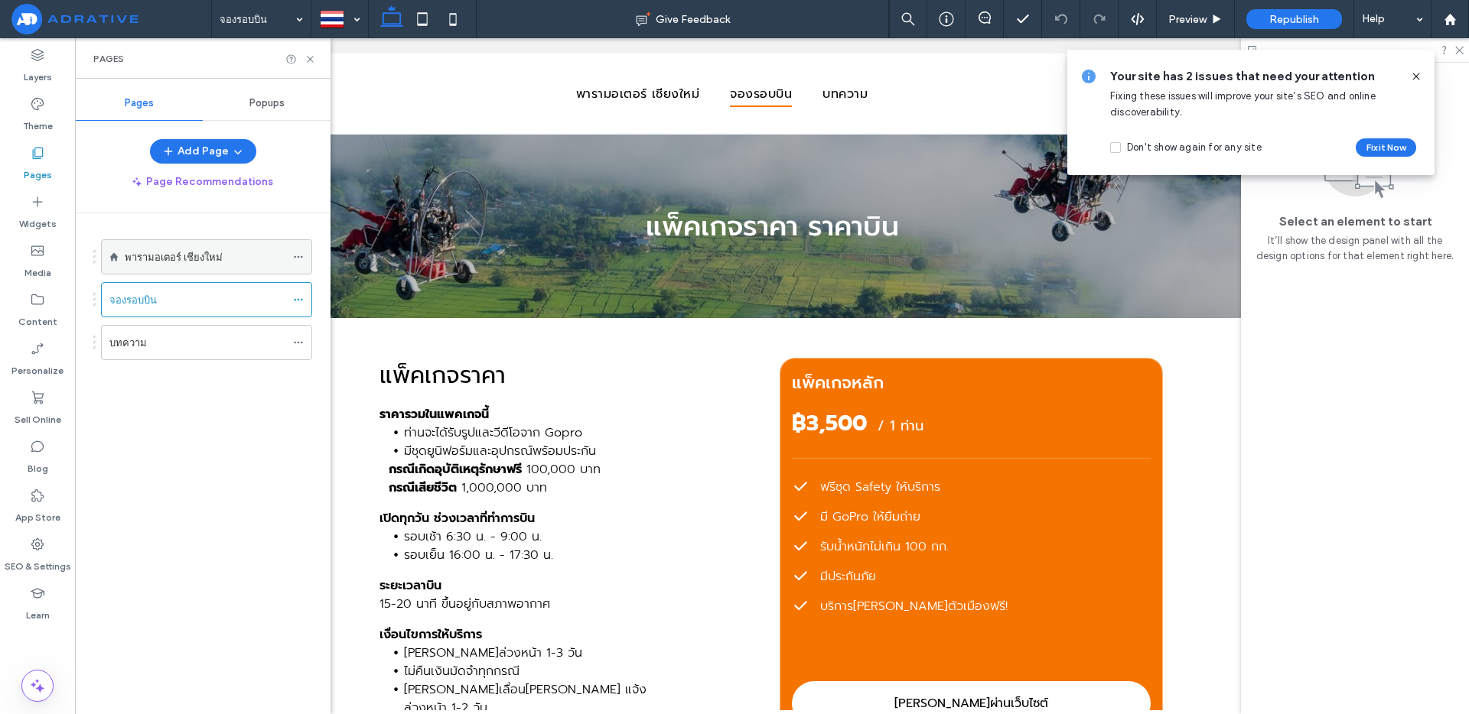
click at [207, 260] on label "พารามอเตอร์ เชียงใหม่" at bounding box center [174, 257] width 98 height 27
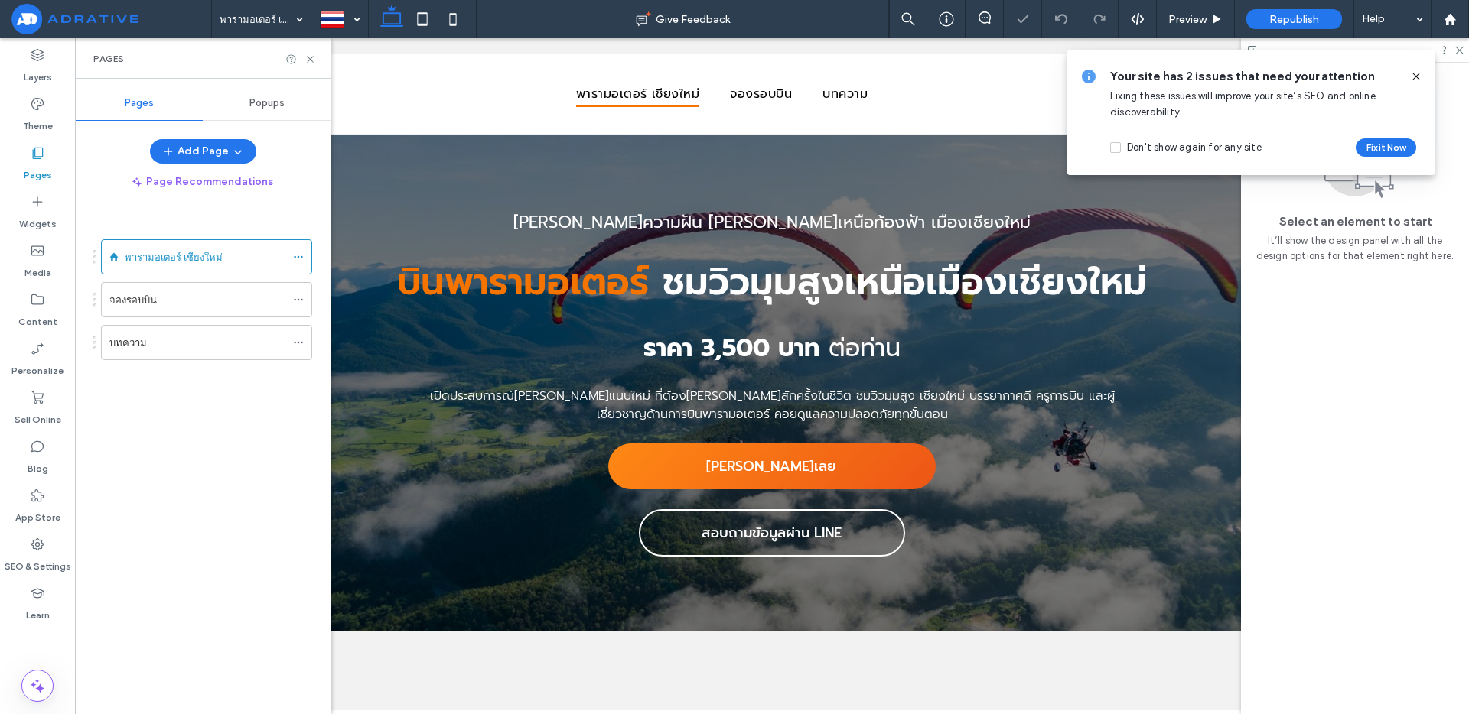
click at [1417, 76] on icon at bounding box center [1416, 76] width 12 height 12
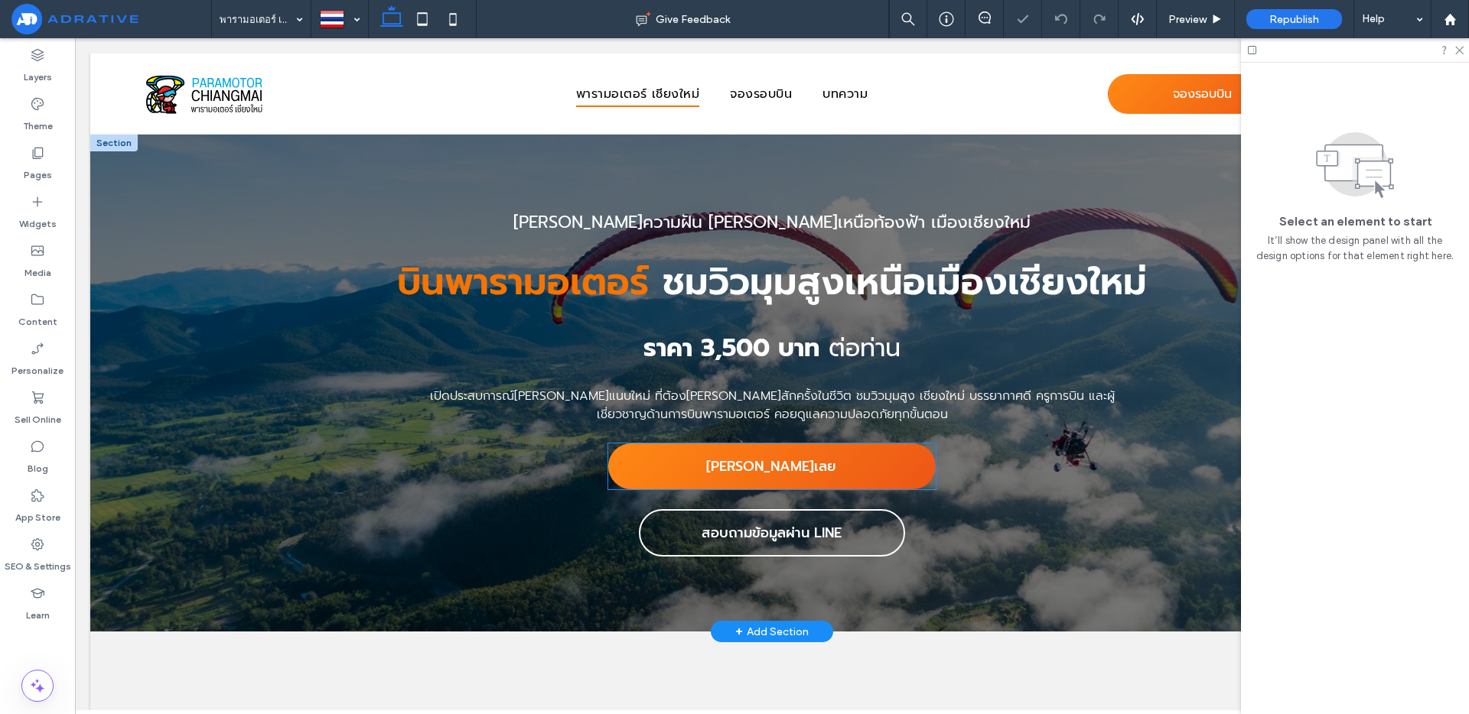
click at [816, 472] on link "[PERSON_NAME]เลย" at bounding box center [771, 467] width 327 height 46
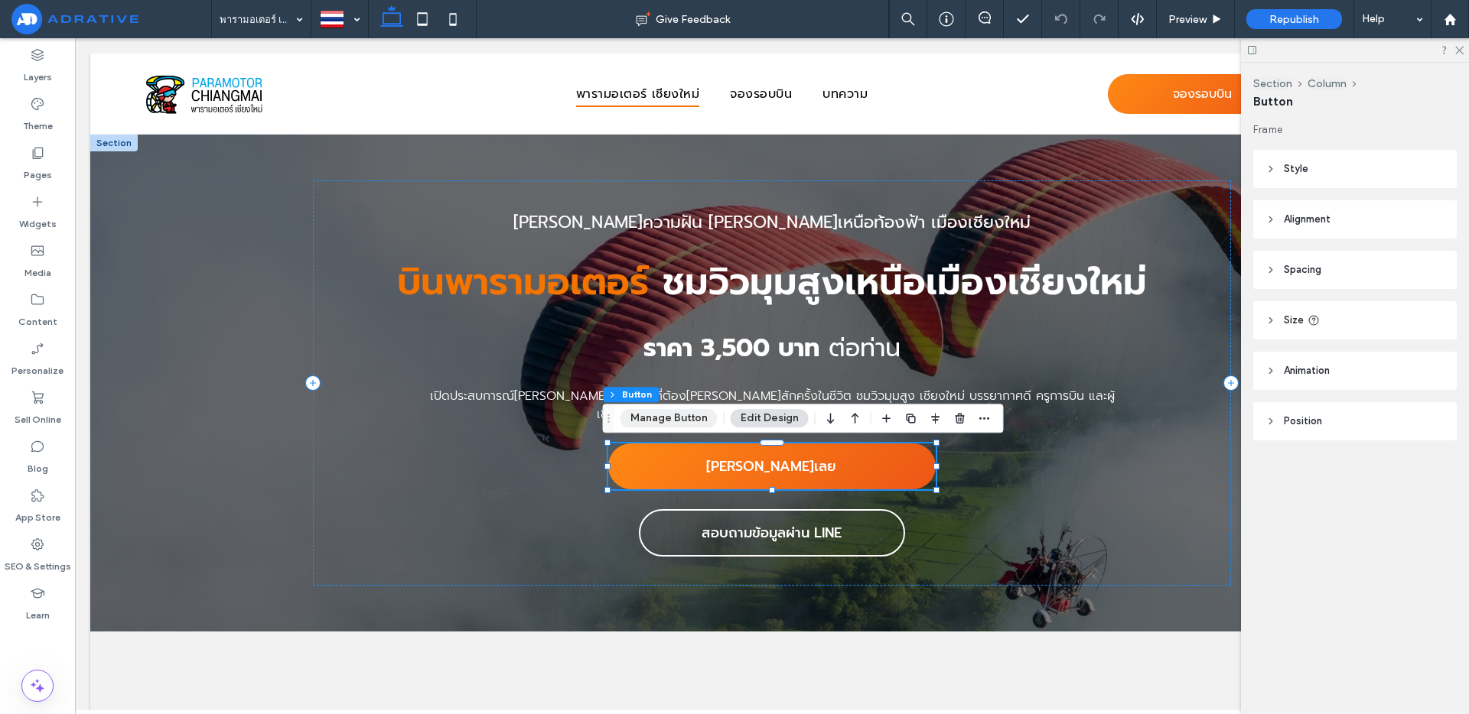
click at [676, 415] on button "Manage Button" at bounding box center [668, 418] width 97 height 18
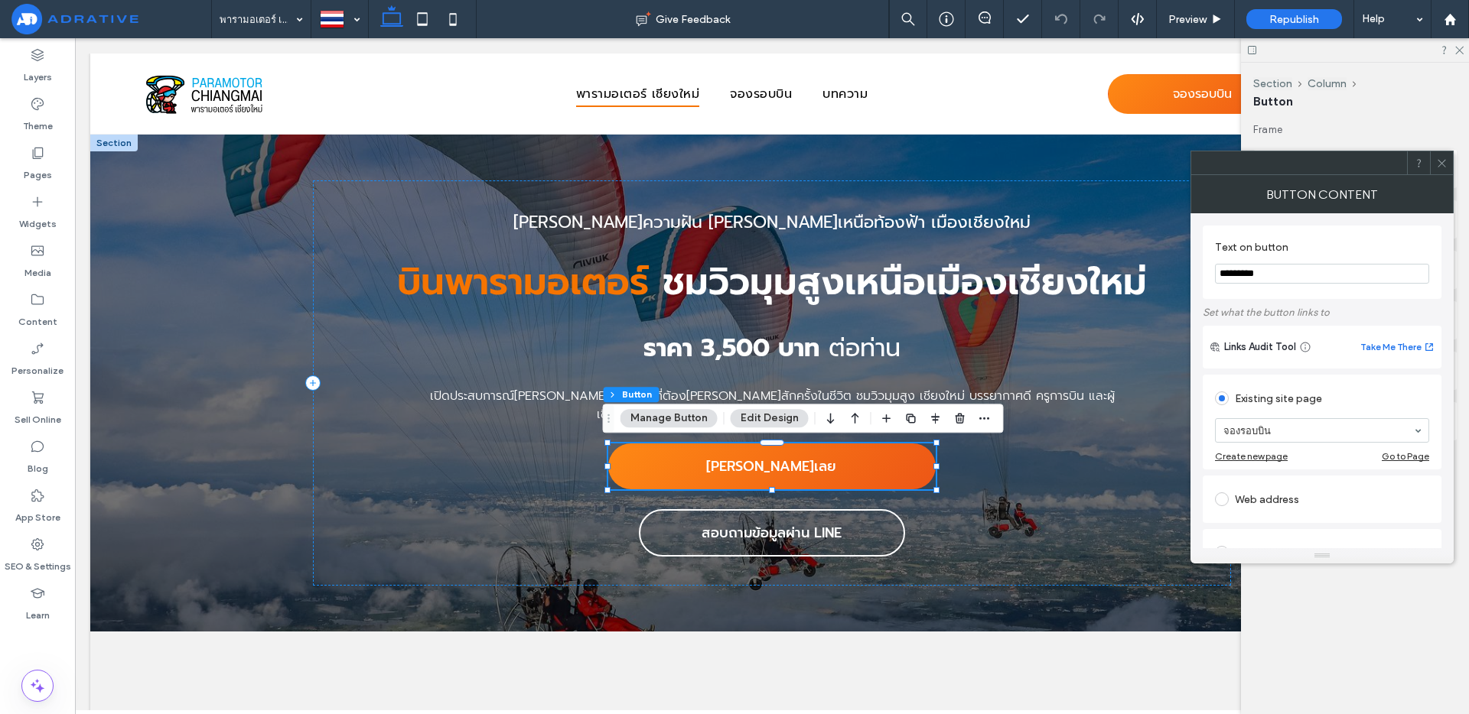
click at [1262, 506] on div "Web address" at bounding box center [1322, 499] width 214 height 24
click at [1269, 483] on input "url" at bounding box center [1322, 482] width 214 height 20
paste input "**********"
type input "**********"
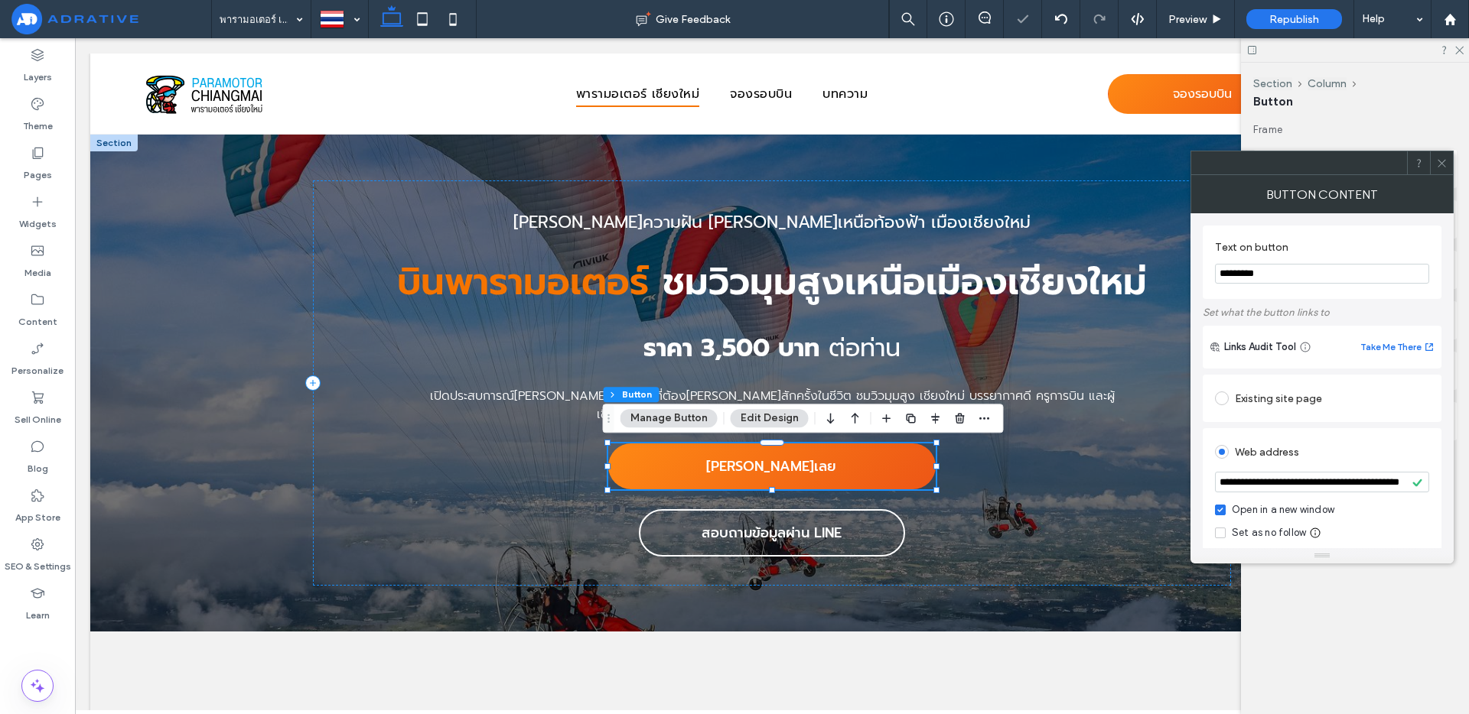
click at [1369, 514] on label "Open in a new window" at bounding box center [1322, 510] width 214 height 15
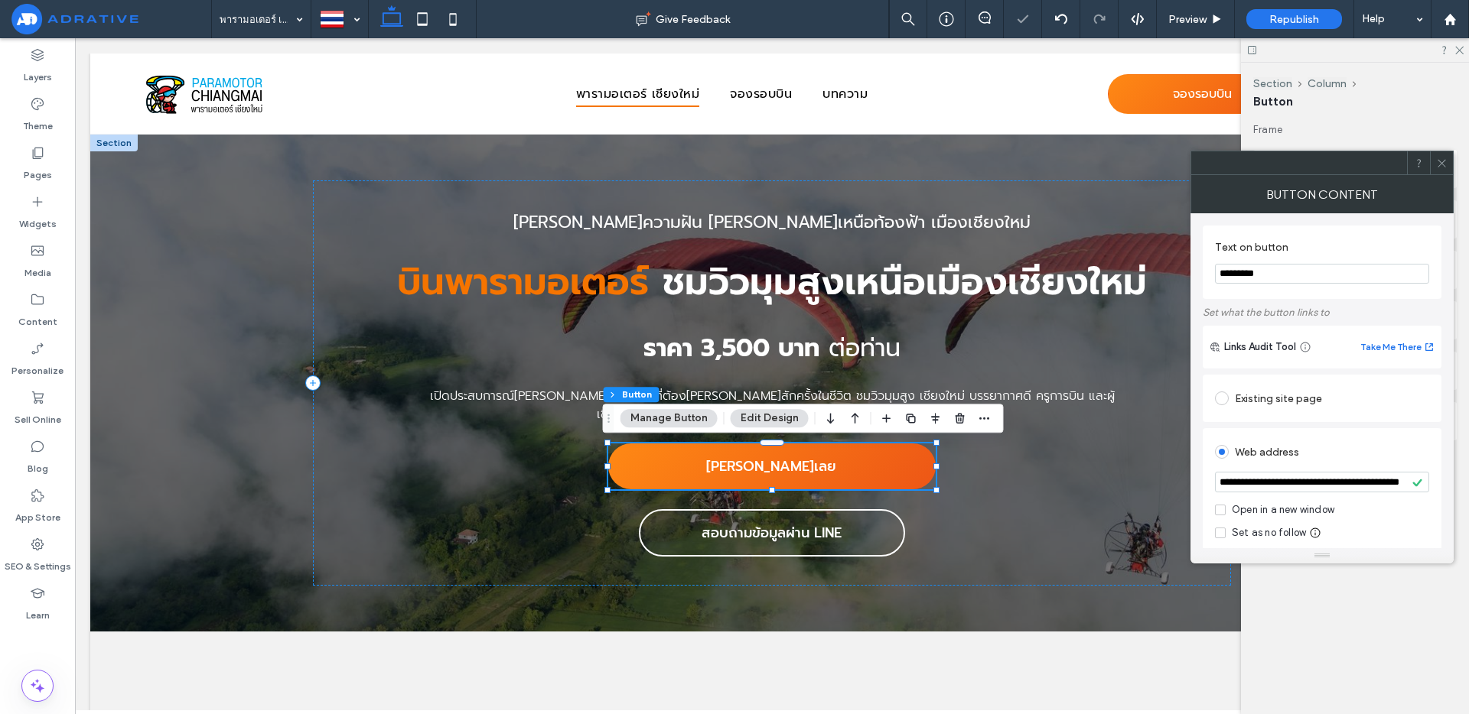
click at [1311, 507] on div "Open in a new window" at bounding box center [1282, 510] width 102 height 15
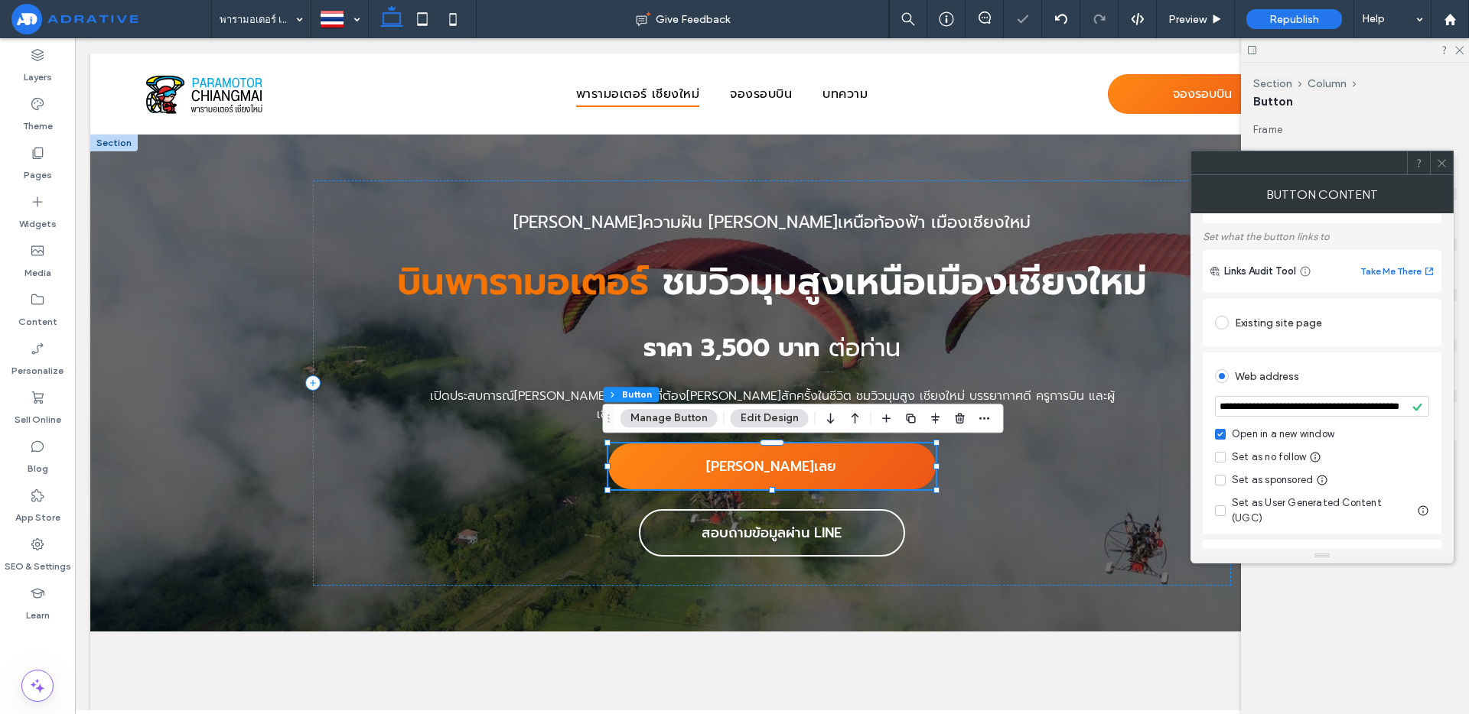
scroll to position [145, 0]
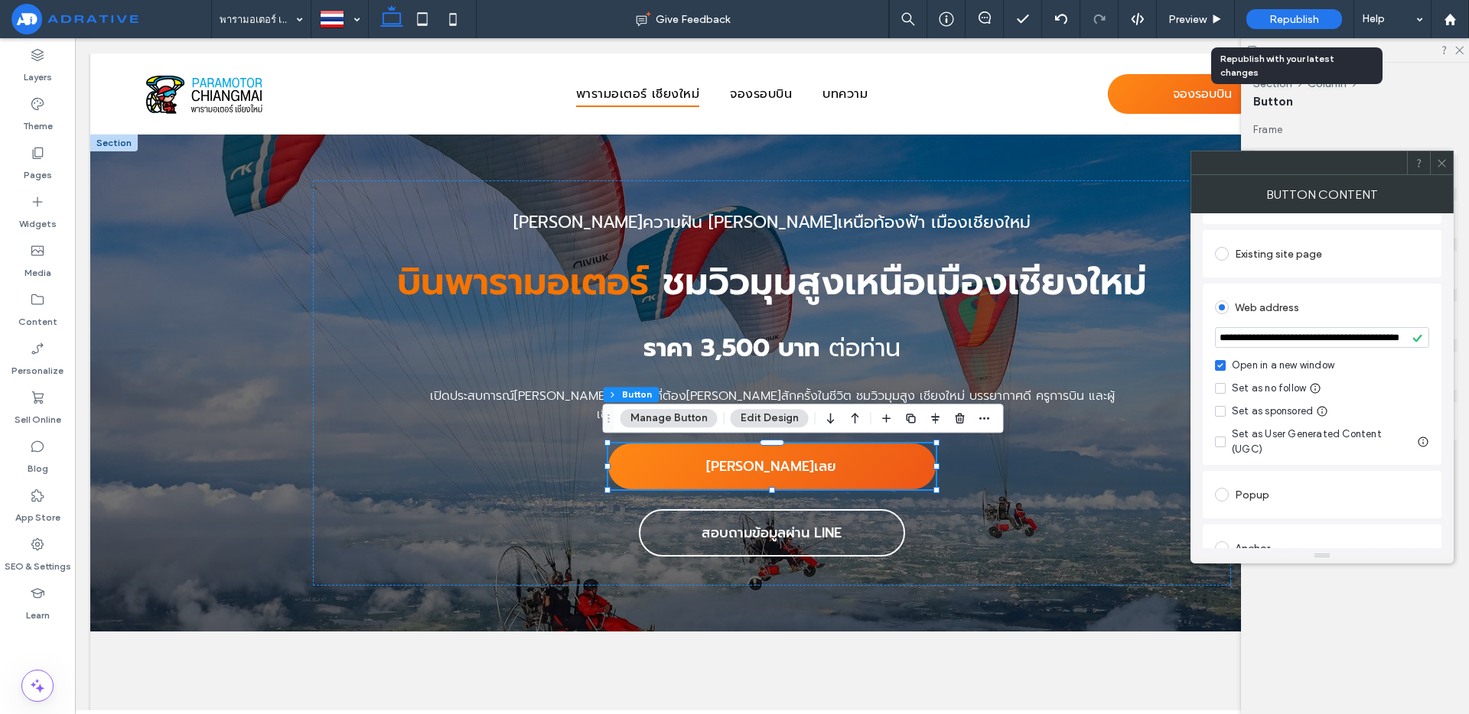
click at [1275, 23] on span "Republish" at bounding box center [1294, 19] width 50 height 13
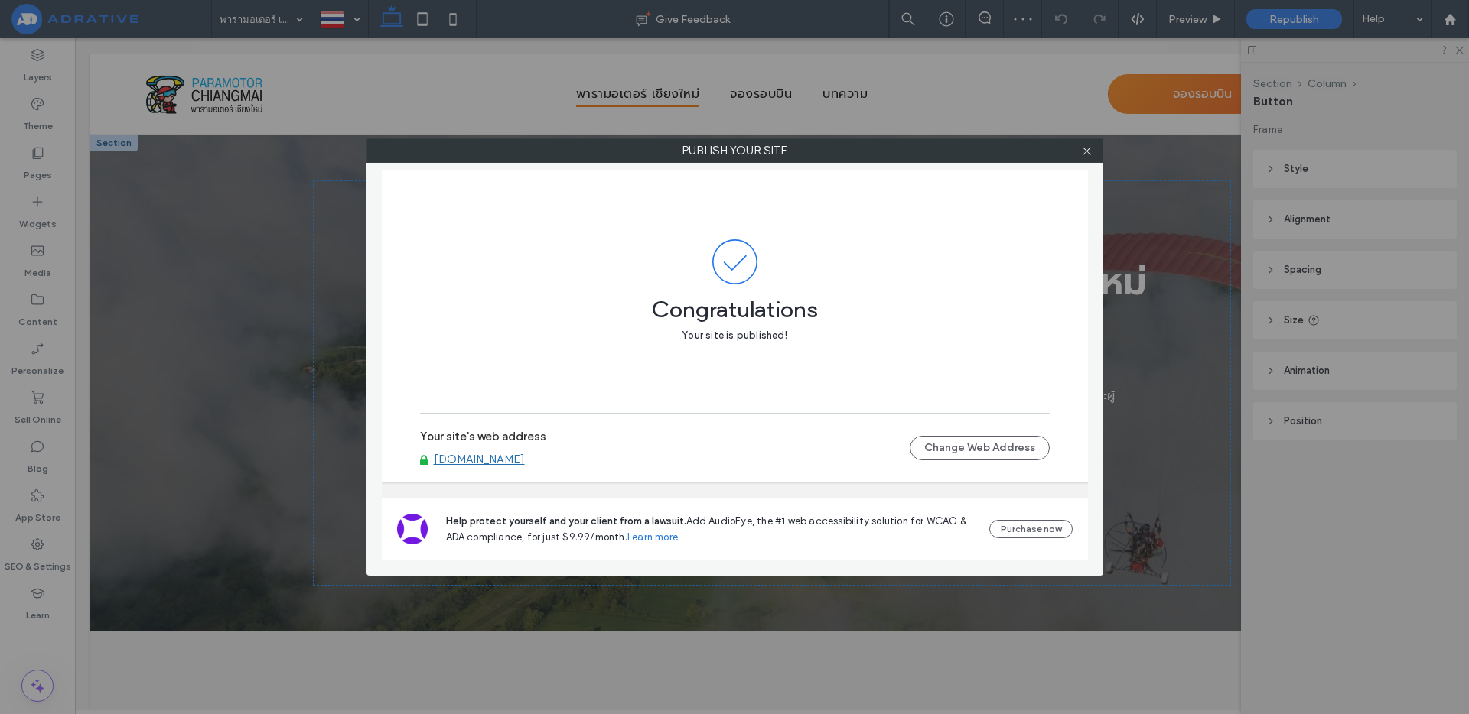
click at [493, 460] on link "[DOMAIN_NAME]" at bounding box center [479, 460] width 91 height 14
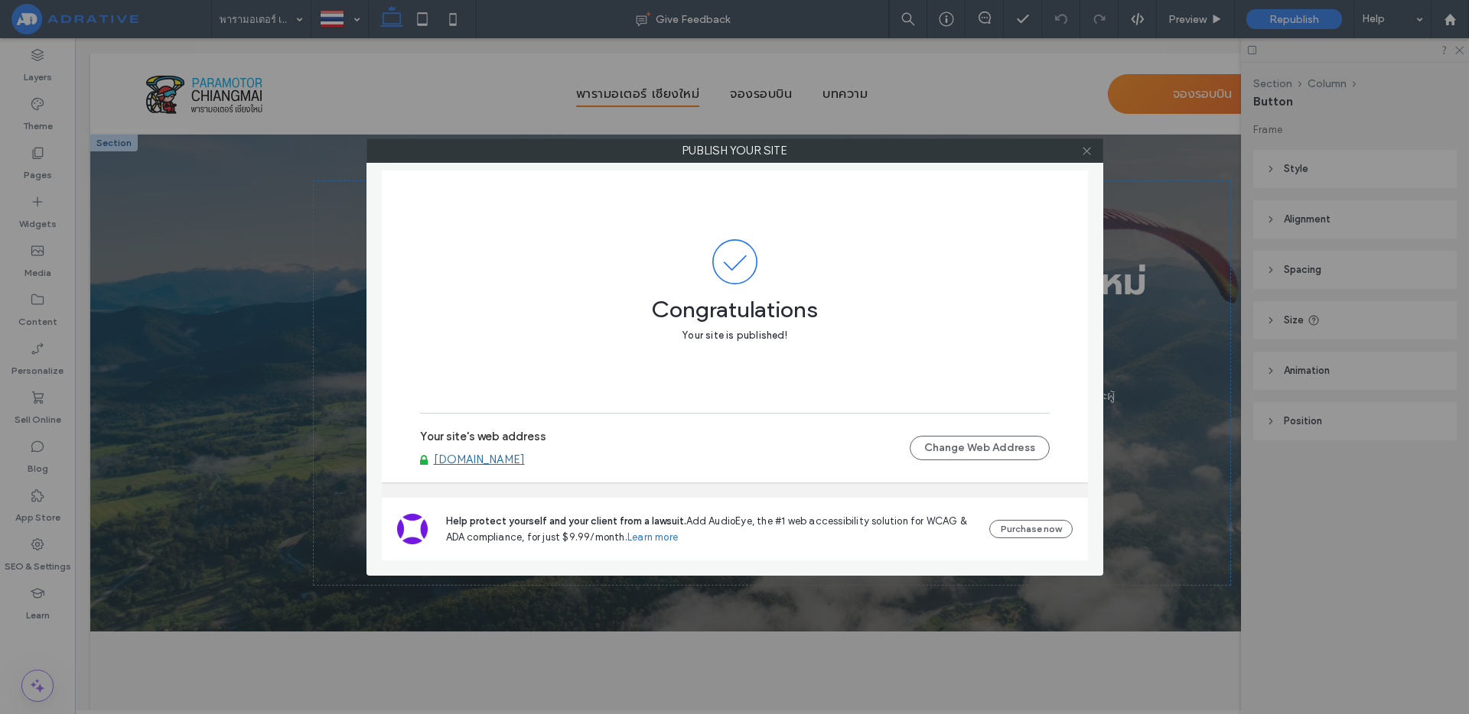
click at [1084, 146] on icon at bounding box center [1086, 150] width 11 height 11
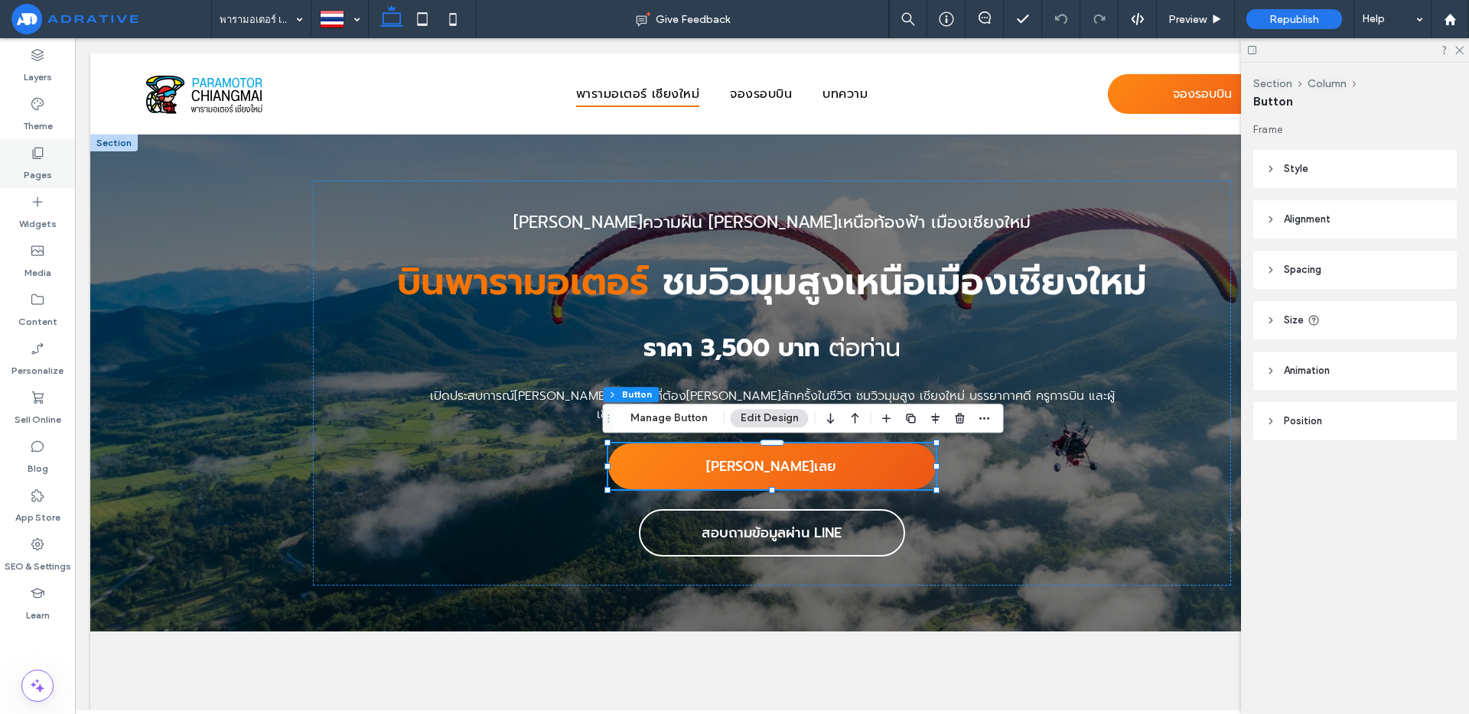
click at [13, 167] on div "Pages" at bounding box center [37, 163] width 75 height 49
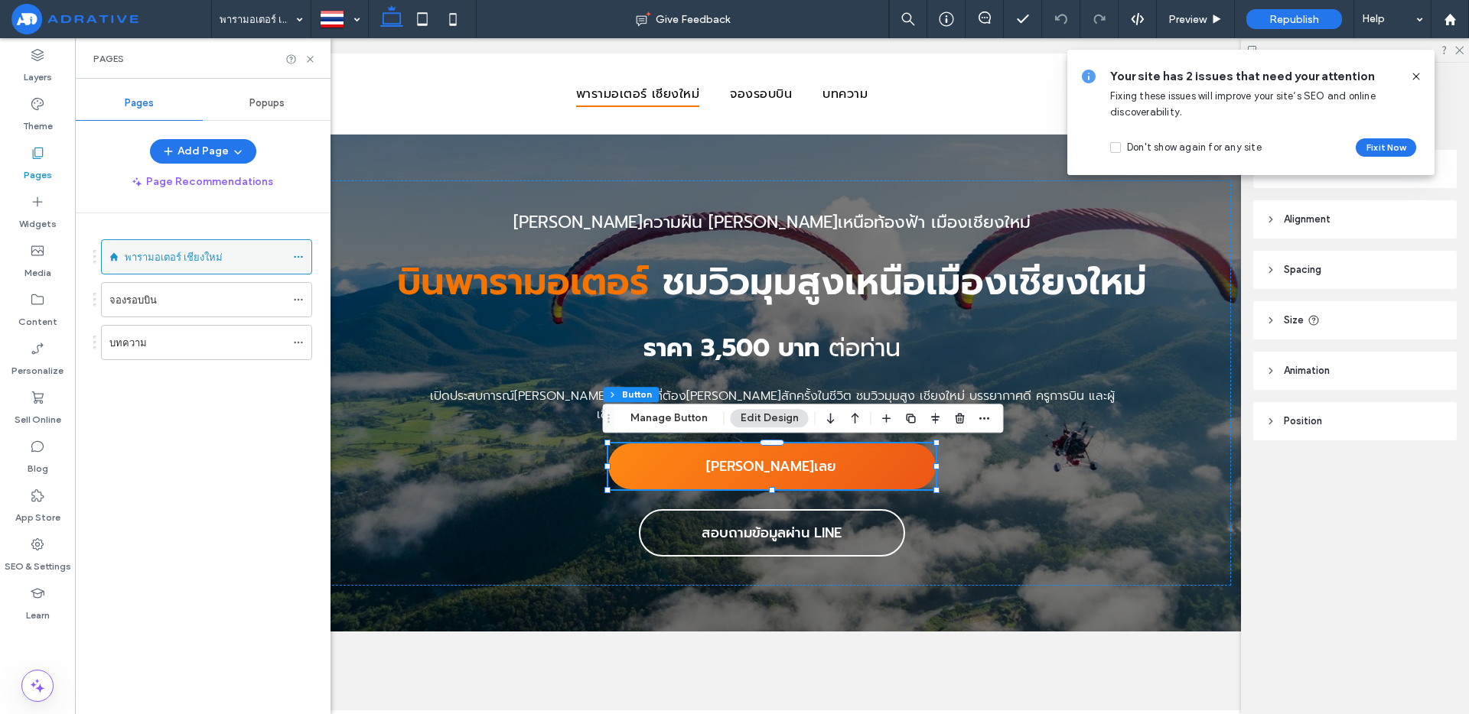
click at [302, 256] on use at bounding box center [298, 257] width 8 height 2
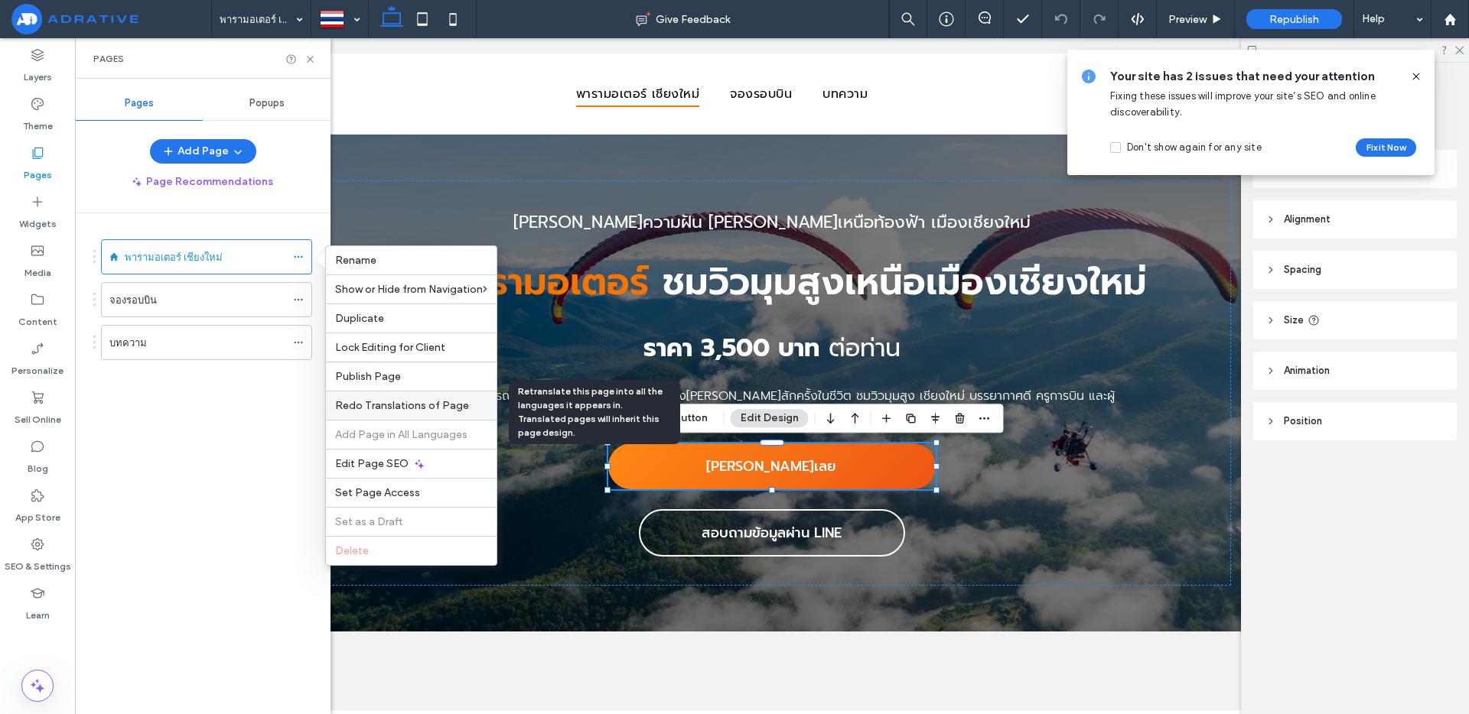
click at [433, 402] on span "Redo Translations of Page" at bounding box center [402, 405] width 134 height 13
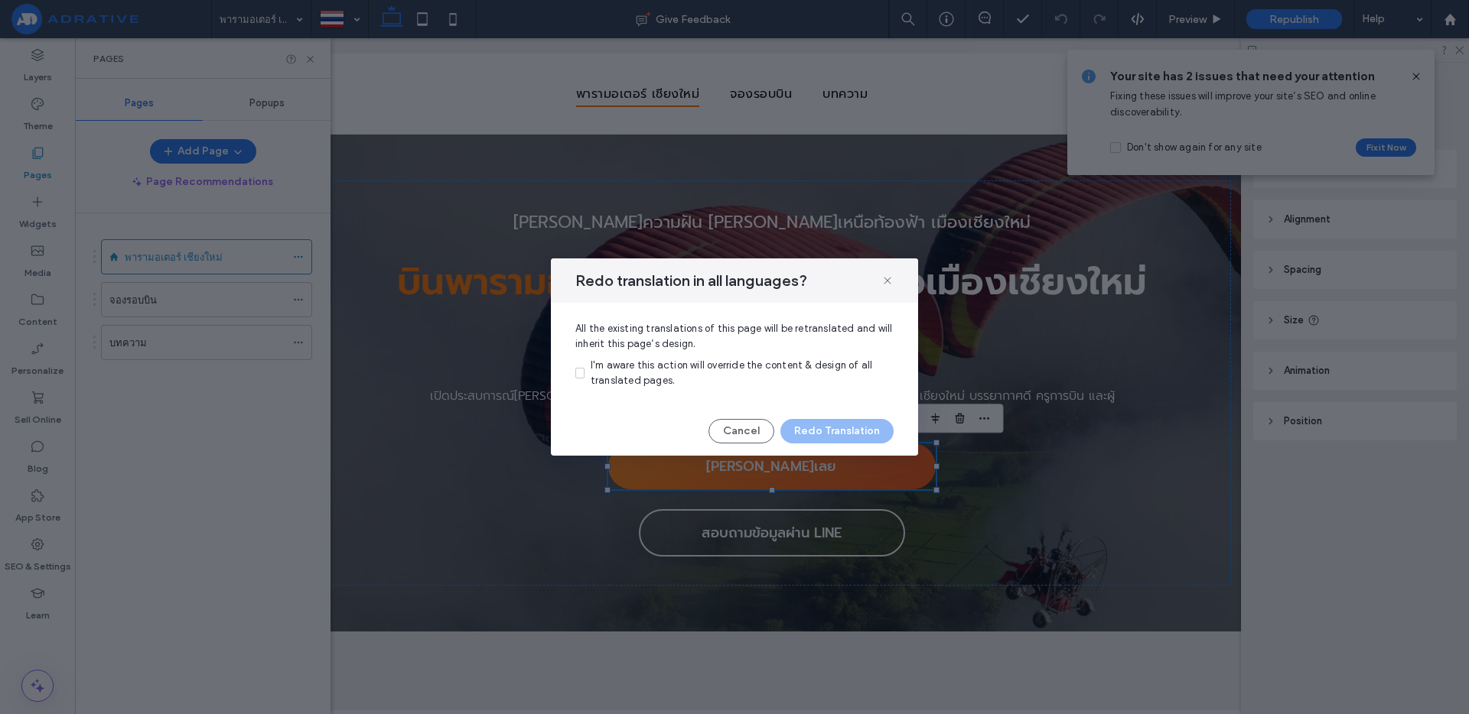
click at [736, 373] on div "I'm aware this action will override the content & design of all translated page…" at bounding box center [741, 373] width 303 height 31
click at [841, 431] on button "Redo Translation" at bounding box center [836, 431] width 113 height 24
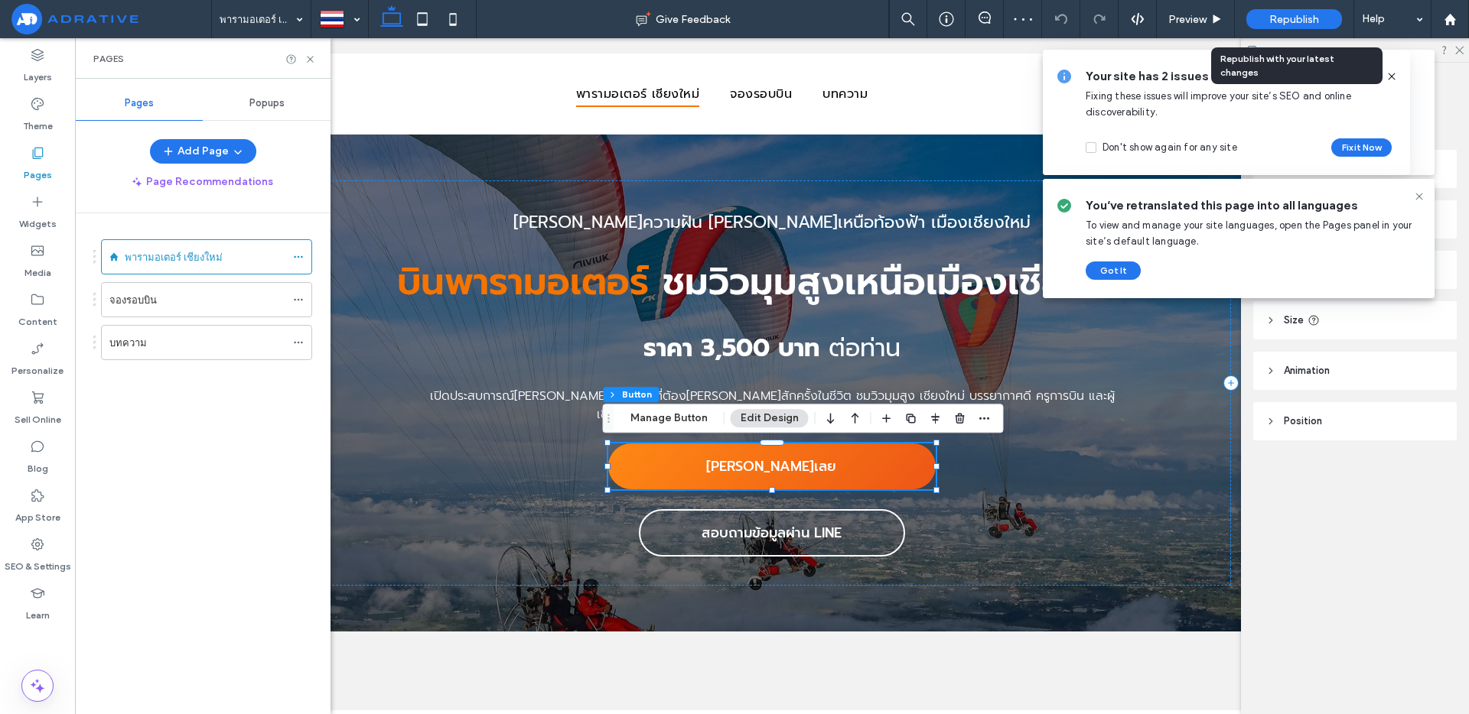
click at [1283, 21] on span "Republish" at bounding box center [1294, 19] width 50 height 13
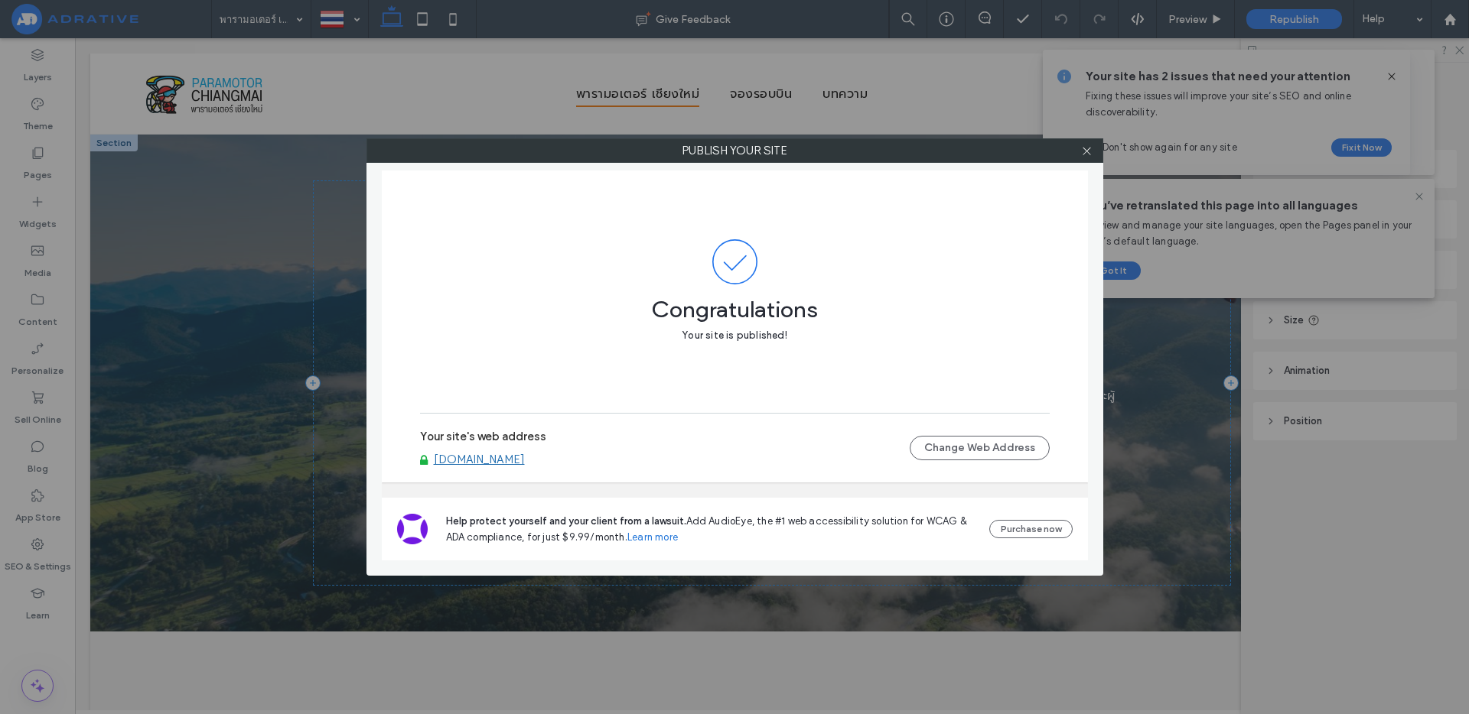
click at [525, 453] on link "[DOMAIN_NAME]" at bounding box center [479, 460] width 91 height 14
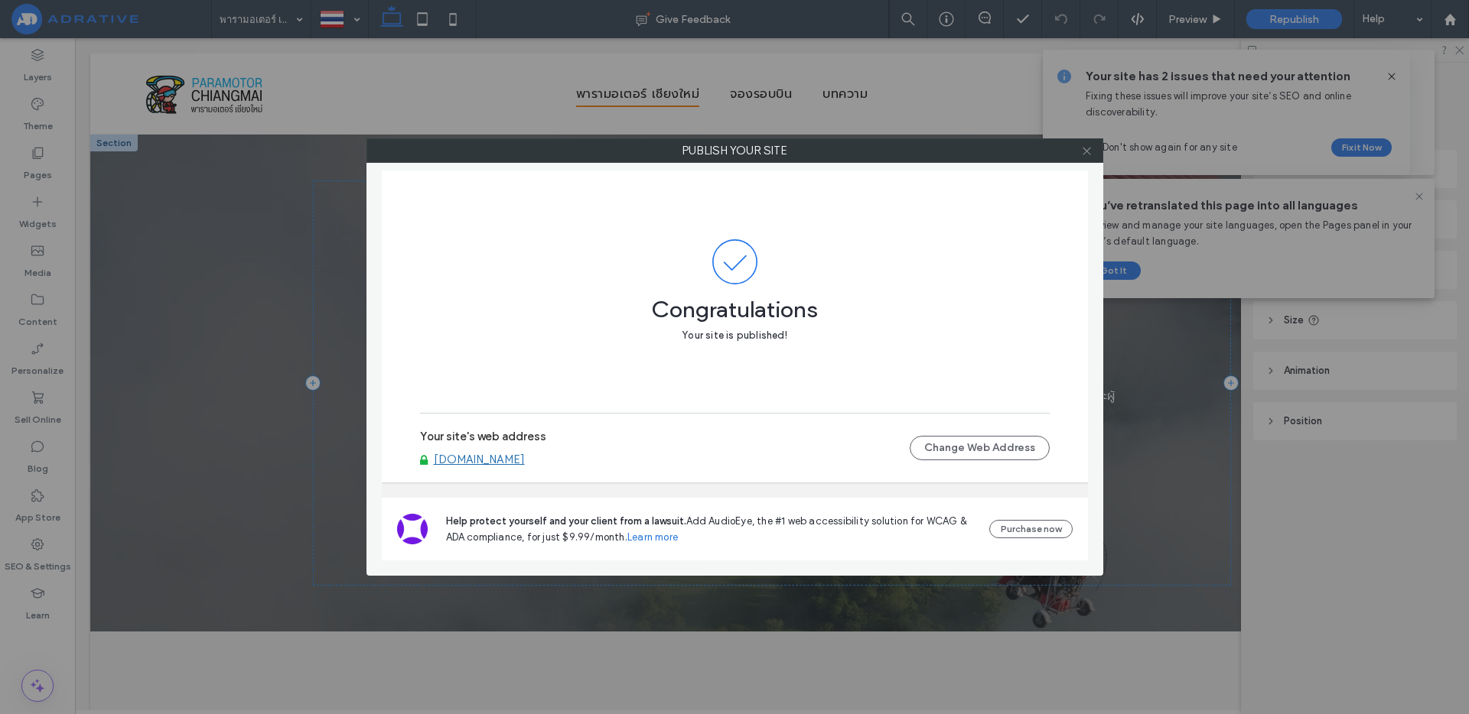
click at [1090, 151] on icon at bounding box center [1086, 150] width 11 height 11
